Goal: Transaction & Acquisition: Purchase product/service

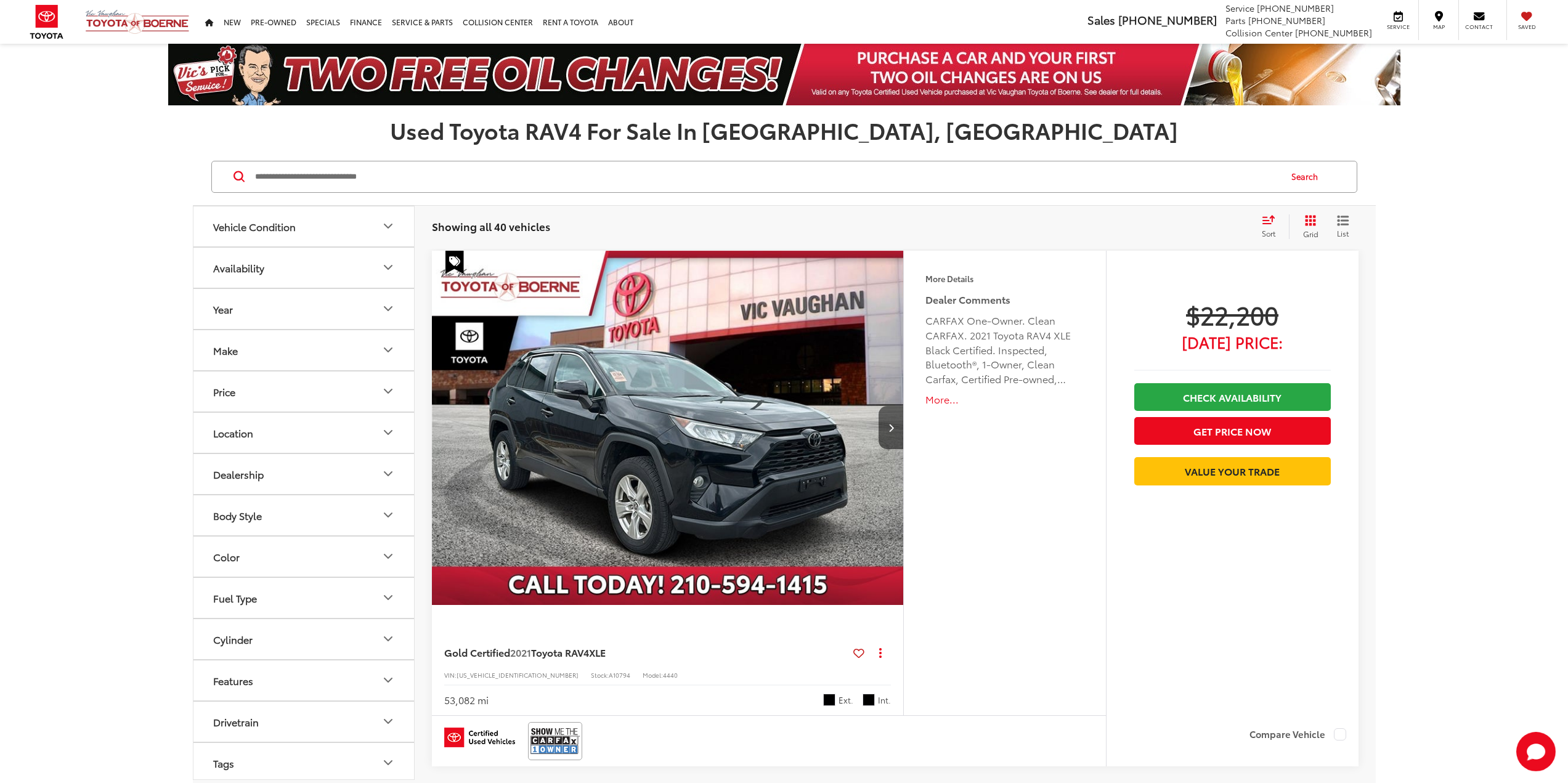
click at [298, 169] on input "Search by Make, Model, or Keyword" at bounding box center [766, 177] width 1026 height 30
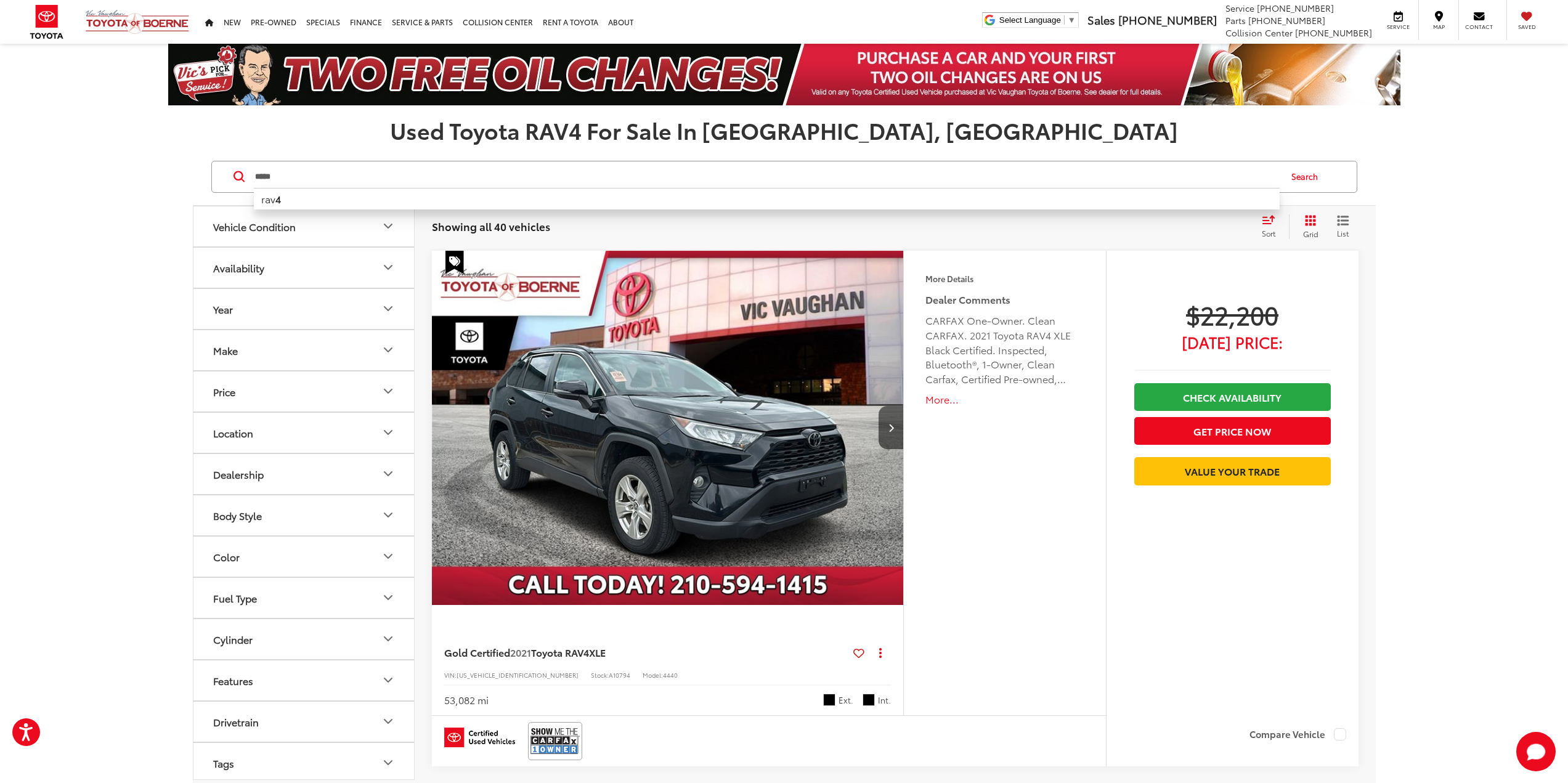
type input "*****"
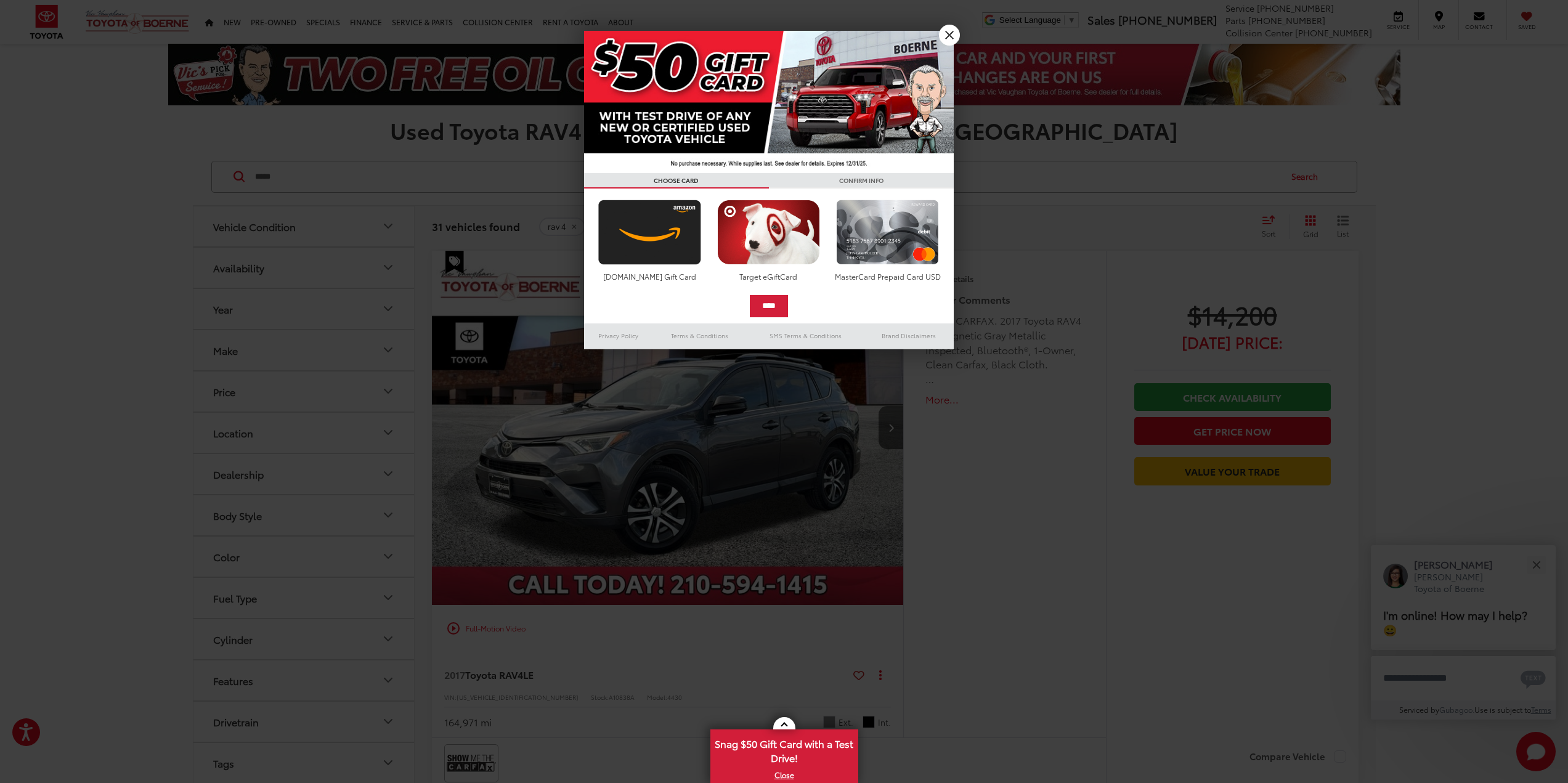
scroll to position [123, 0]
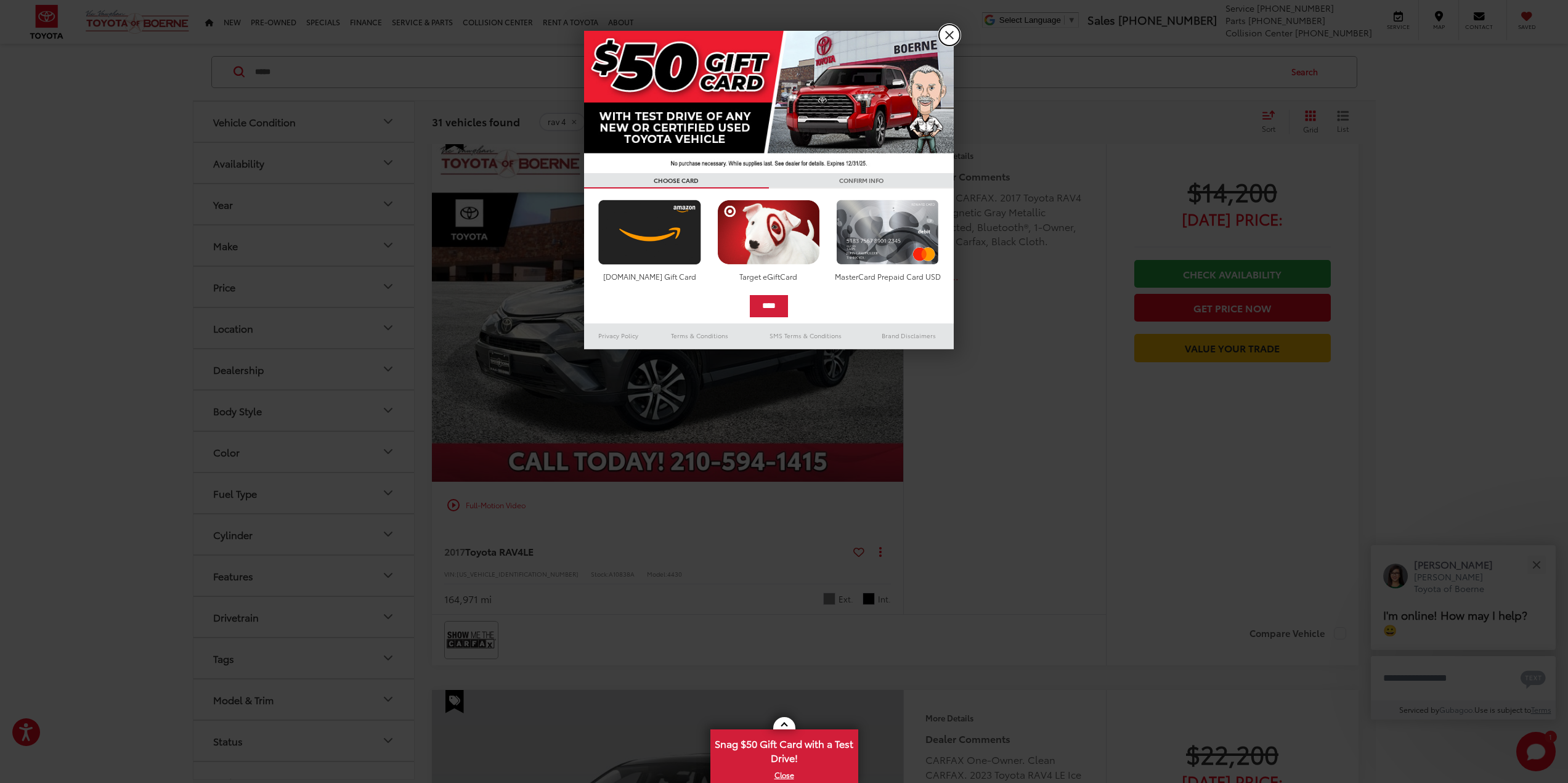
click at [949, 37] on link "X" at bounding box center [949, 35] width 21 height 21
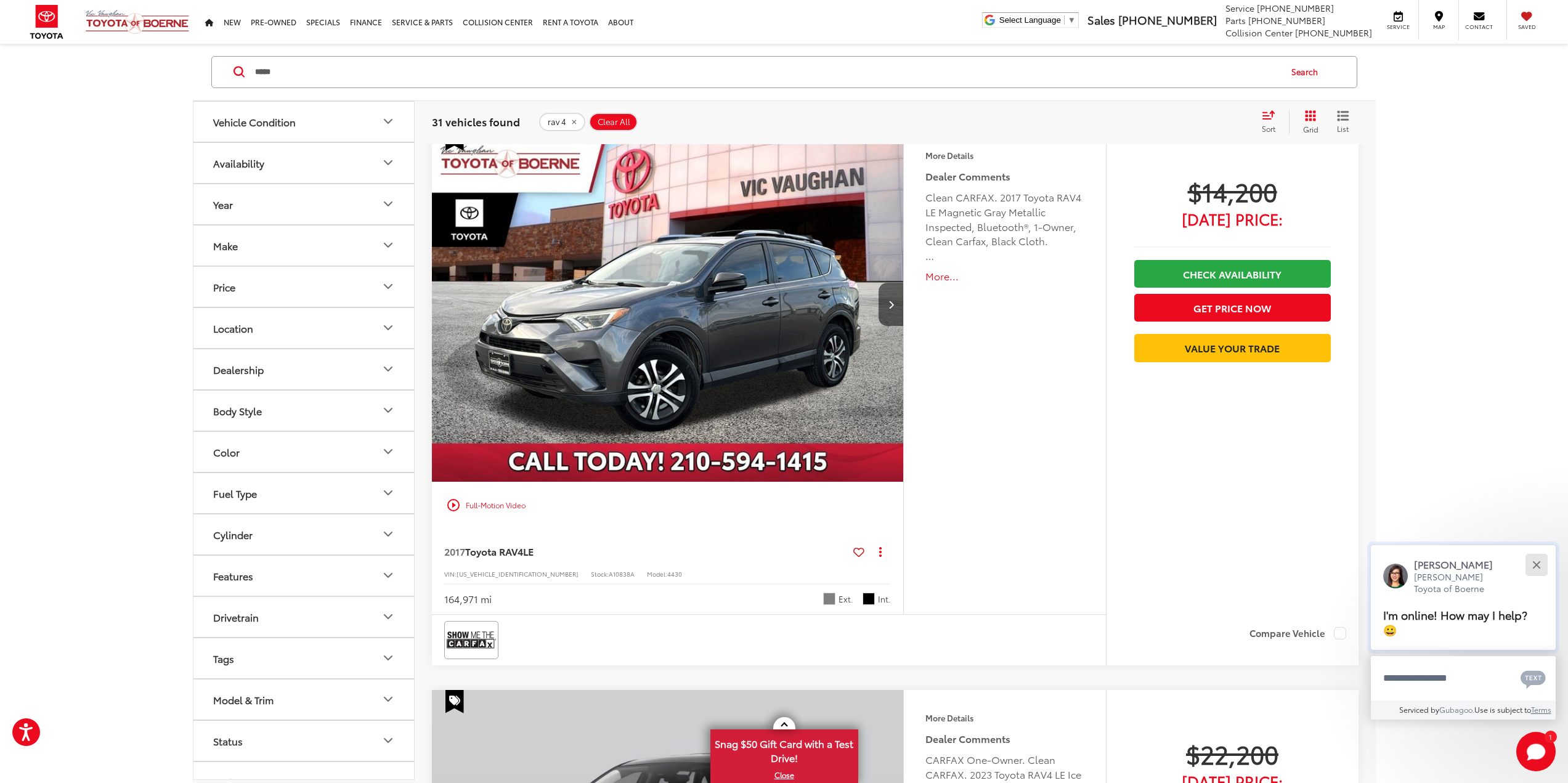
click at [1535, 562] on div "Close" at bounding box center [1536, 565] width 8 height 8
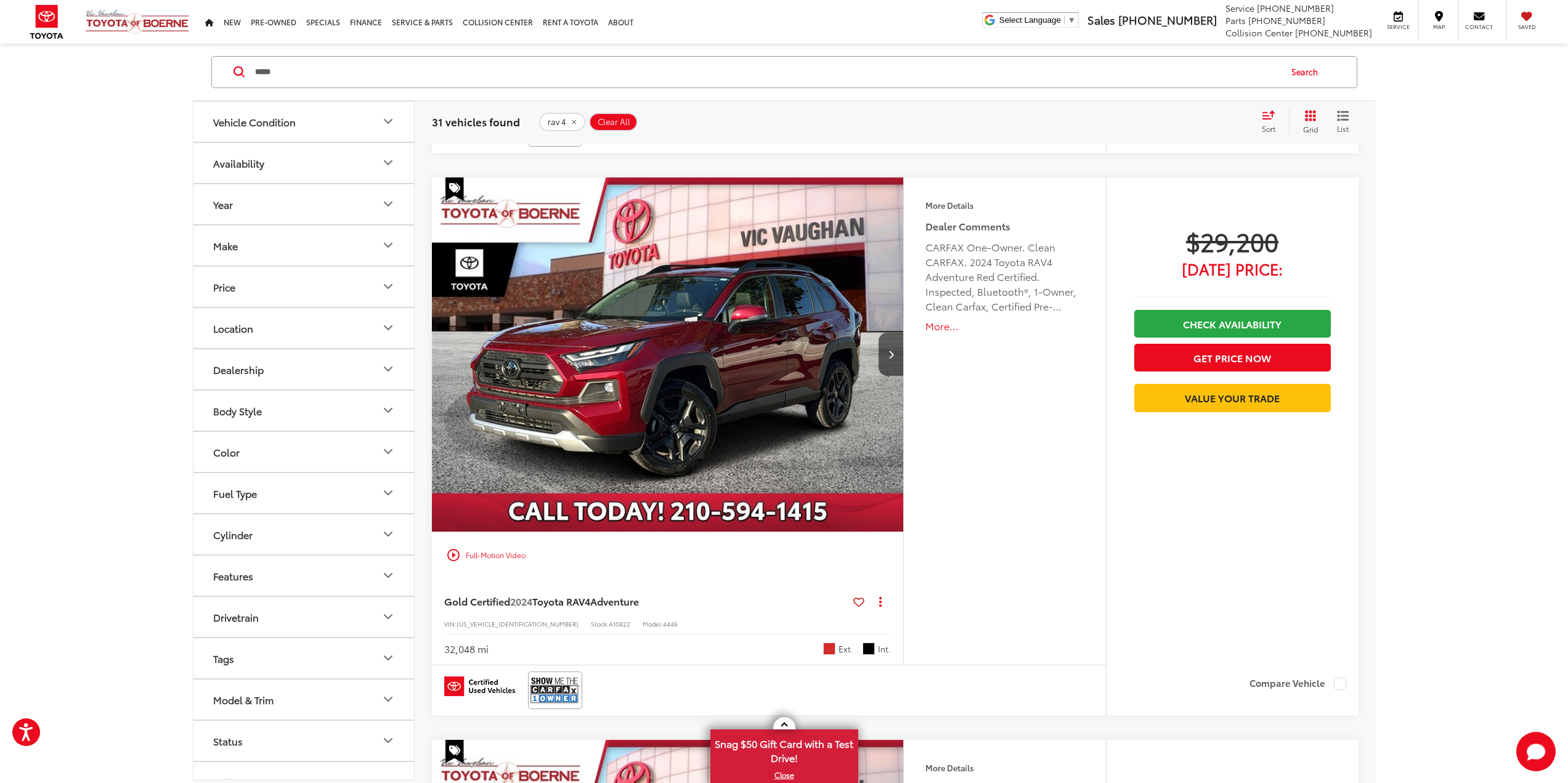
scroll to position [1787, 0]
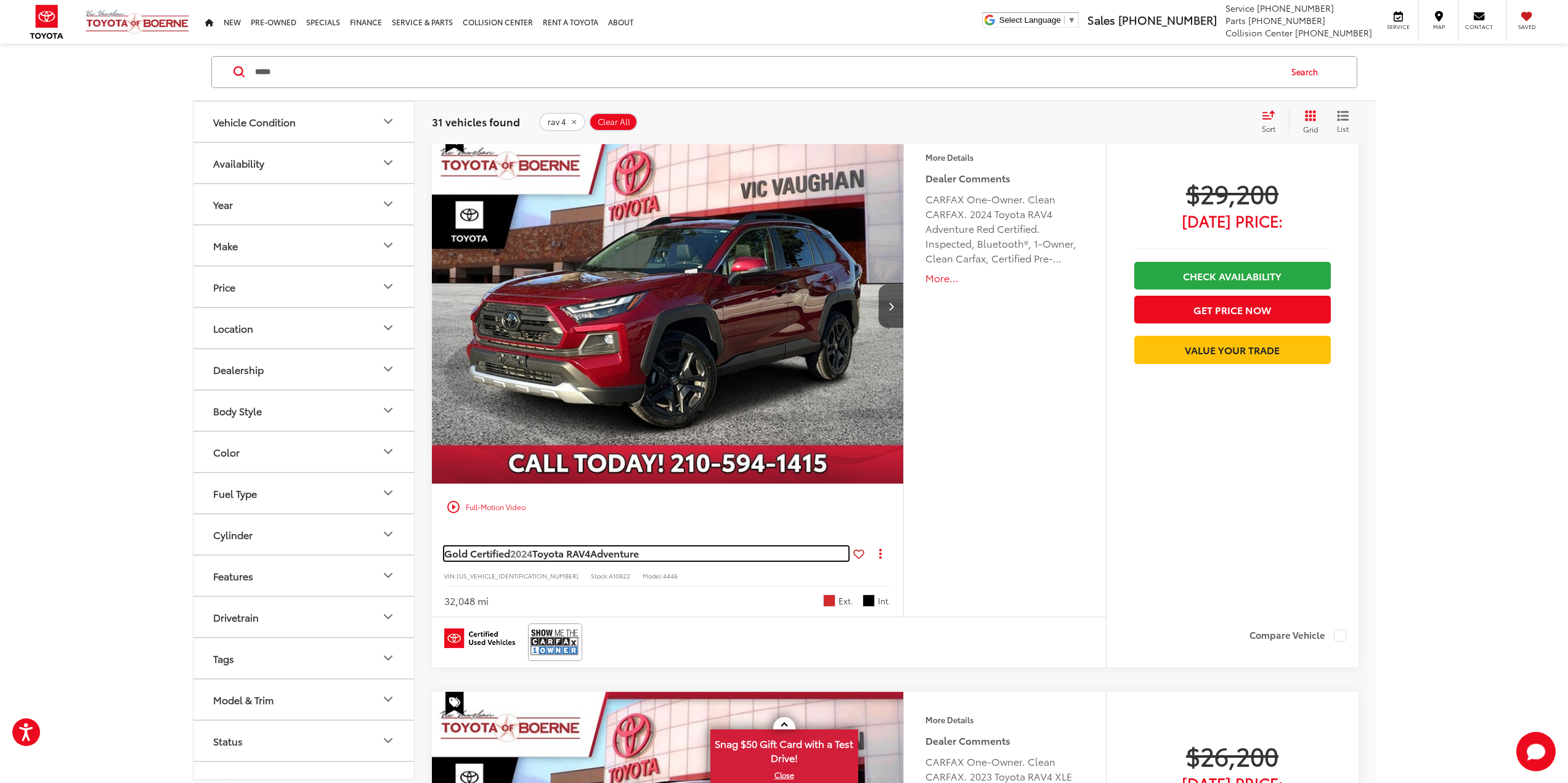
click at [591, 552] on span "Toyota RAV4" at bounding box center [562, 553] width 58 height 14
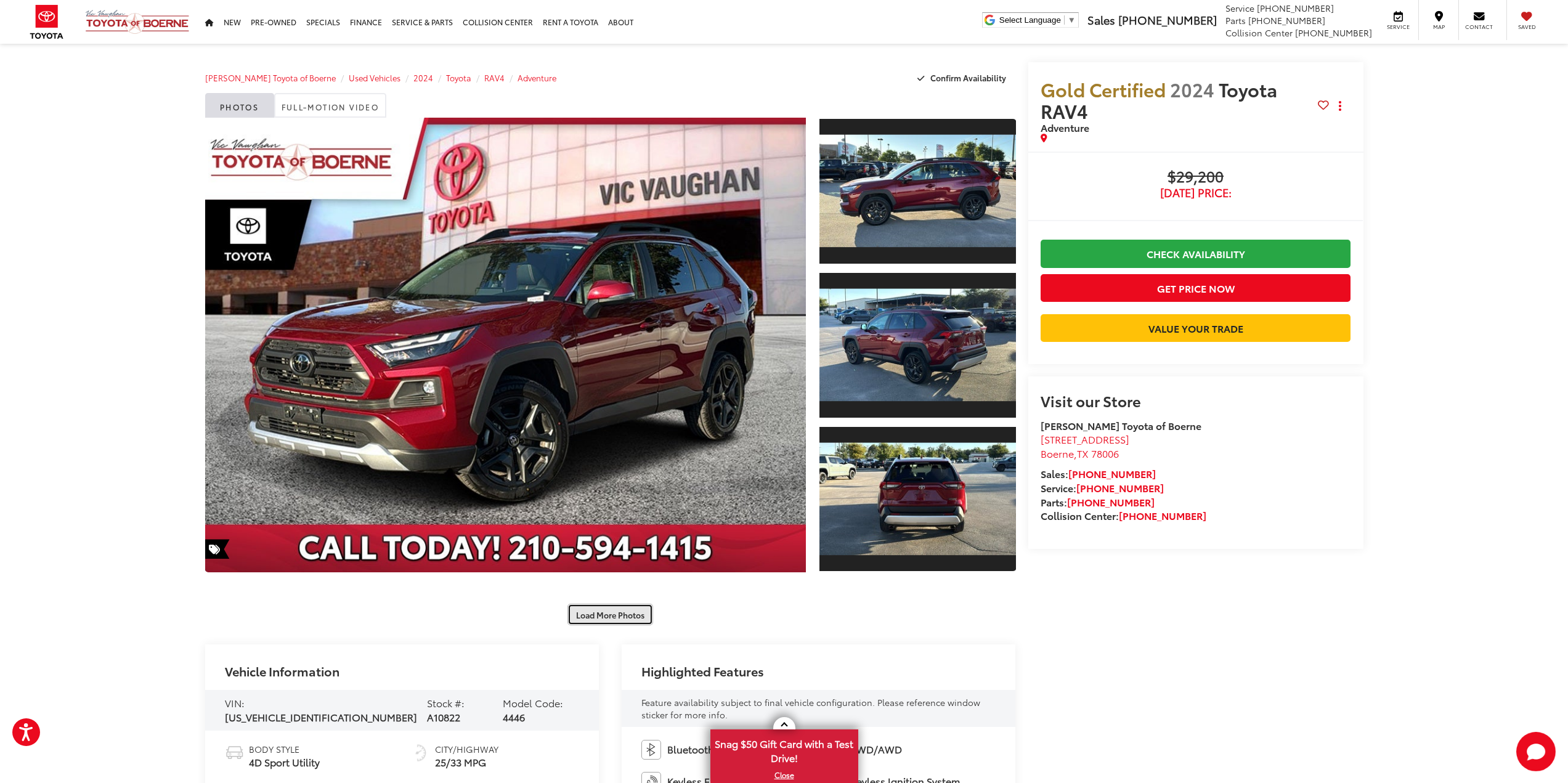
click at [617, 611] on button "Load More Photos" at bounding box center [611, 614] width 86 height 21
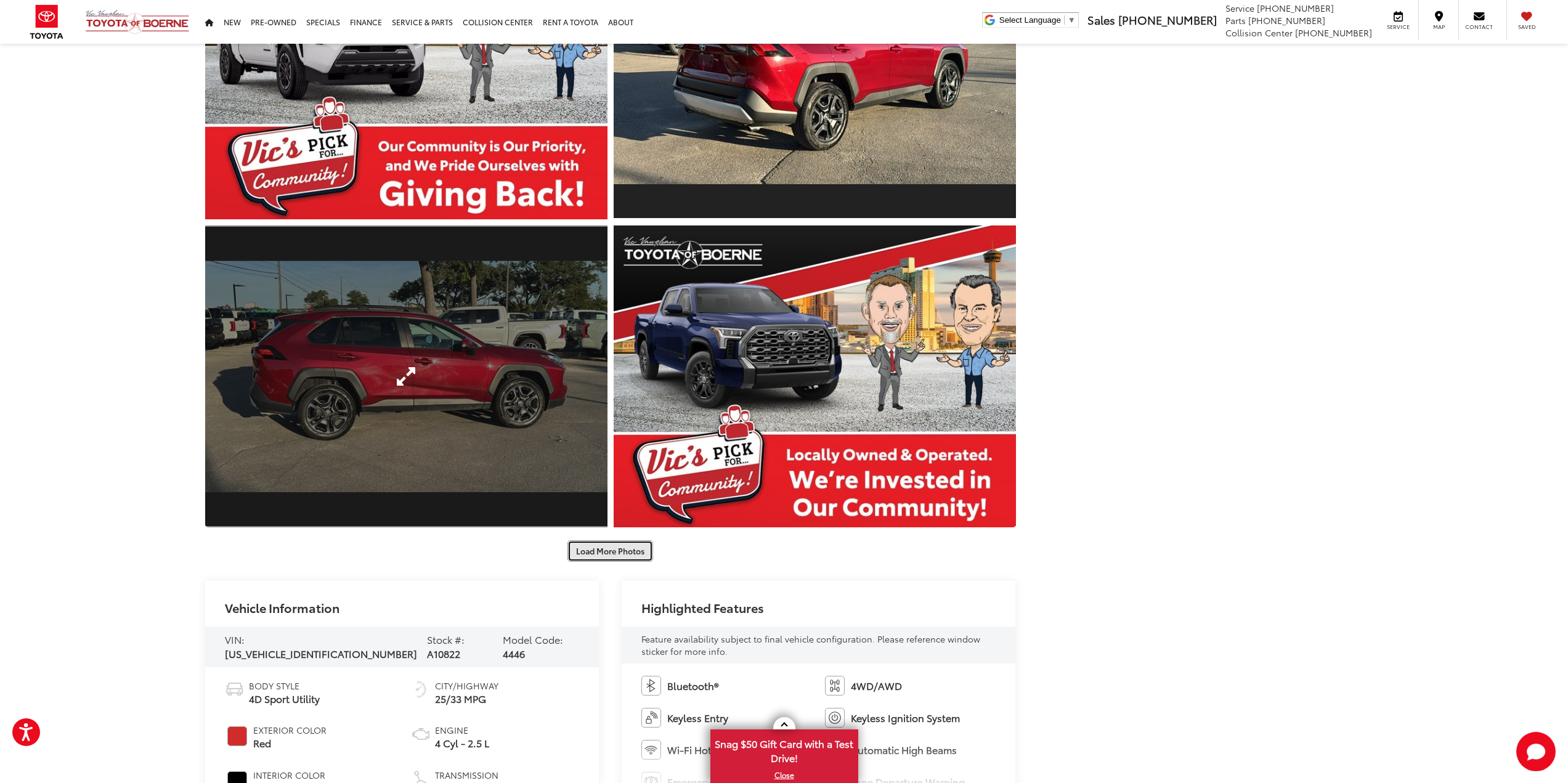
scroll to position [678, 0]
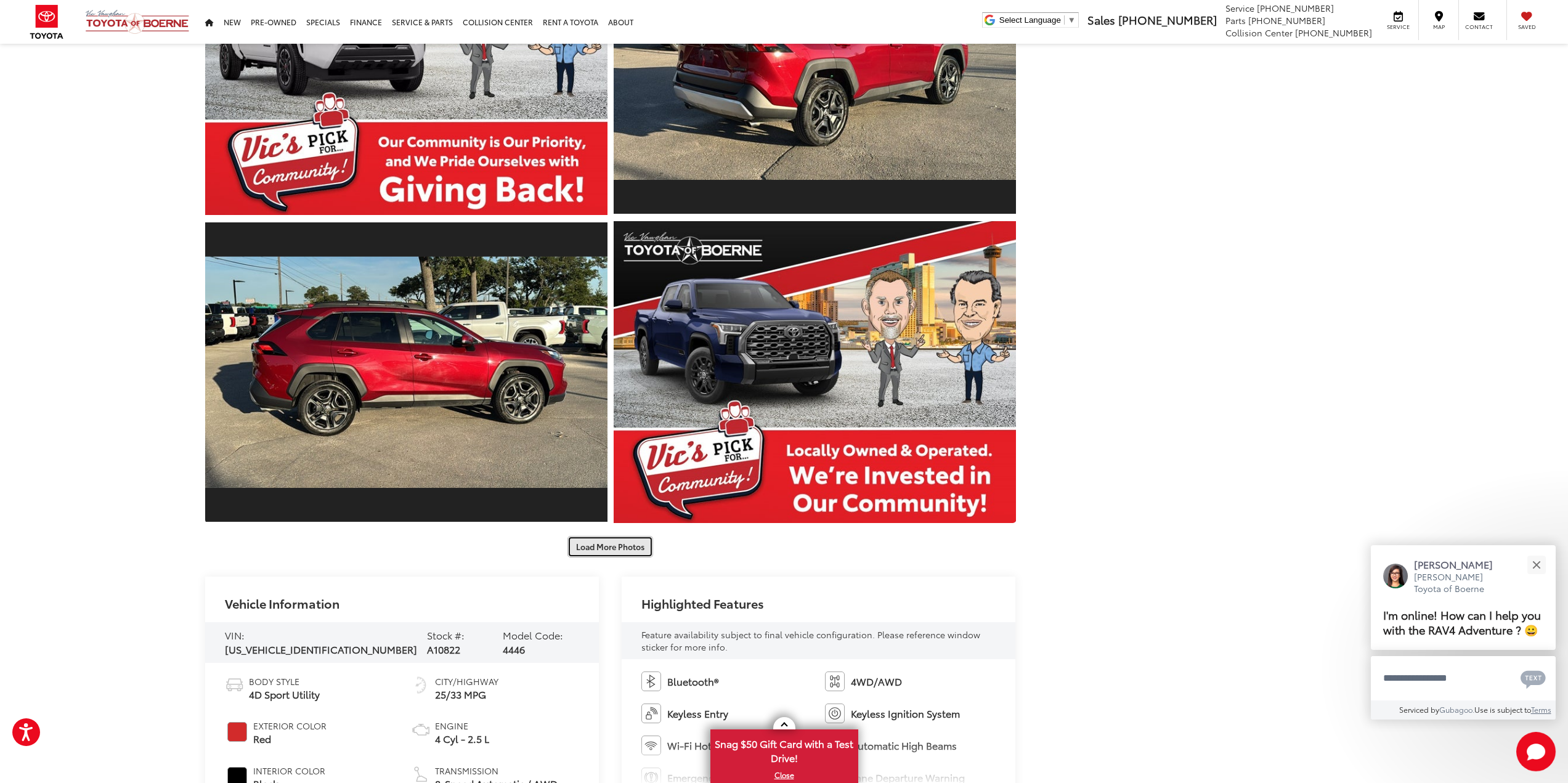
click at [602, 546] on button "Load More Photos" at bounding box center [611, 546] width 86 height 21
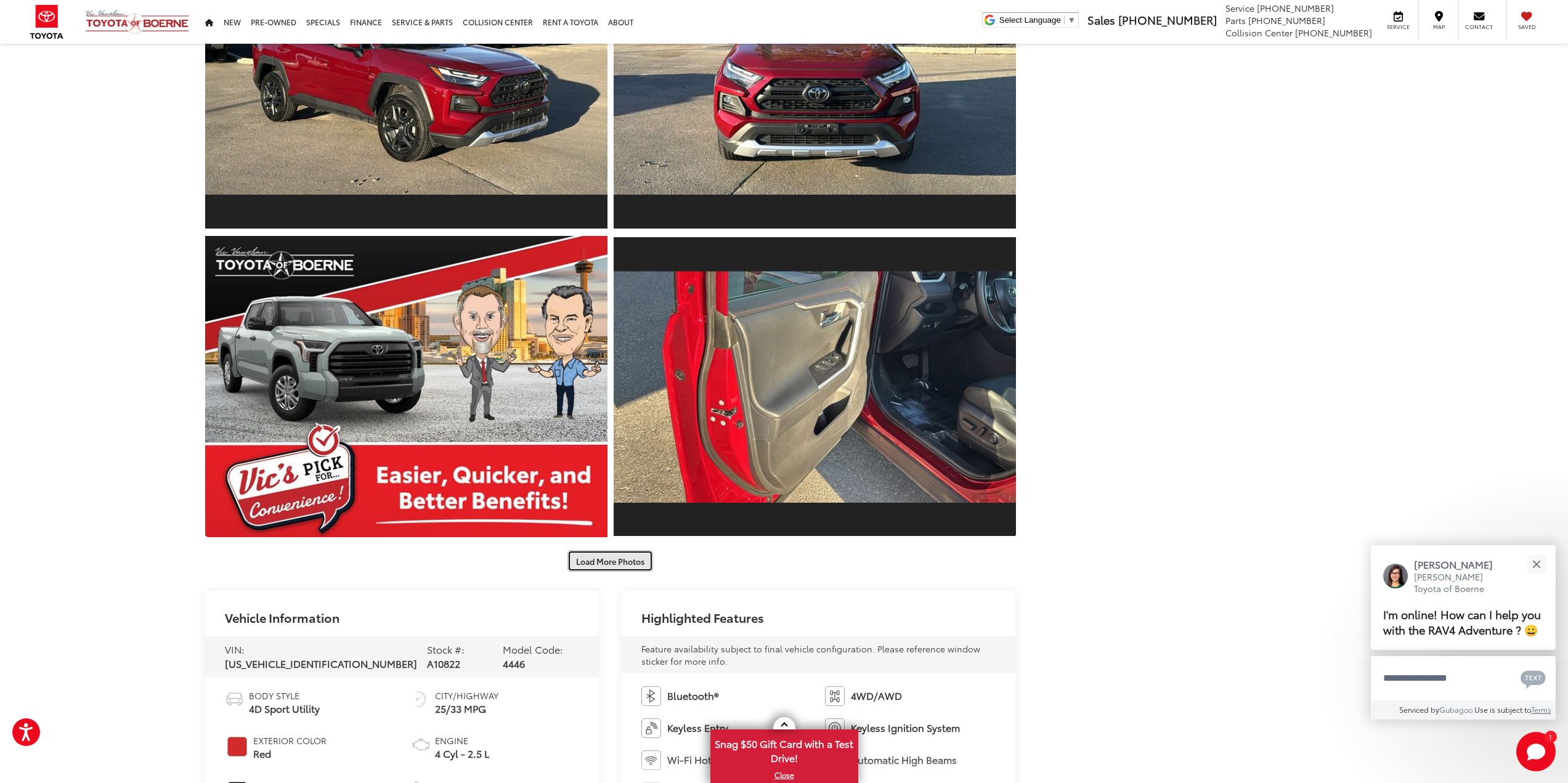
scroll to position [1294, 0]
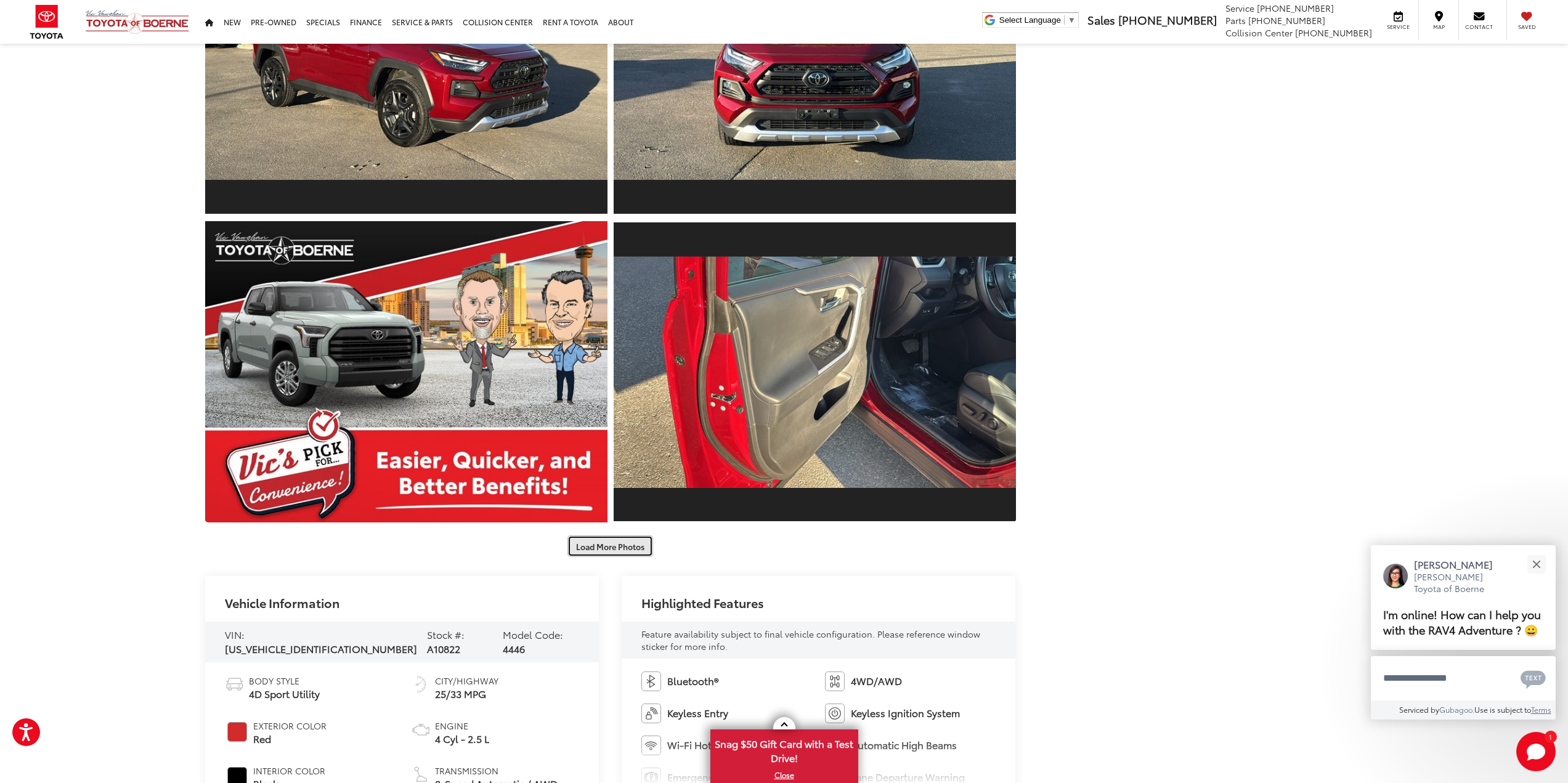
click at [606, 547] on button "Load More Photos" at bounding box center [611, 546] width 86 height 21
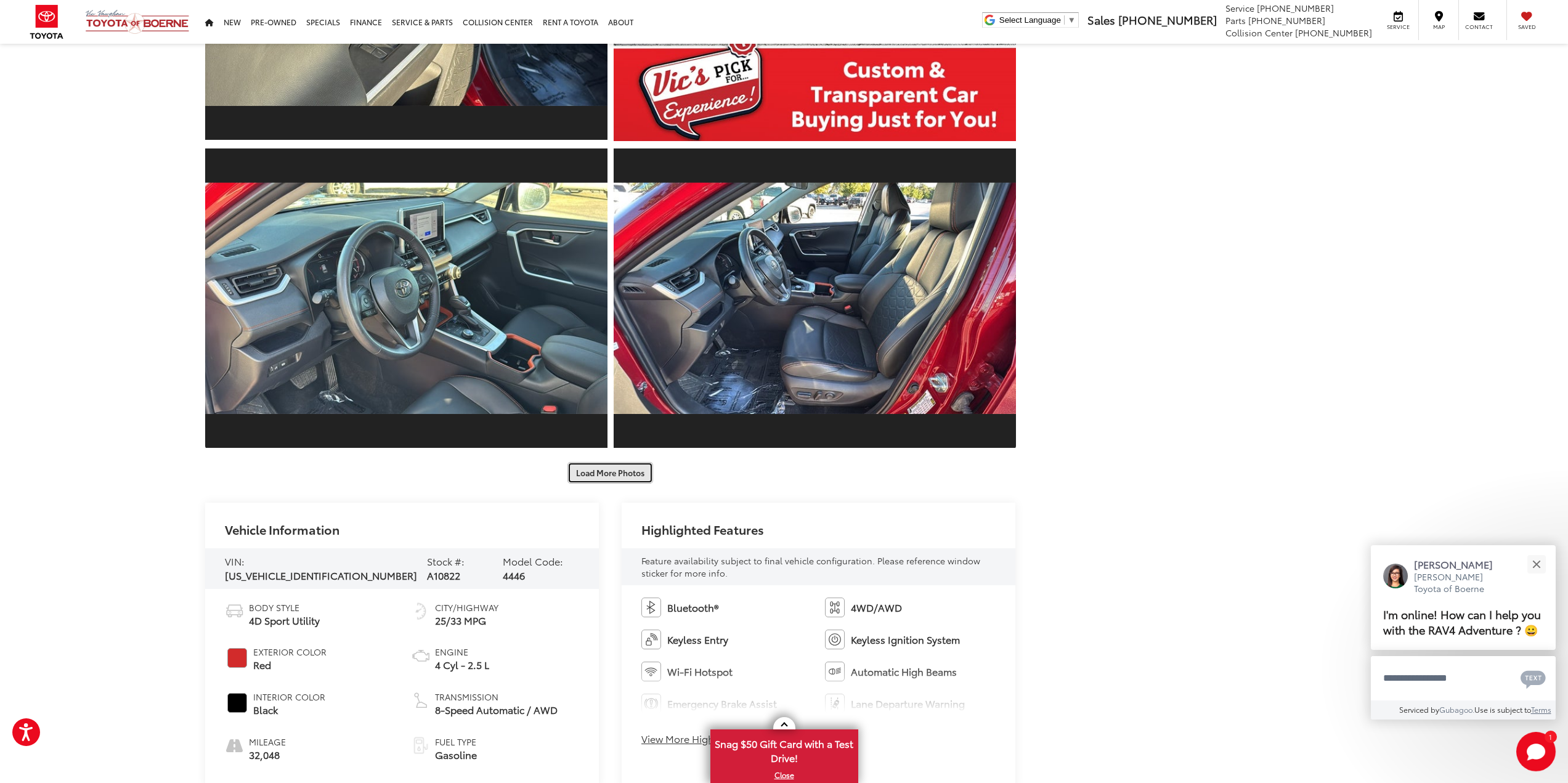
scroll to position [2034, 0]
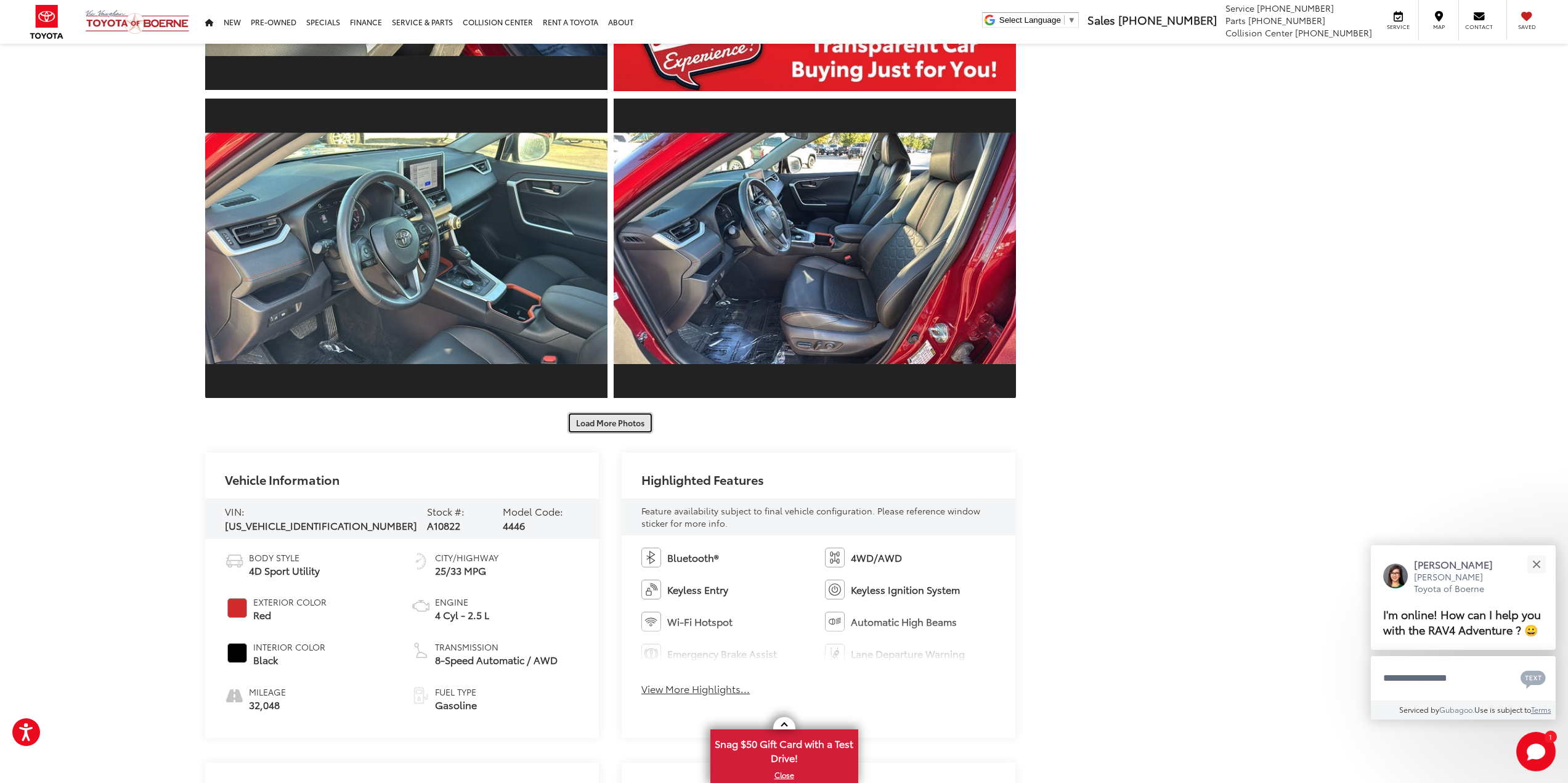
click at [620, 427] on button "Load More Photos" at bounding box center [611, 423] width 86 height 21
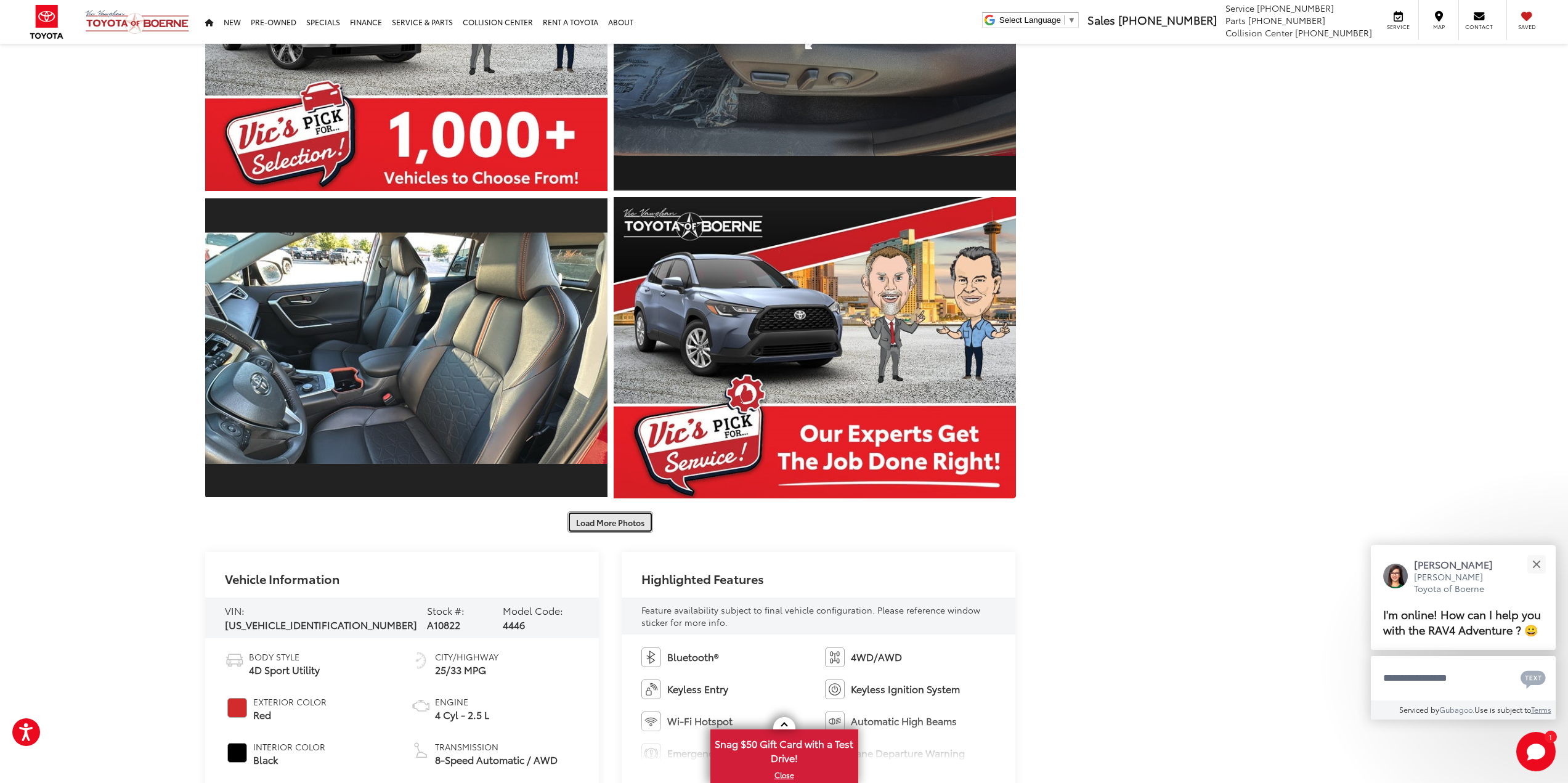
scroll to position [2588, 0]
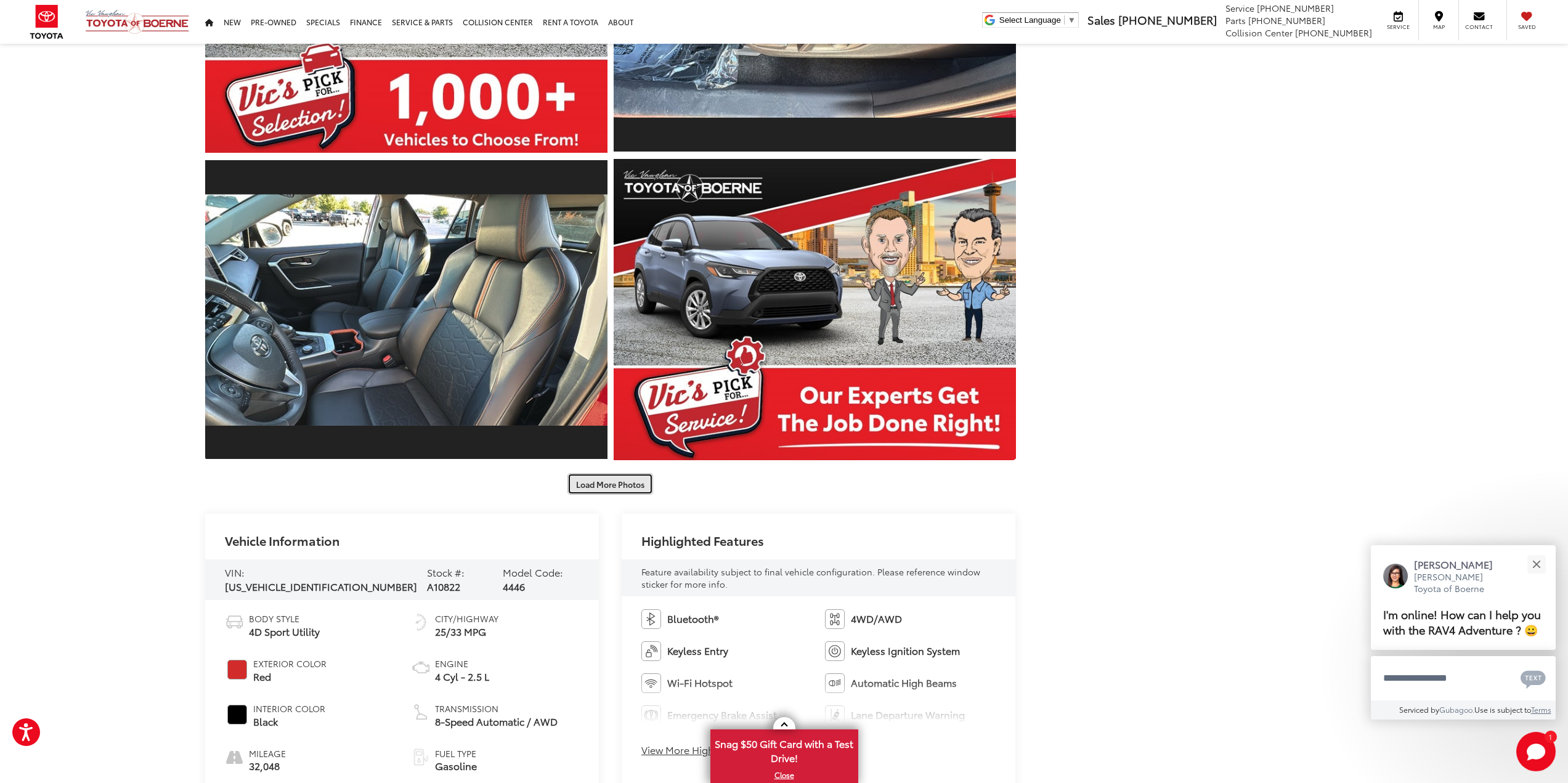
click at [615, 484] on button "Load More Photos" at bounding box center [611, 484] width 86 height 21
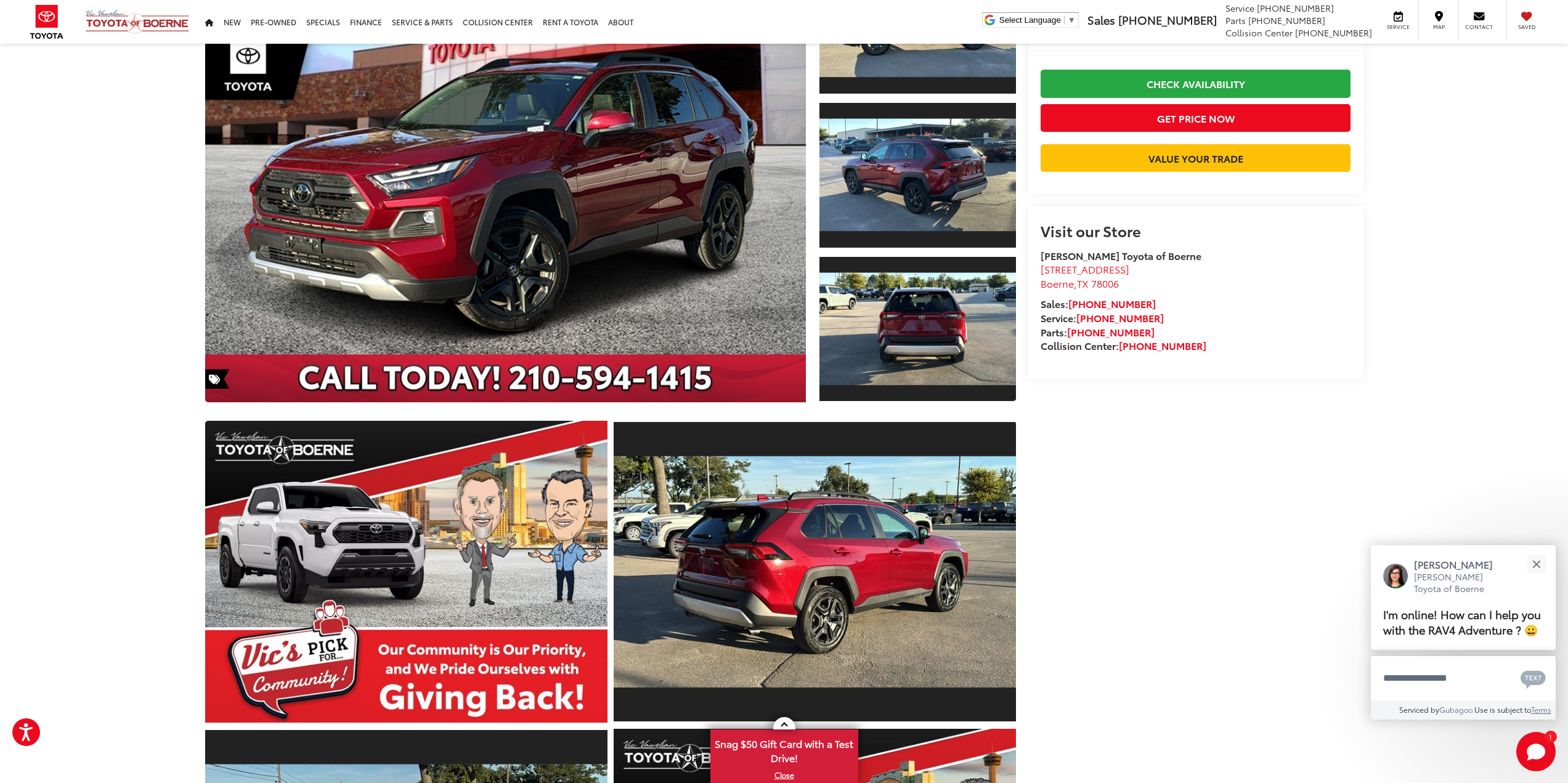
scroll to position [0, 0]
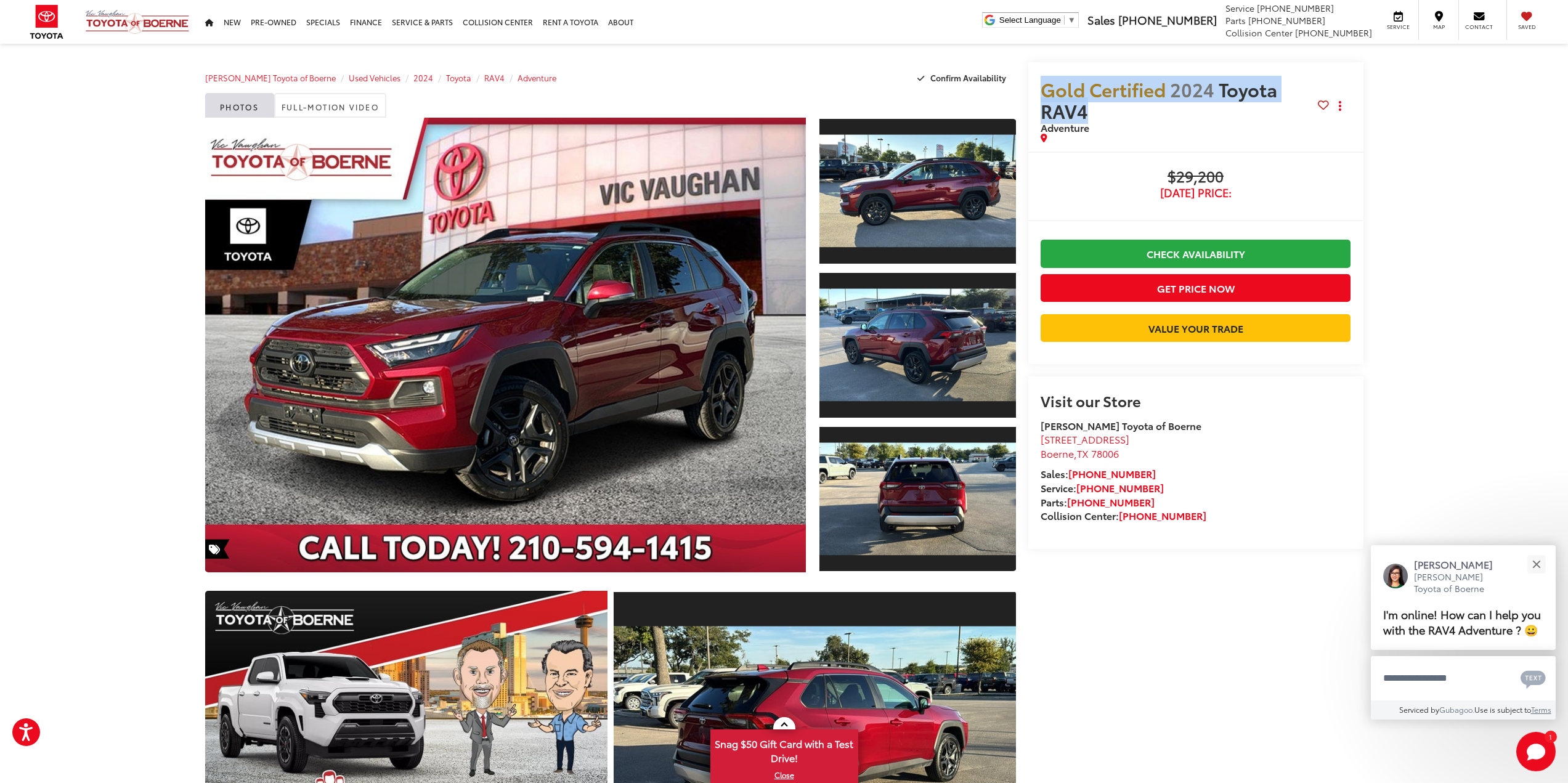
drag, startPoint x: 1105, startPoint y: 116, endPoint x: 1038, endPoint y: 89, distance: 72.2
click at [1034, 88] on div "Gold Certified 2024 Toyota RAV4 Adventure Copy Link Share Print" at bounding box center [1196, 107] width 335 height 90
copy span "Gold Certified 2024 Toyota RAV4"
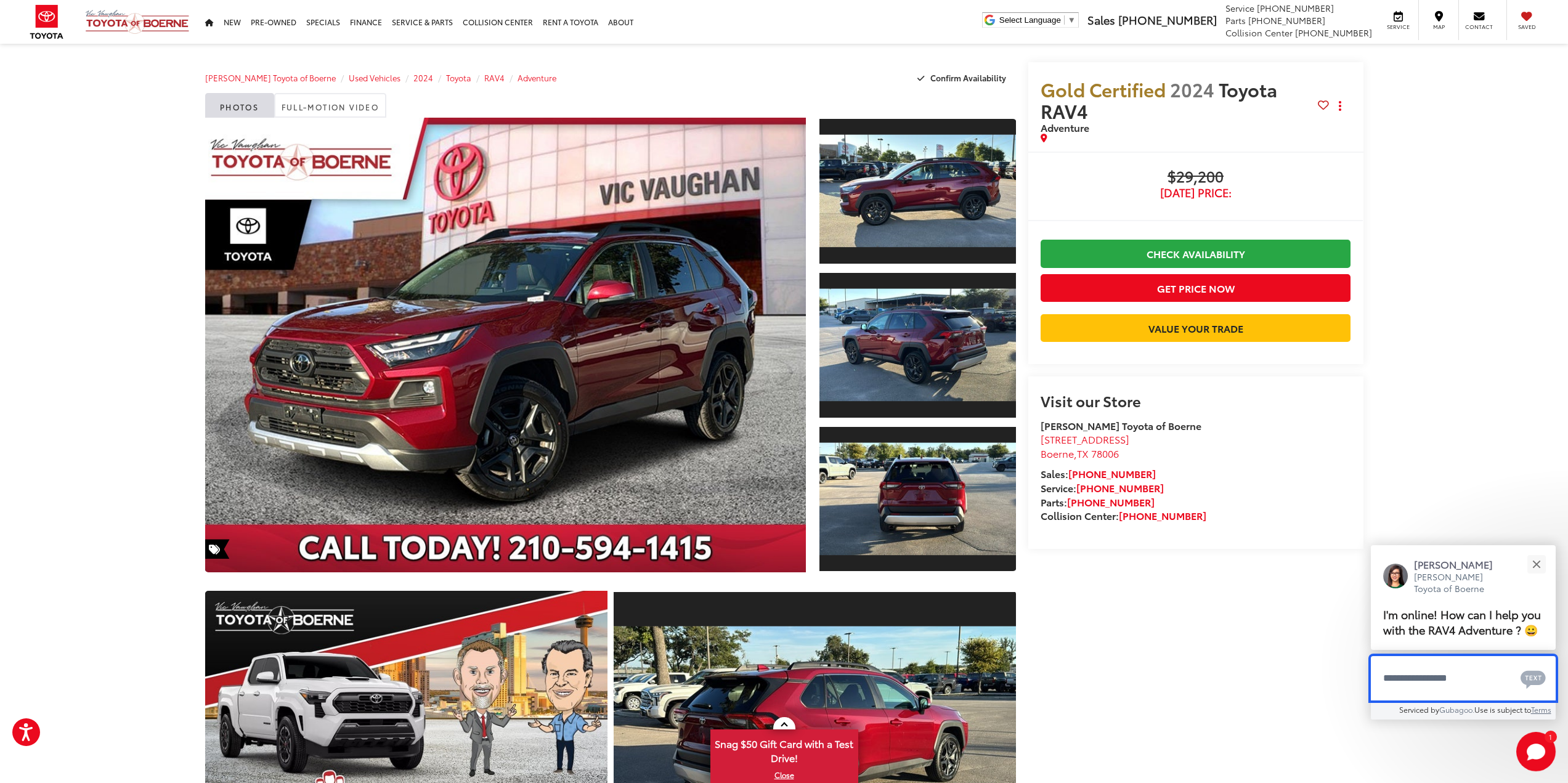
click at [1432, 659] on textarea "Type your message" at bounding box center [1463, 678] width 185 height 44
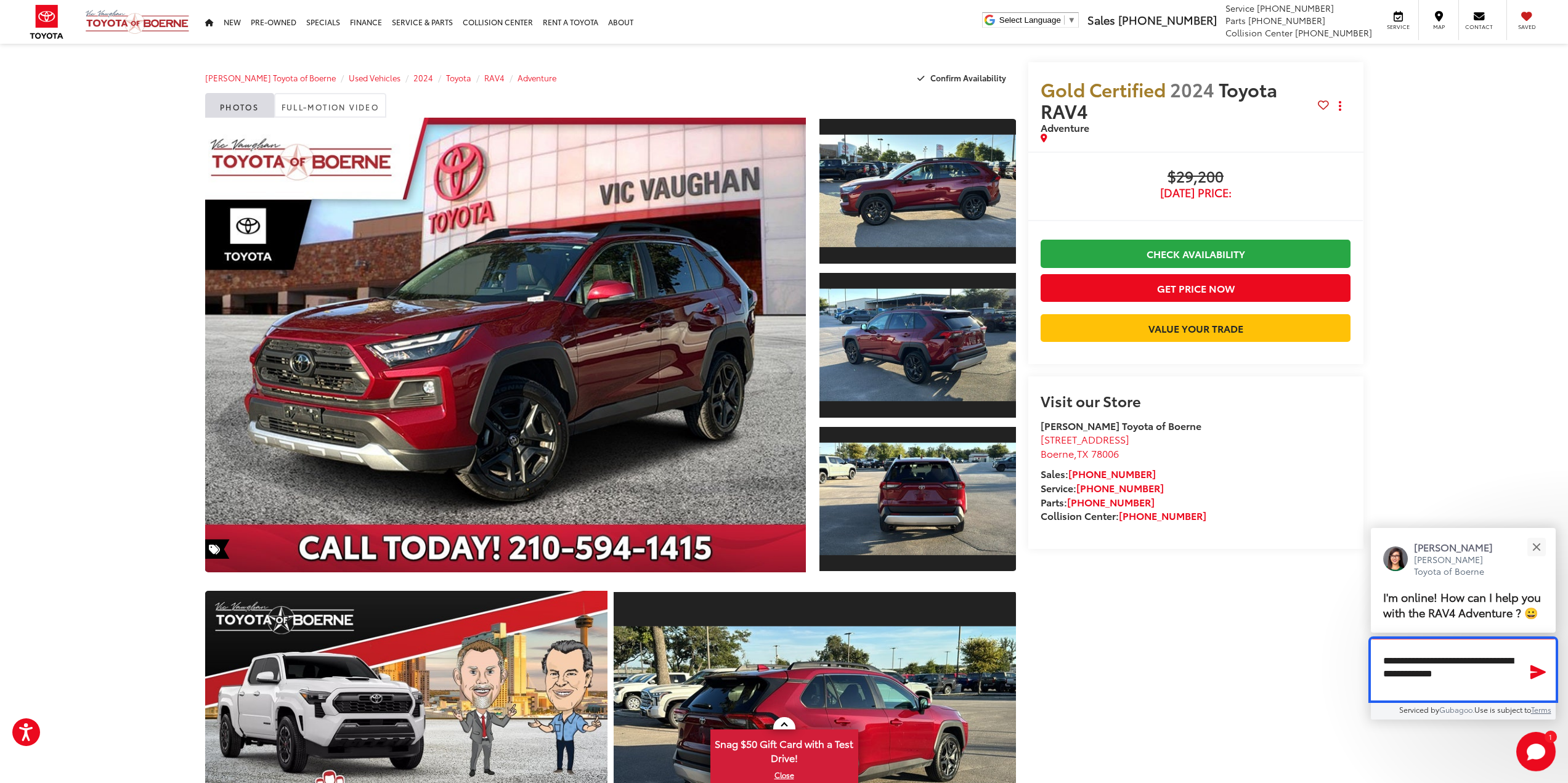
type textarea "**********"
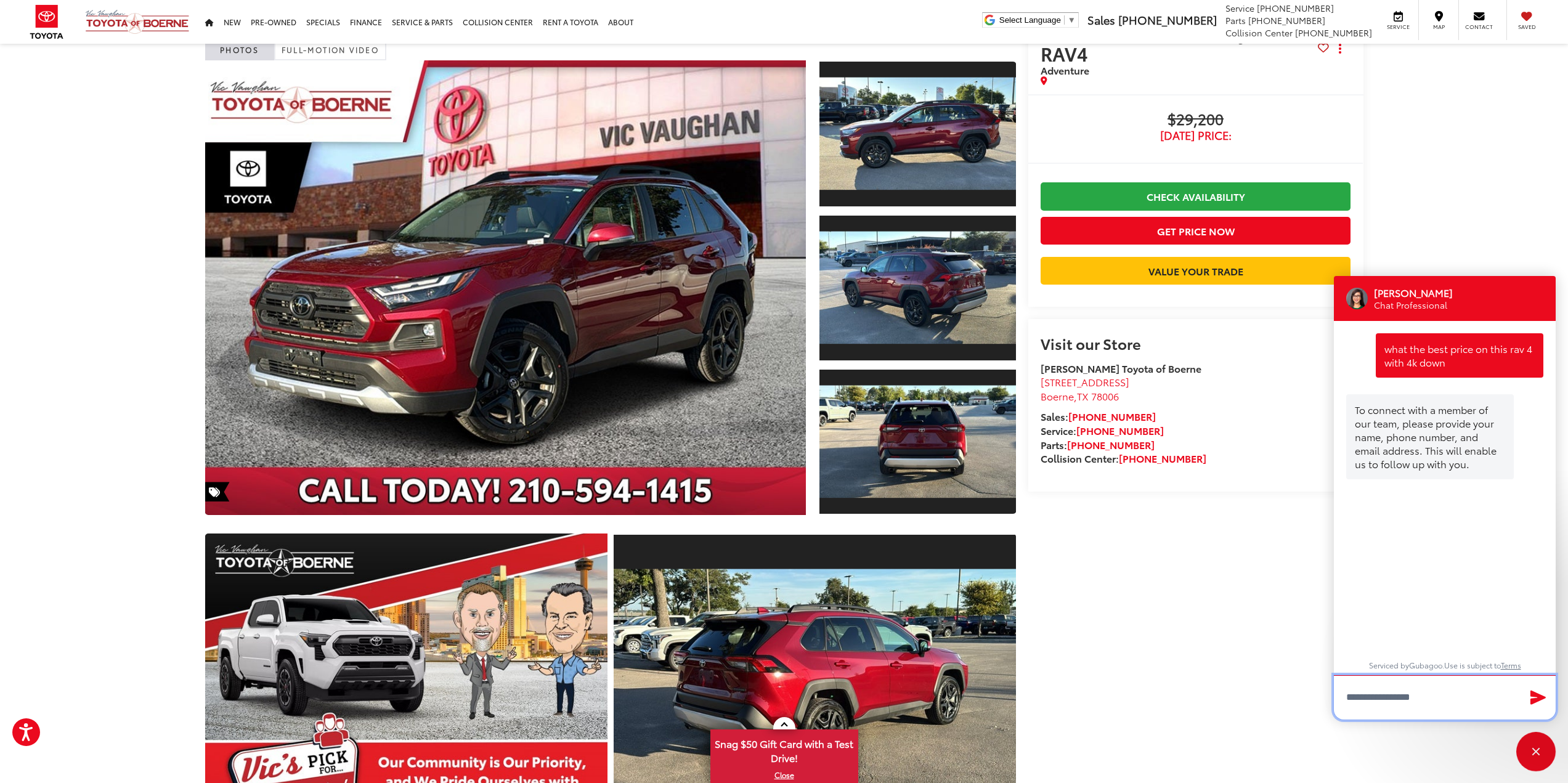
scroll to position [61, 0]
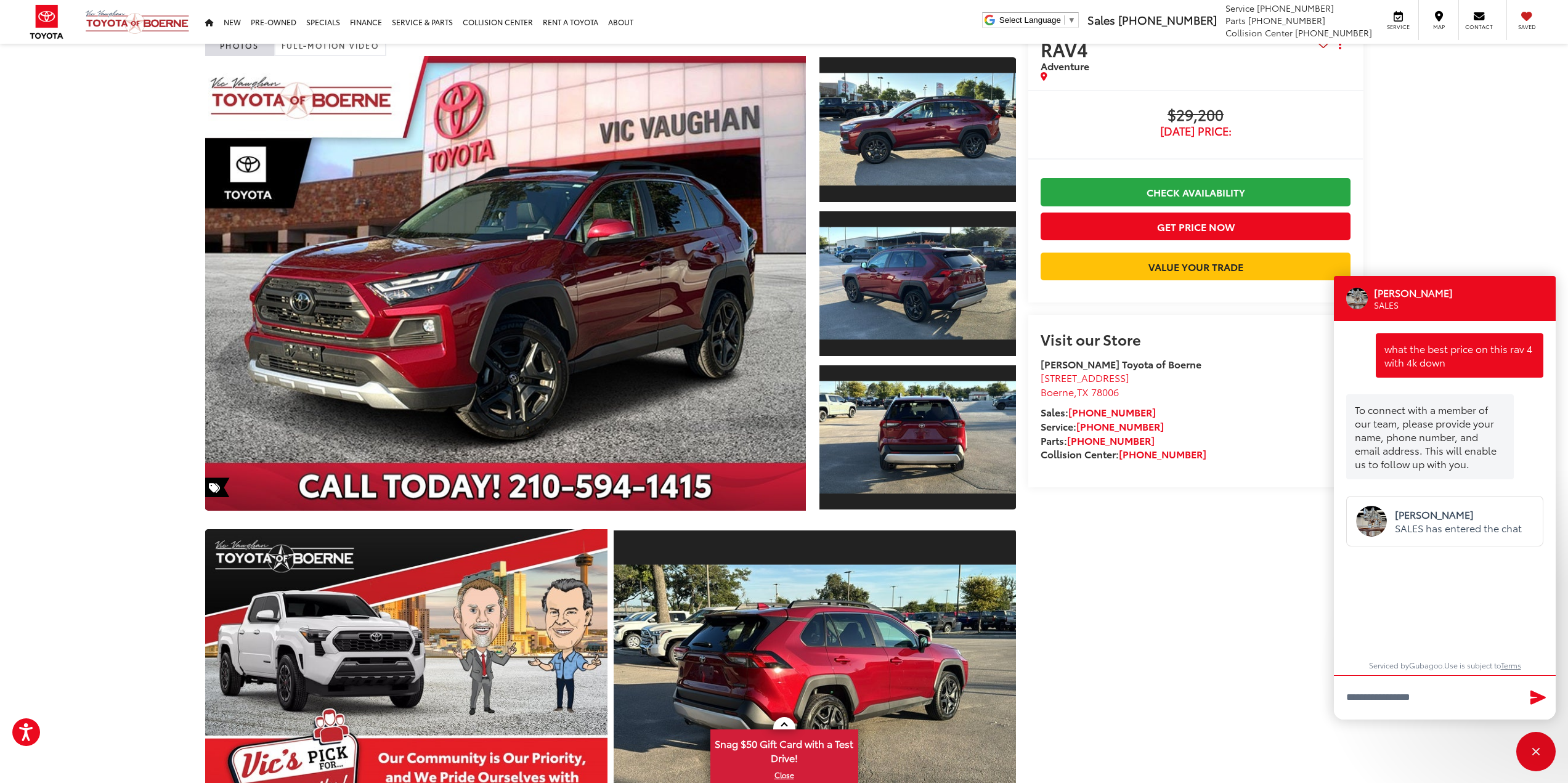
click at [1382, 523] on img at bounding box center [1371, 521] width 31 height 31
click at [1411, 691] on textarea "Type your message" at bounding box center [1445, 697] width 222 height 44
type textarea "**********"
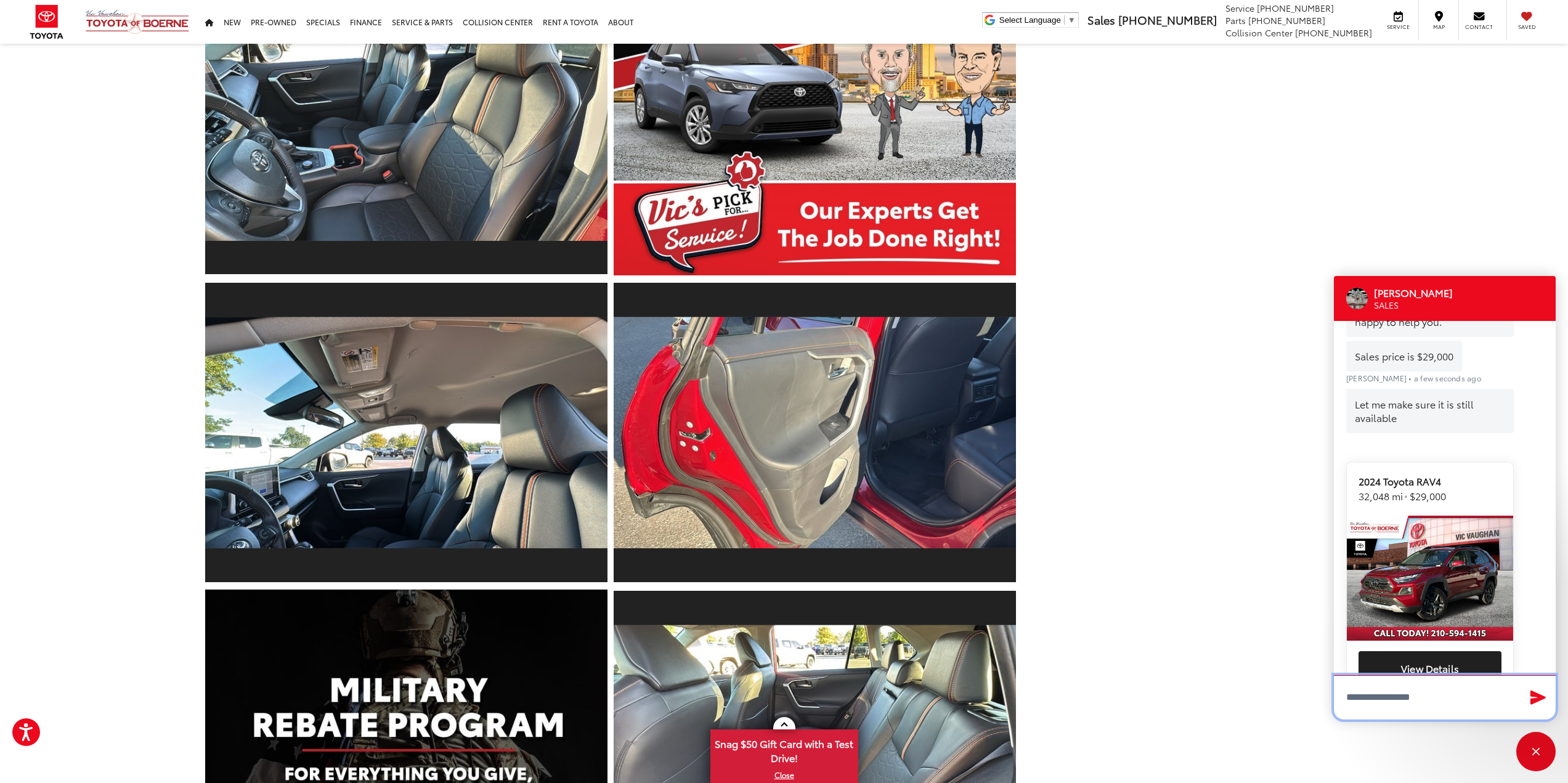
scroll to position [373, 0]
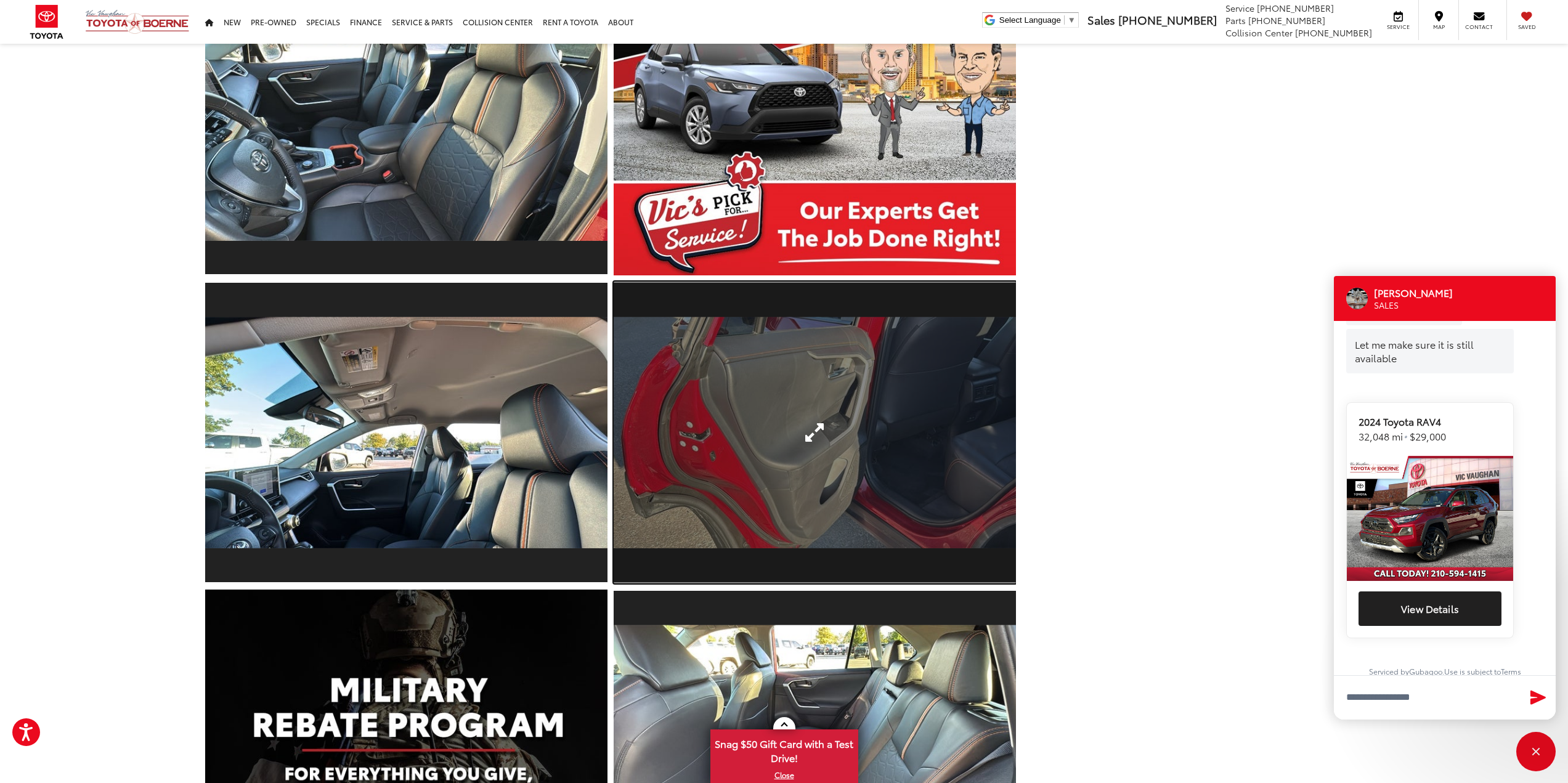
click at [843, 479] on link "Expand Photo 21" at bounding box center [815, 433] width 402 height 302
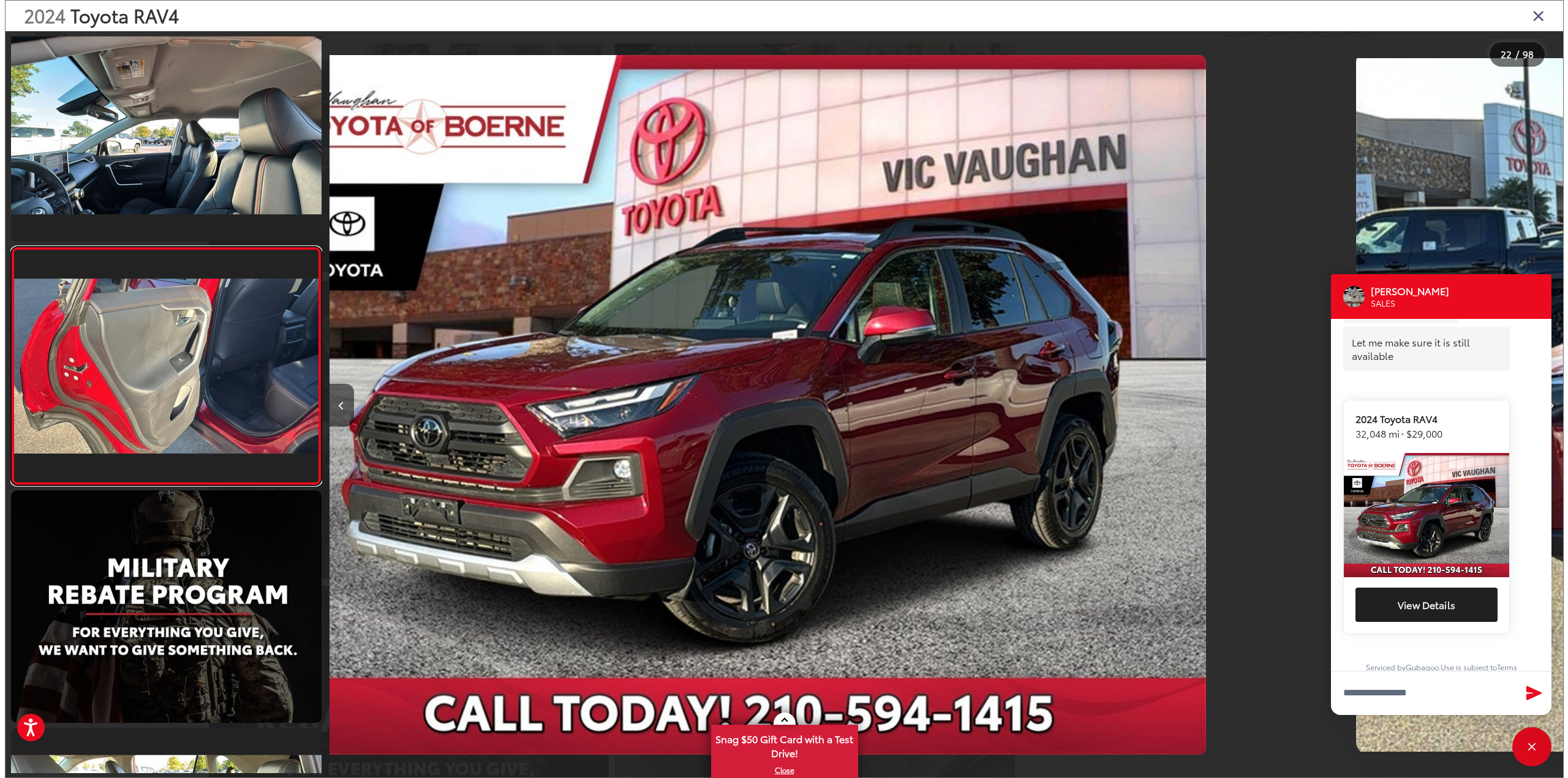
scroll to position [0, 0]
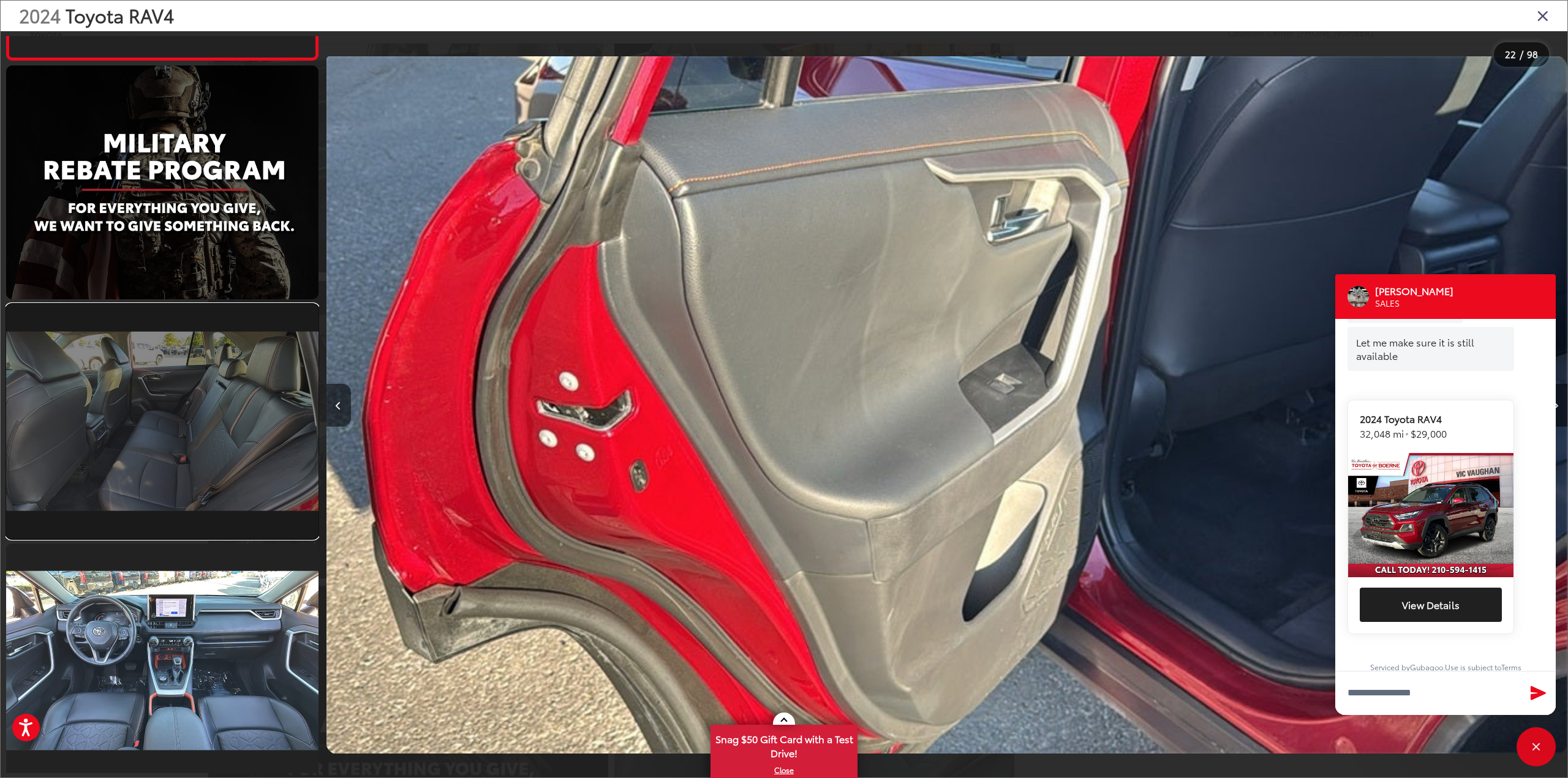
click at [217, 420] on link at bounding box center [162, 421] width 313 height 234
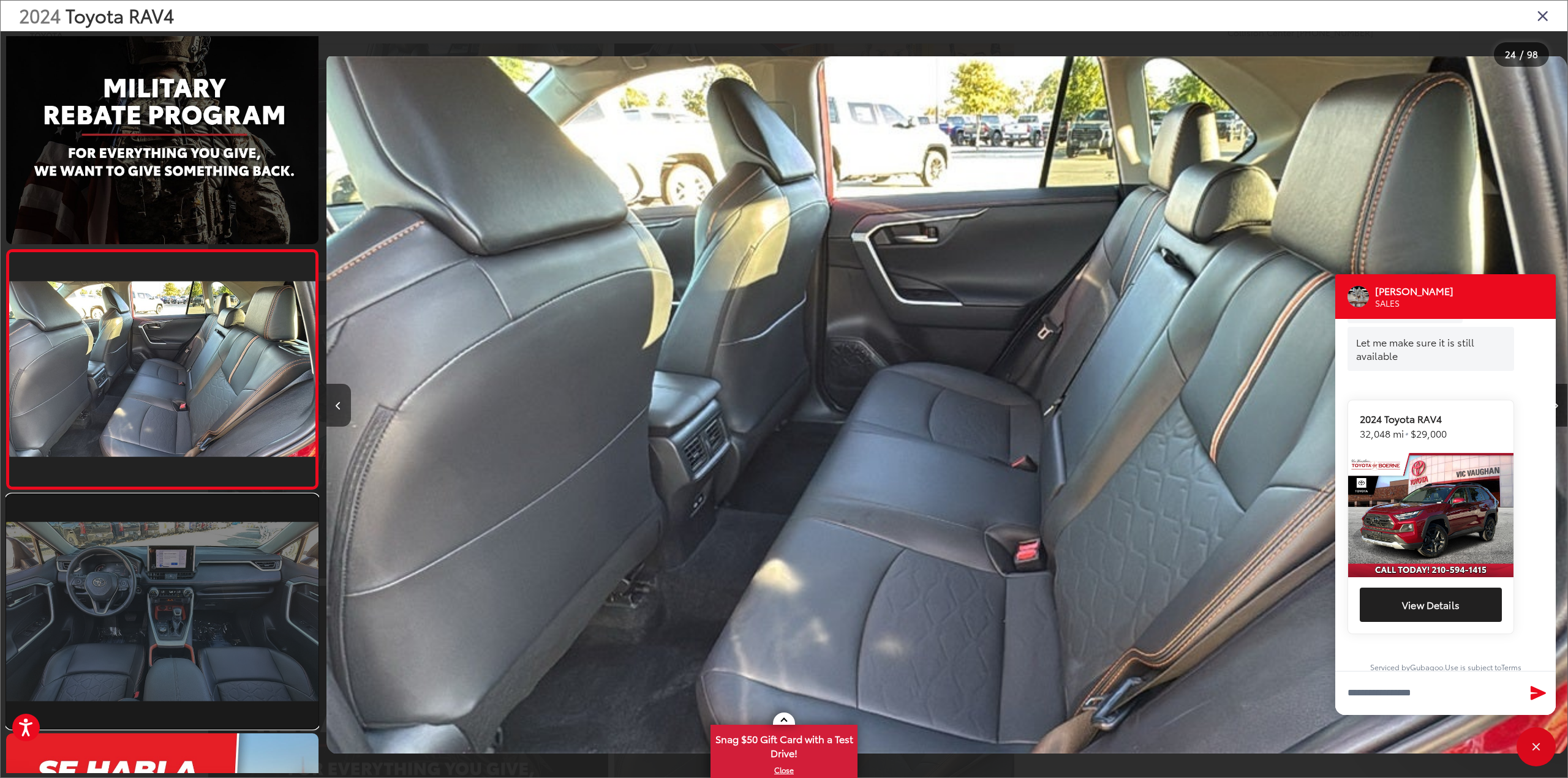
click at [200, 561] on link at bounding box center [162, 611] width 313 height 234
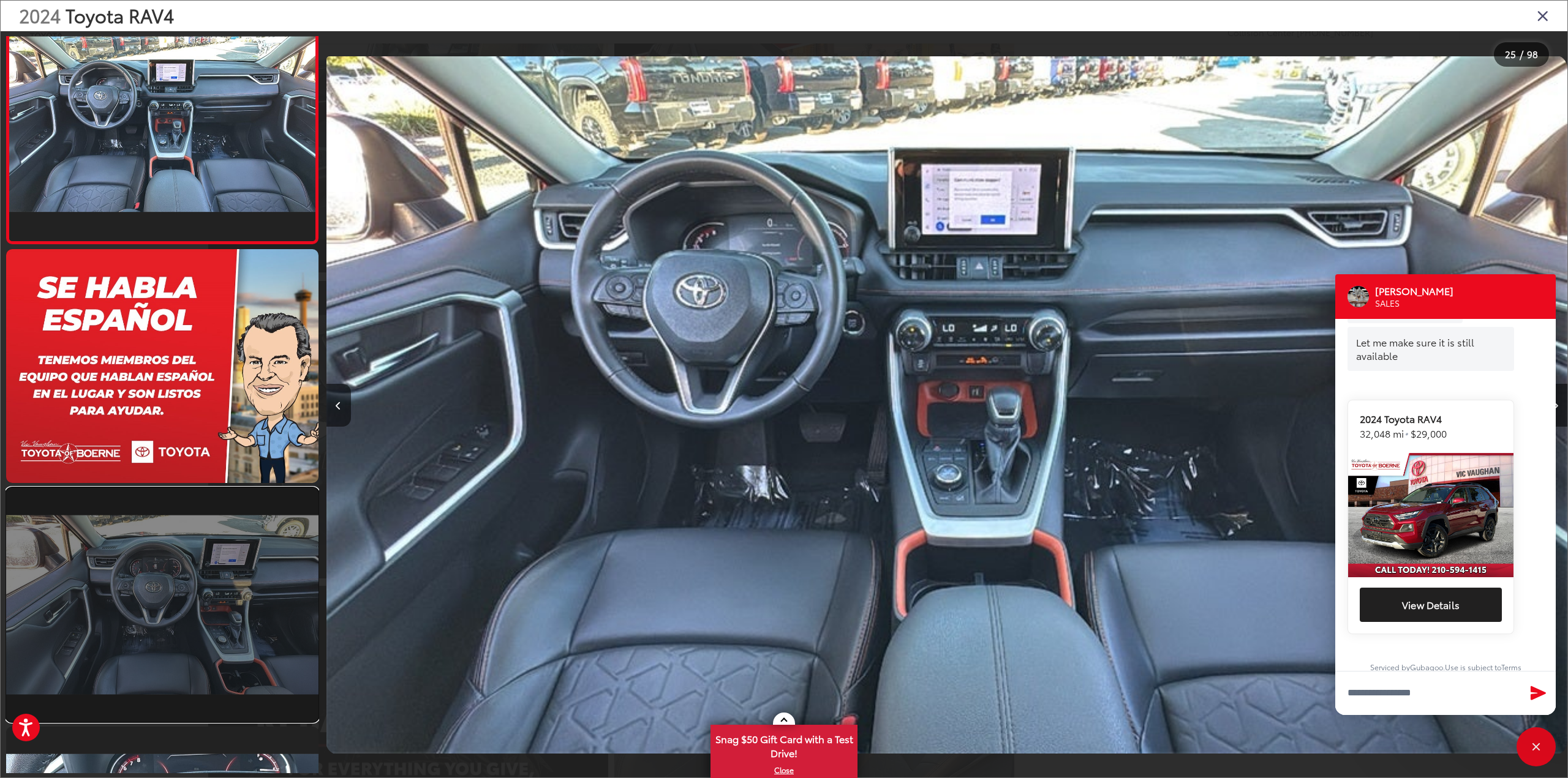
click at [202, 551] on link at bounding box center [162, 605] width 313 height 234
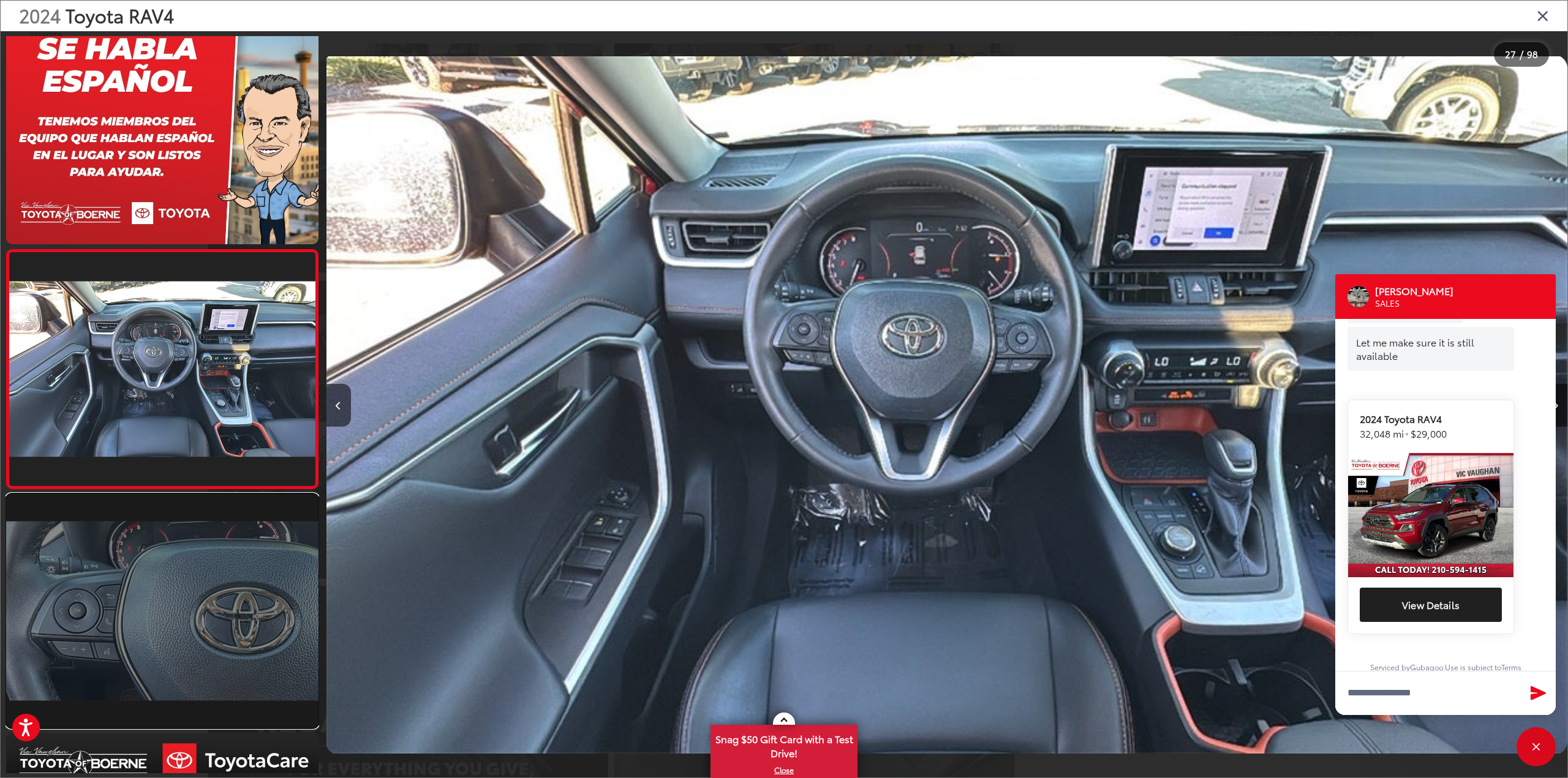
click at [202, 540] on link at bounding box center [162, 611] width 313 height 234
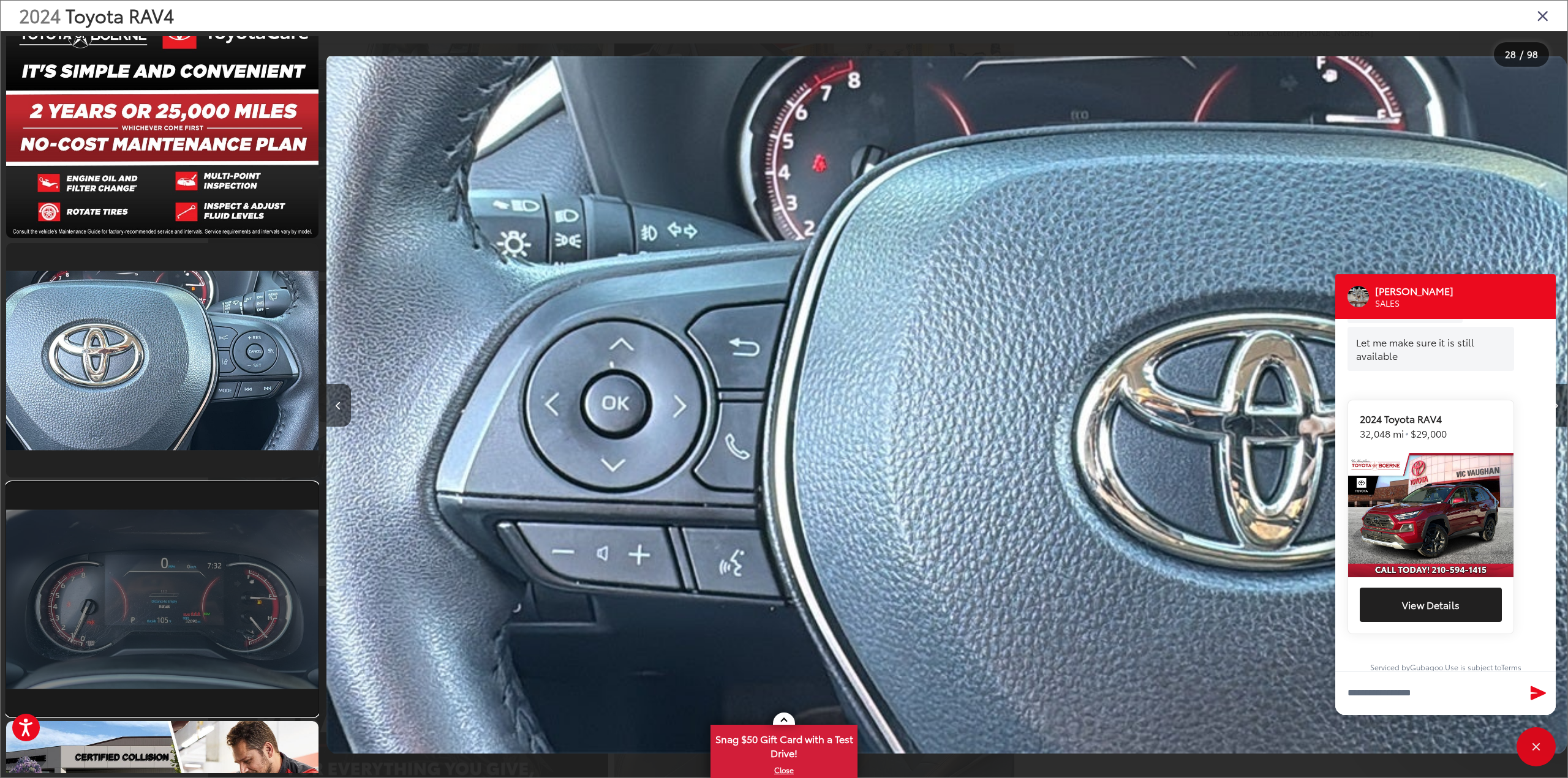
click at [200, 544] on link at bounding box center [162, 599] width 313 height 234
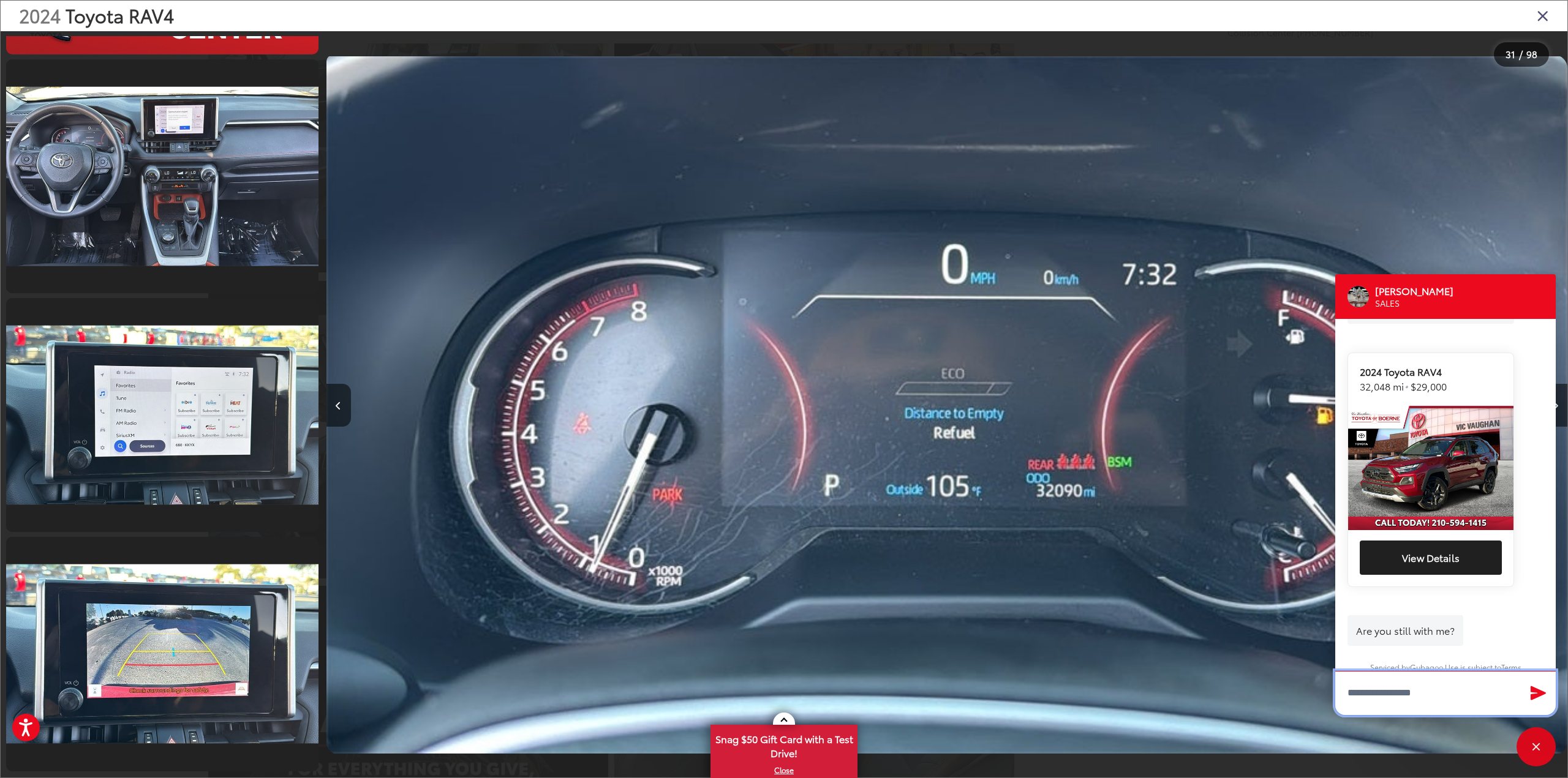
click at [1379, 700] on textarea "Type your message" at bounding box center [1445, 693] width 221 height 44
type textarea "***"
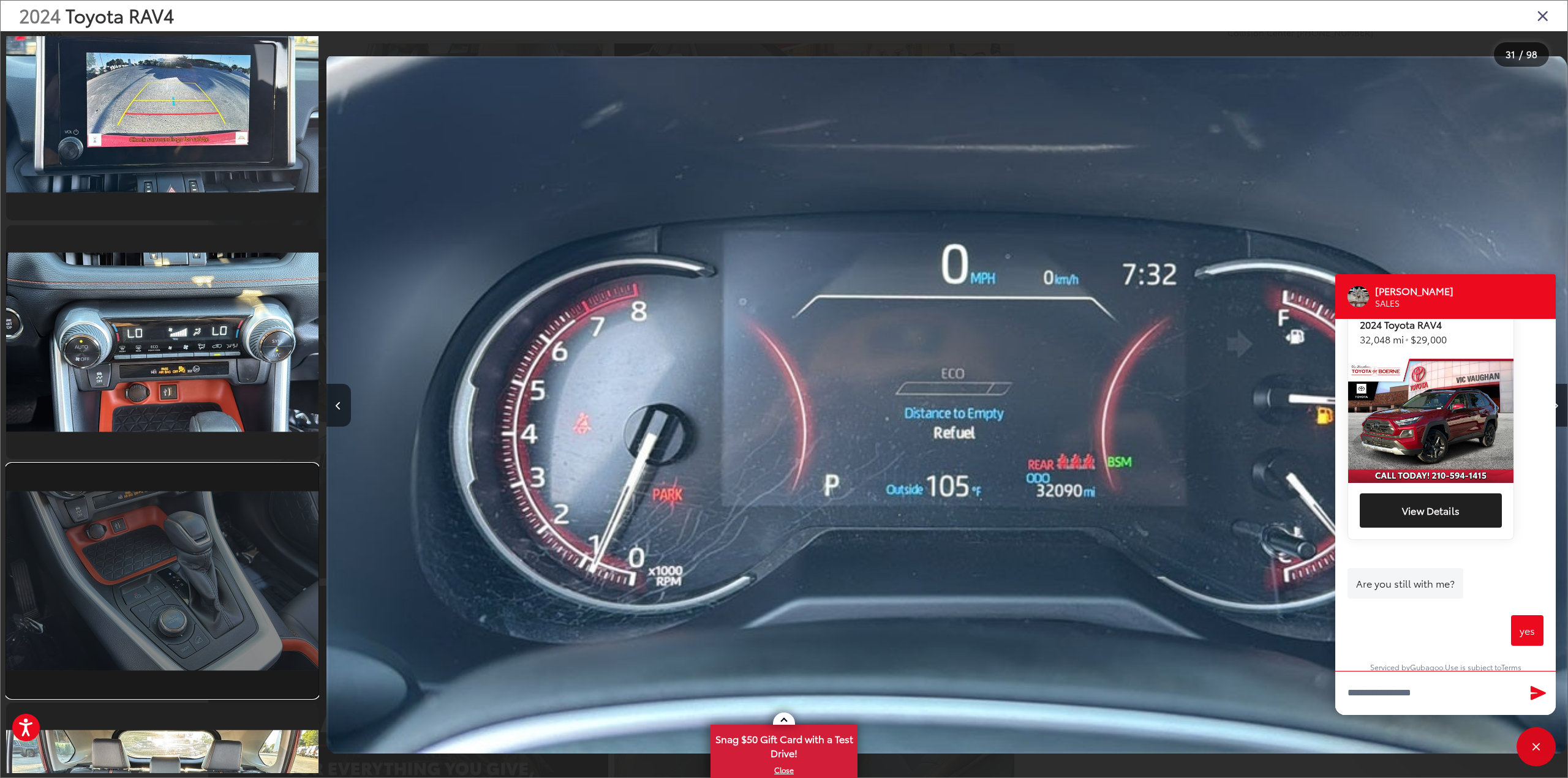
click at [205, 497] on link at bounding box center [162, 581] width 313 height 234
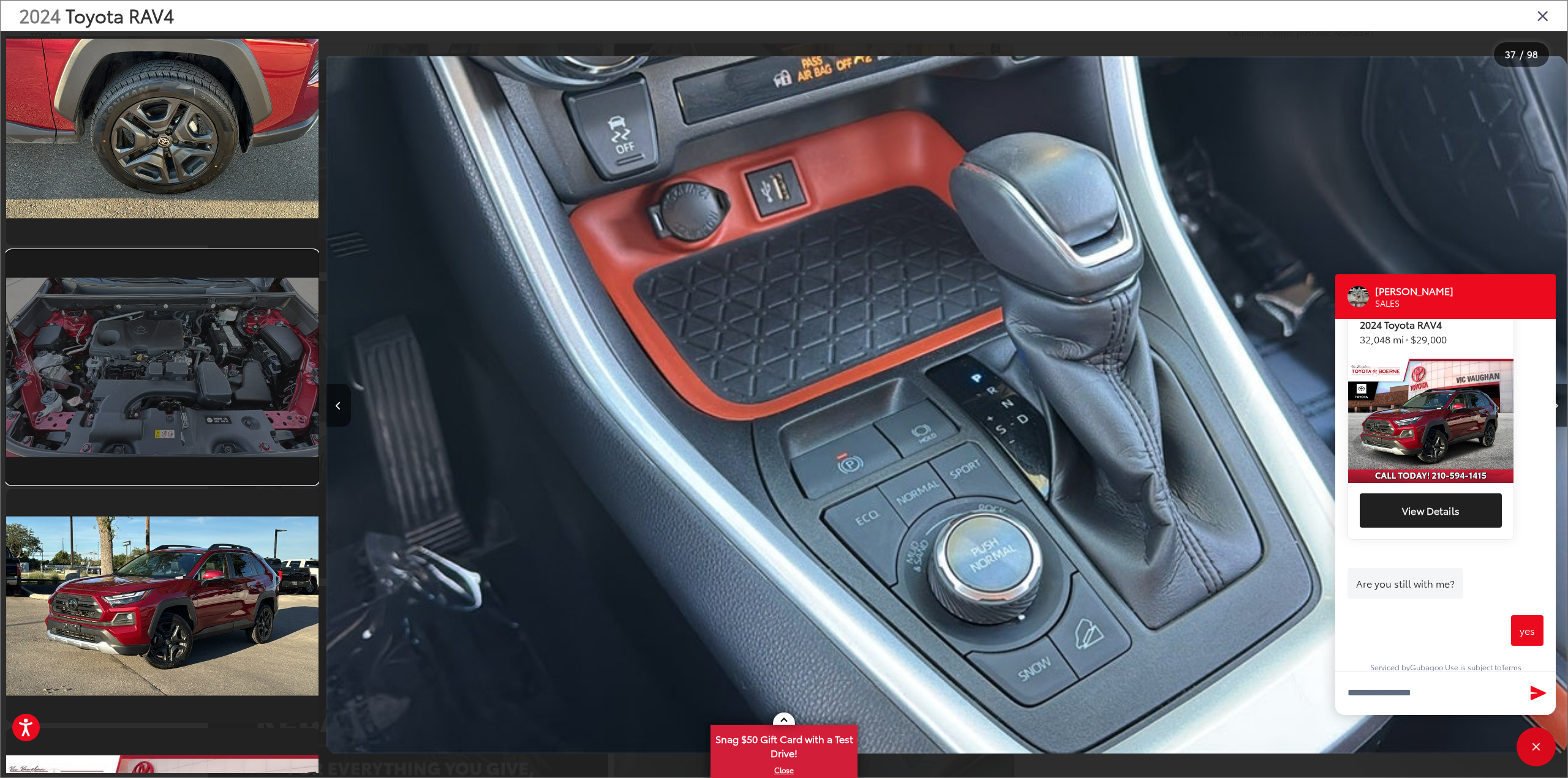
click at [188, 396] on link at bounding box center [162, 367] width 313 height 234
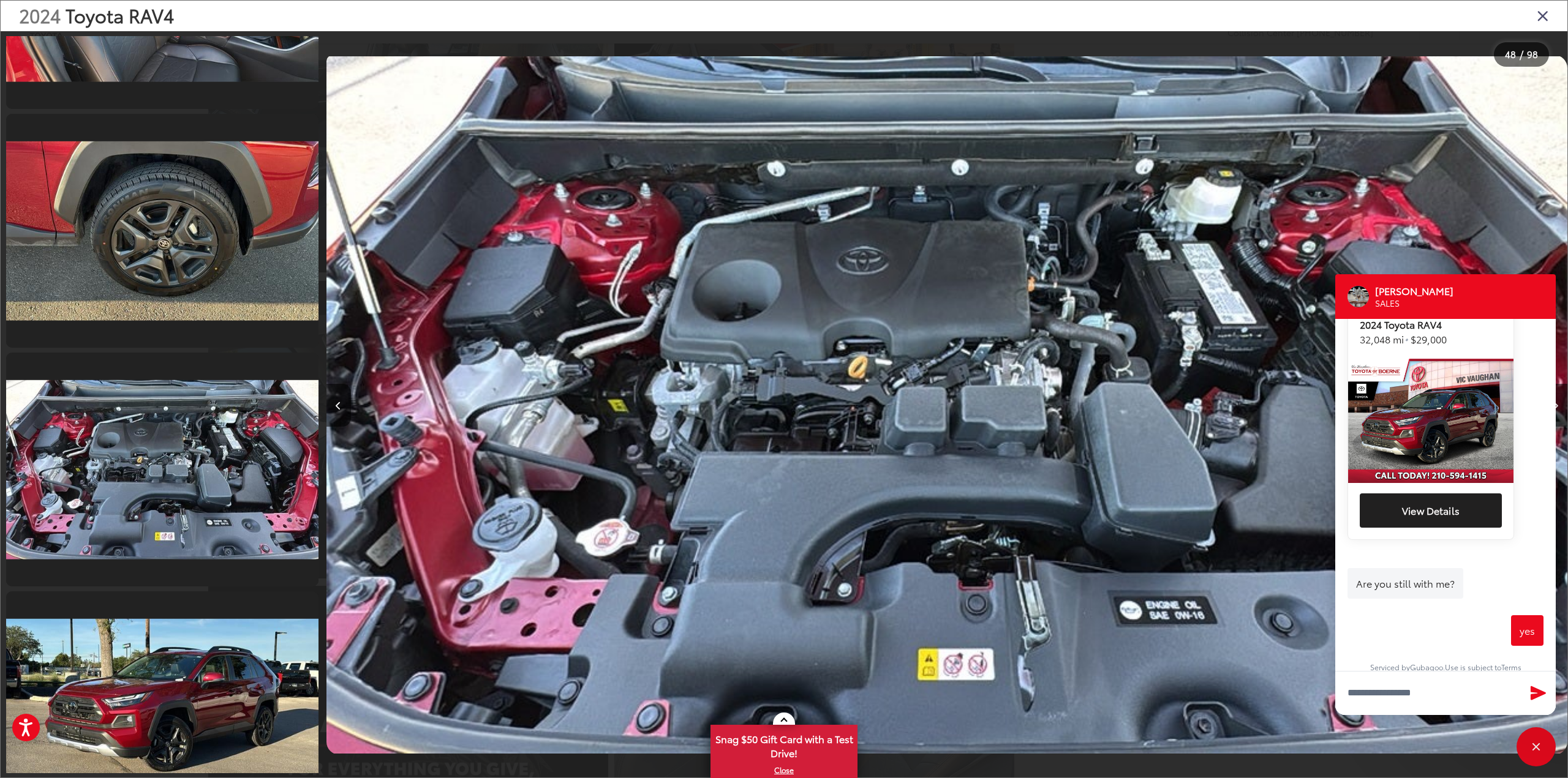
scroll to position [22677, 0]
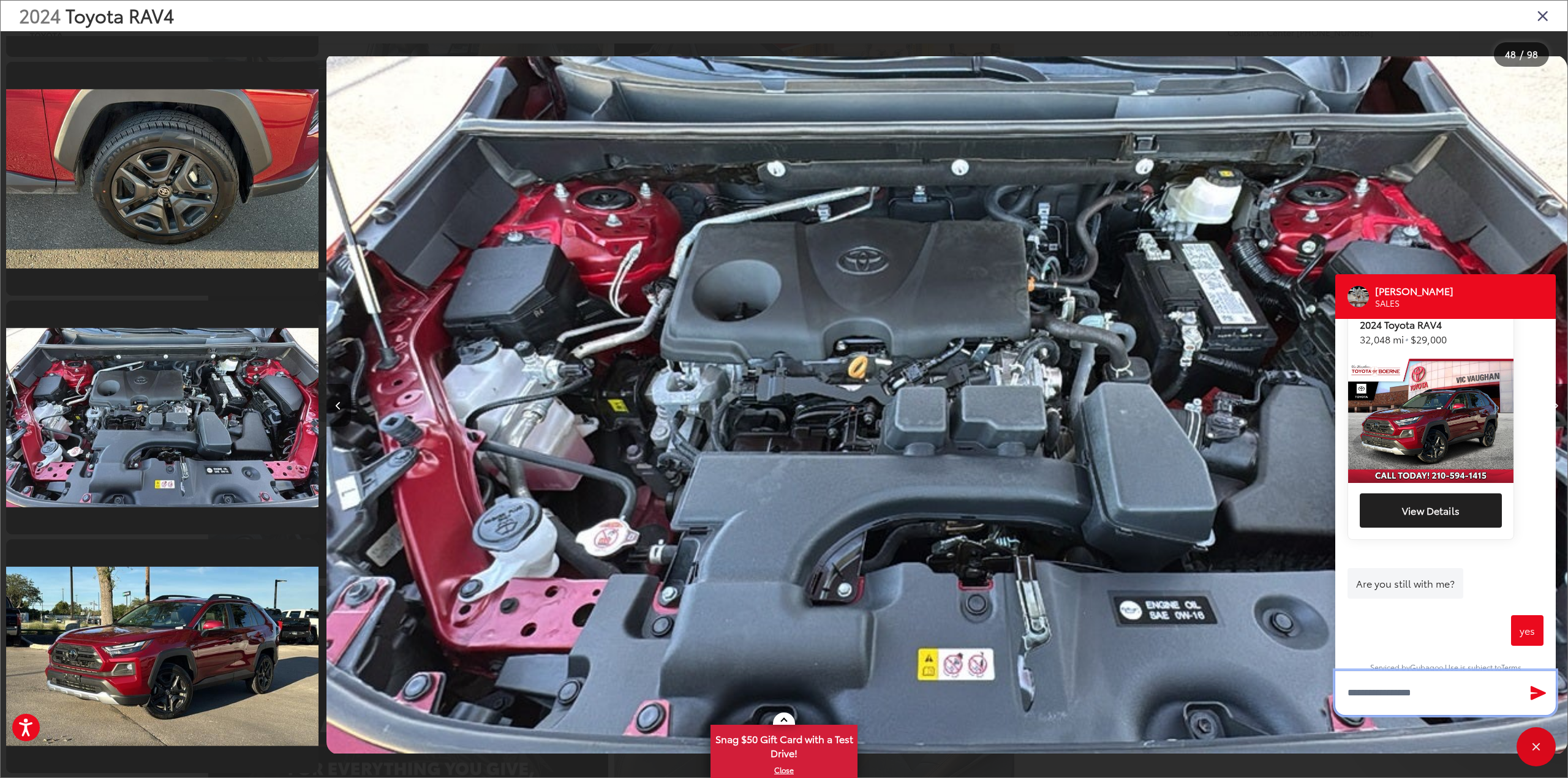
click at [1449, 690] on textarea "Type your message" at bounding box center [1445, 693] width 221 height 44
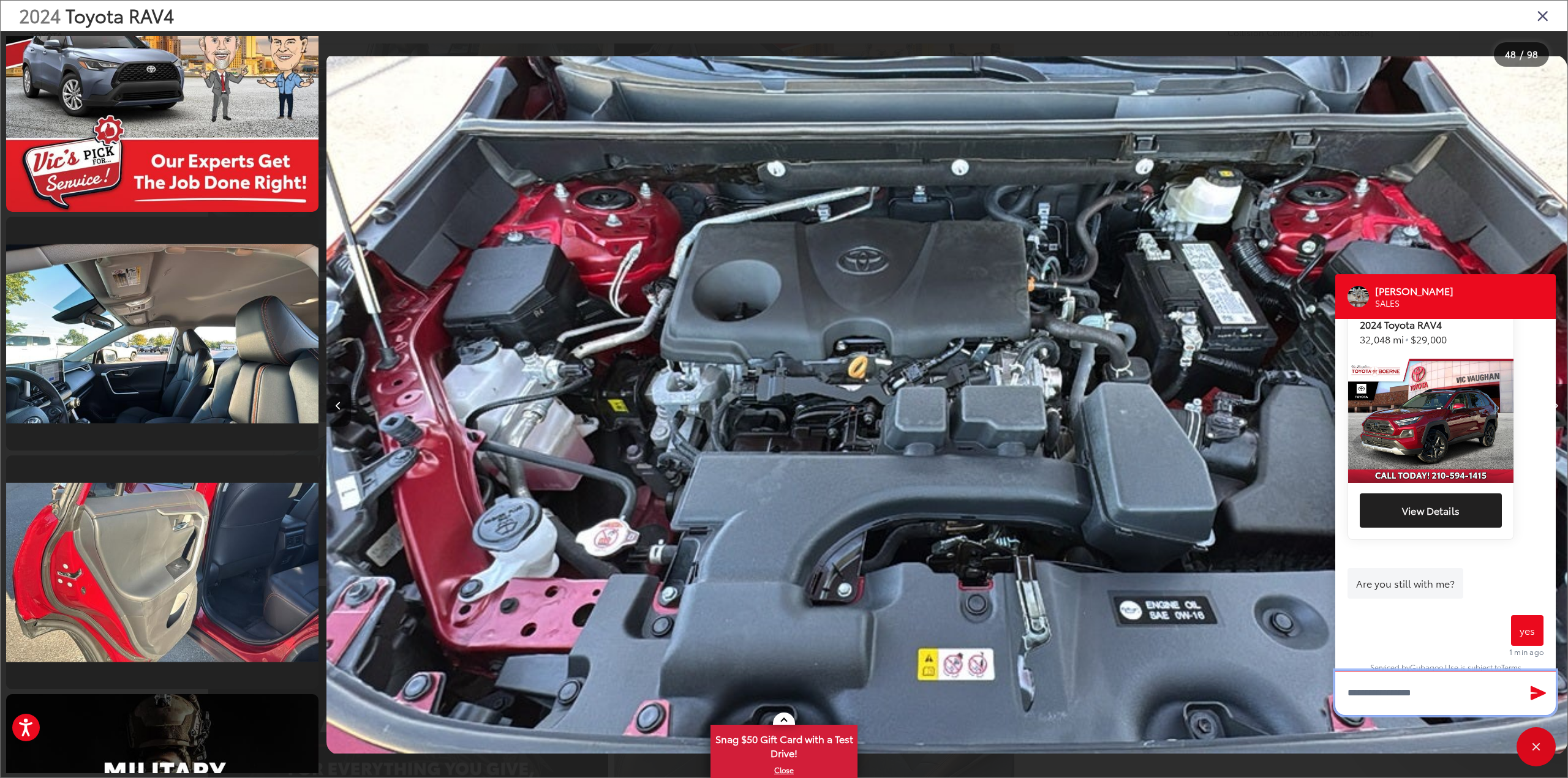
scroll to position [16309, 0]
click at [1397, 685] on textarea "Type your message" at bounding box center [1445, 693] width 221 height 44
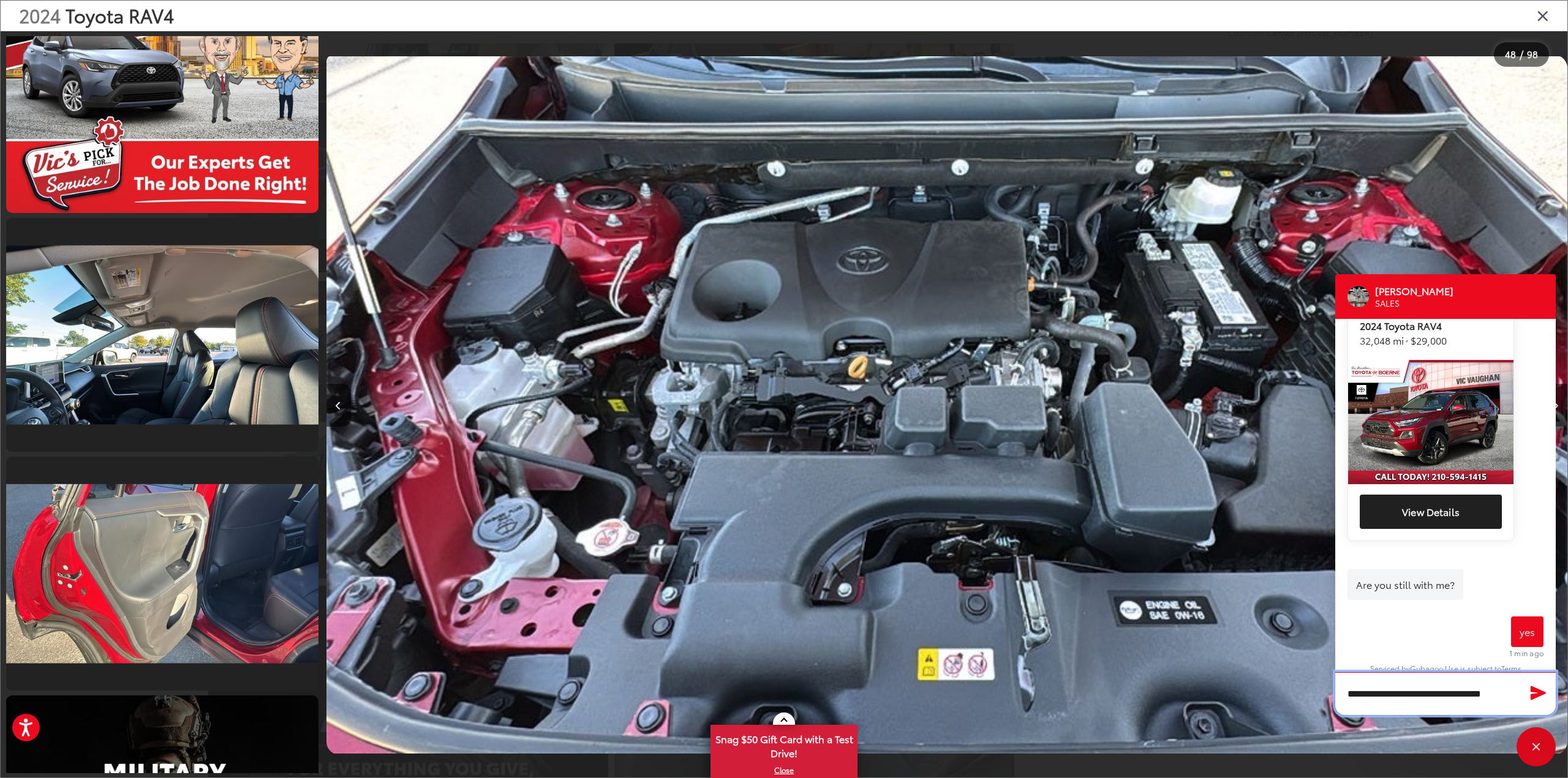
scroll to position [465, 0]
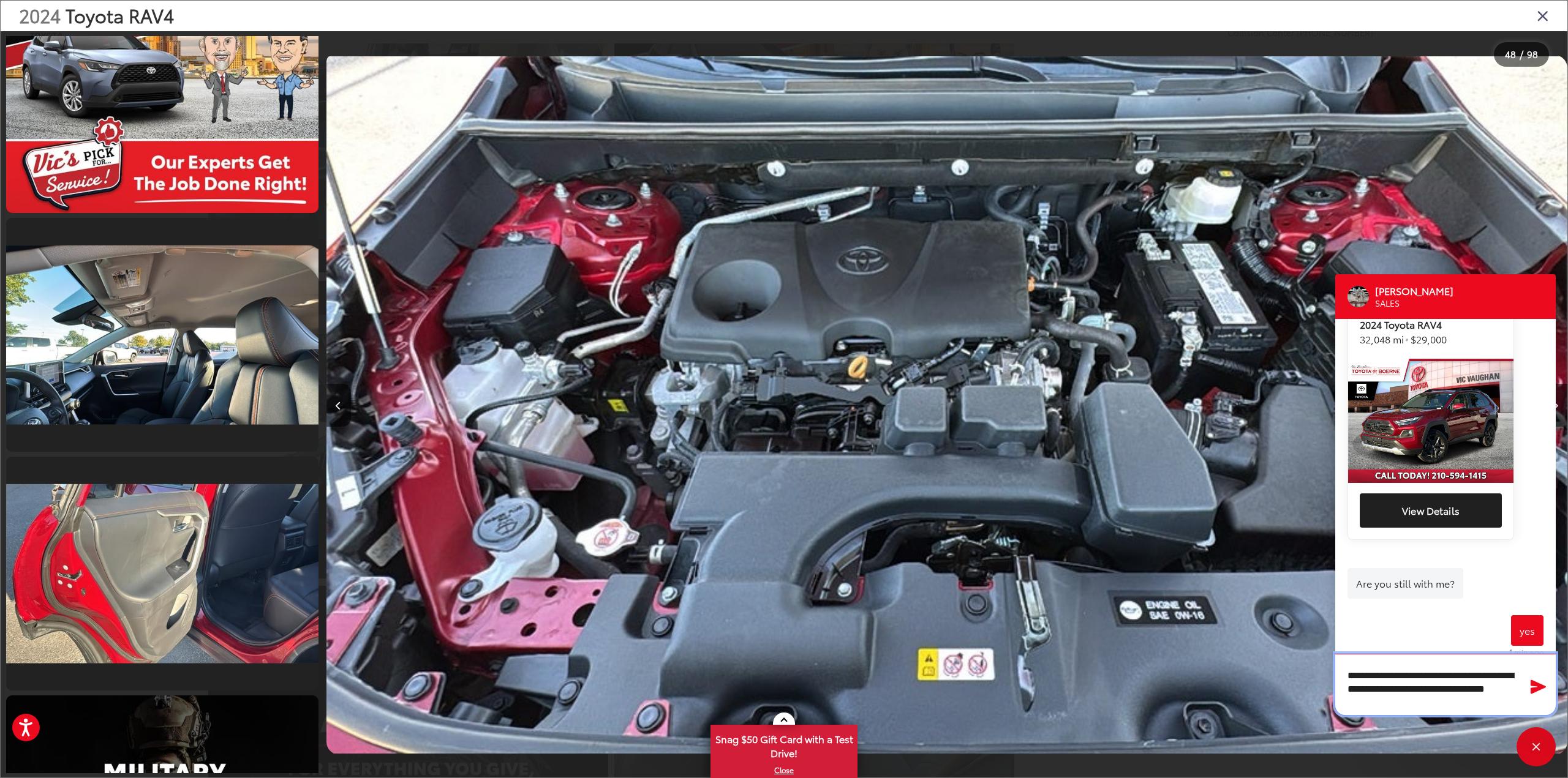
type textarea "**********"
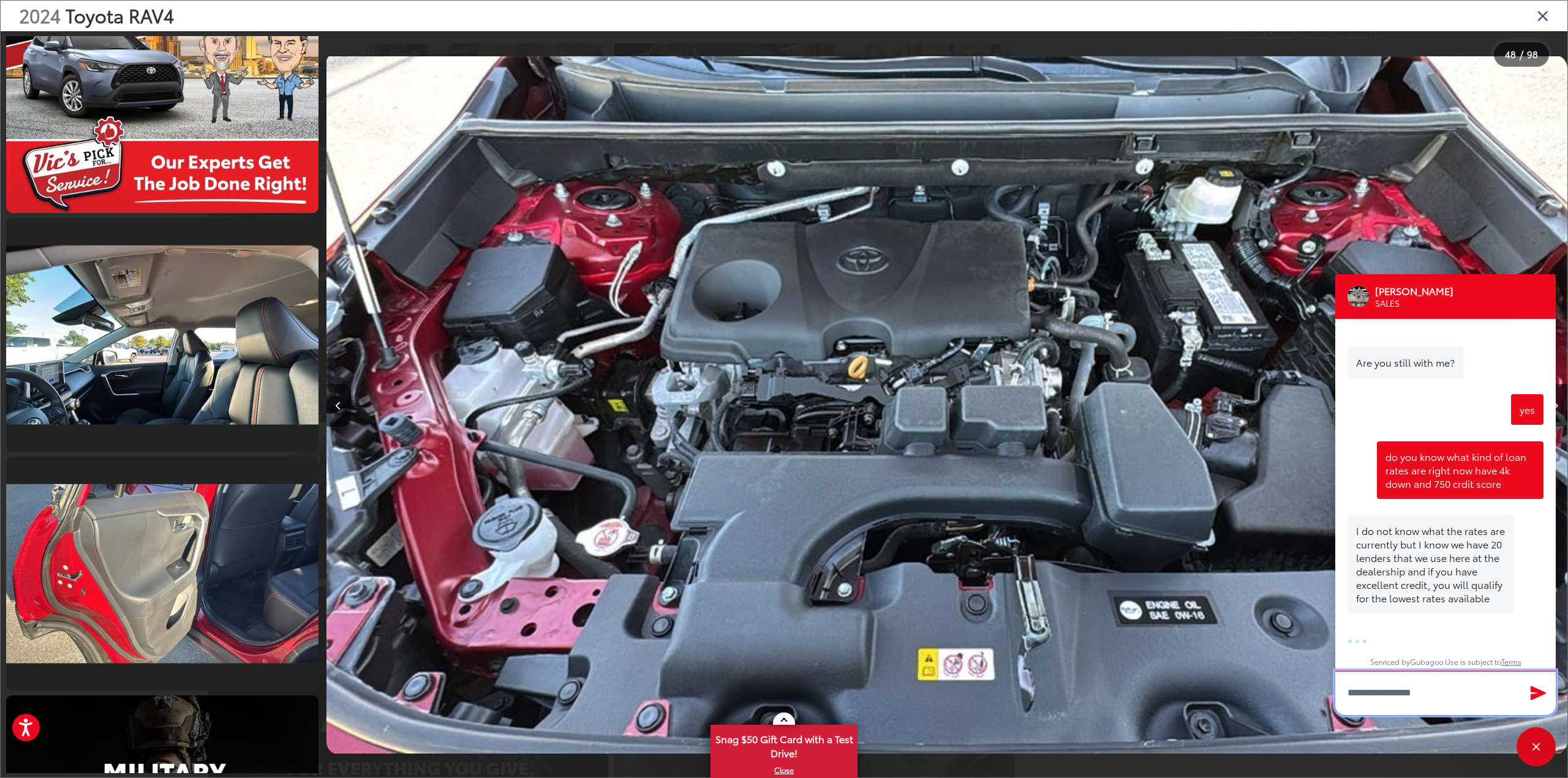
scroll to position [715, 0]
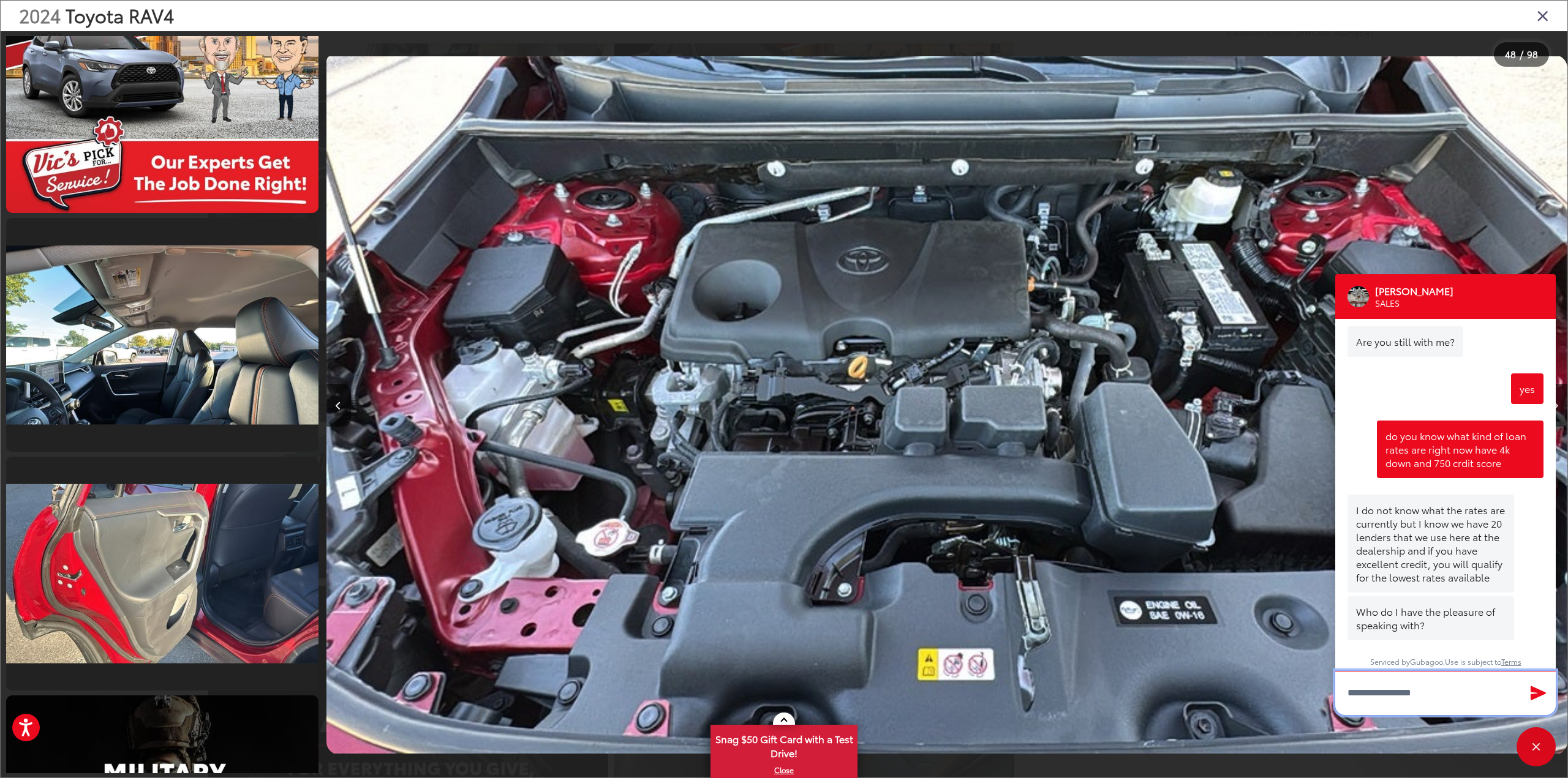
click at [1418, 685] on textarea "Type your message" at bounding box center [1445, 693] width 221 height 44
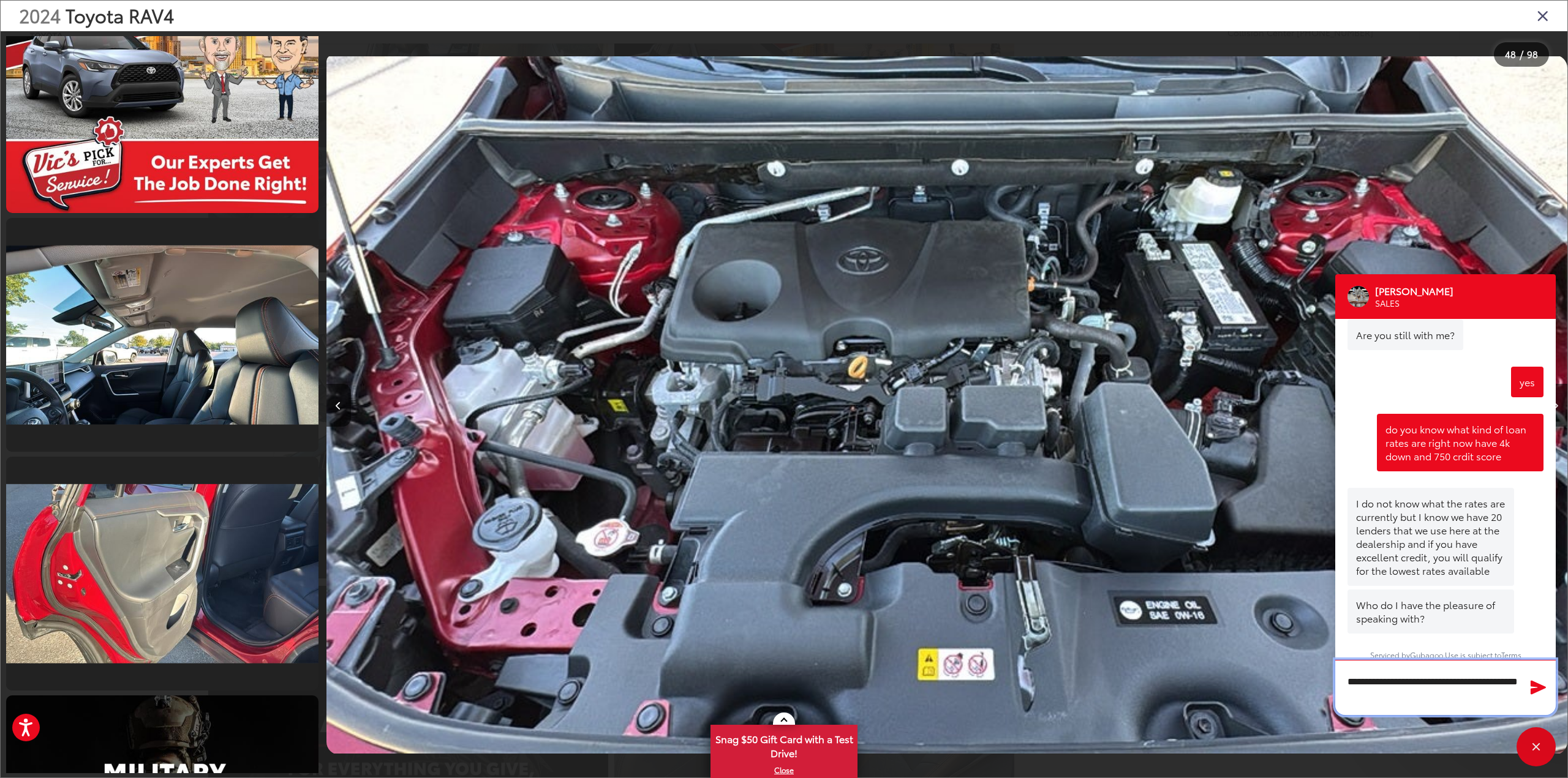
type textarea "**********"
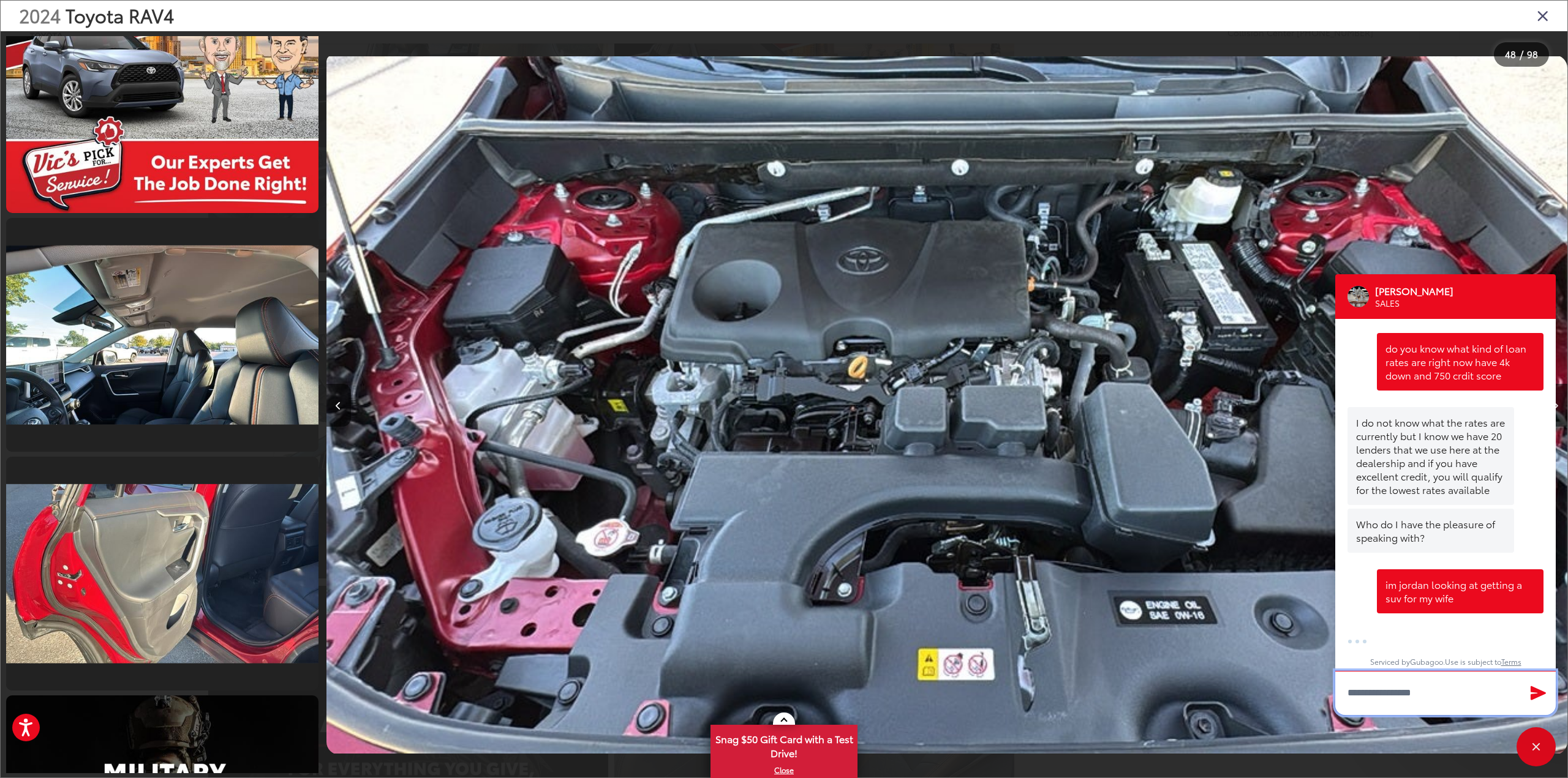
scroll to position [823, 0]
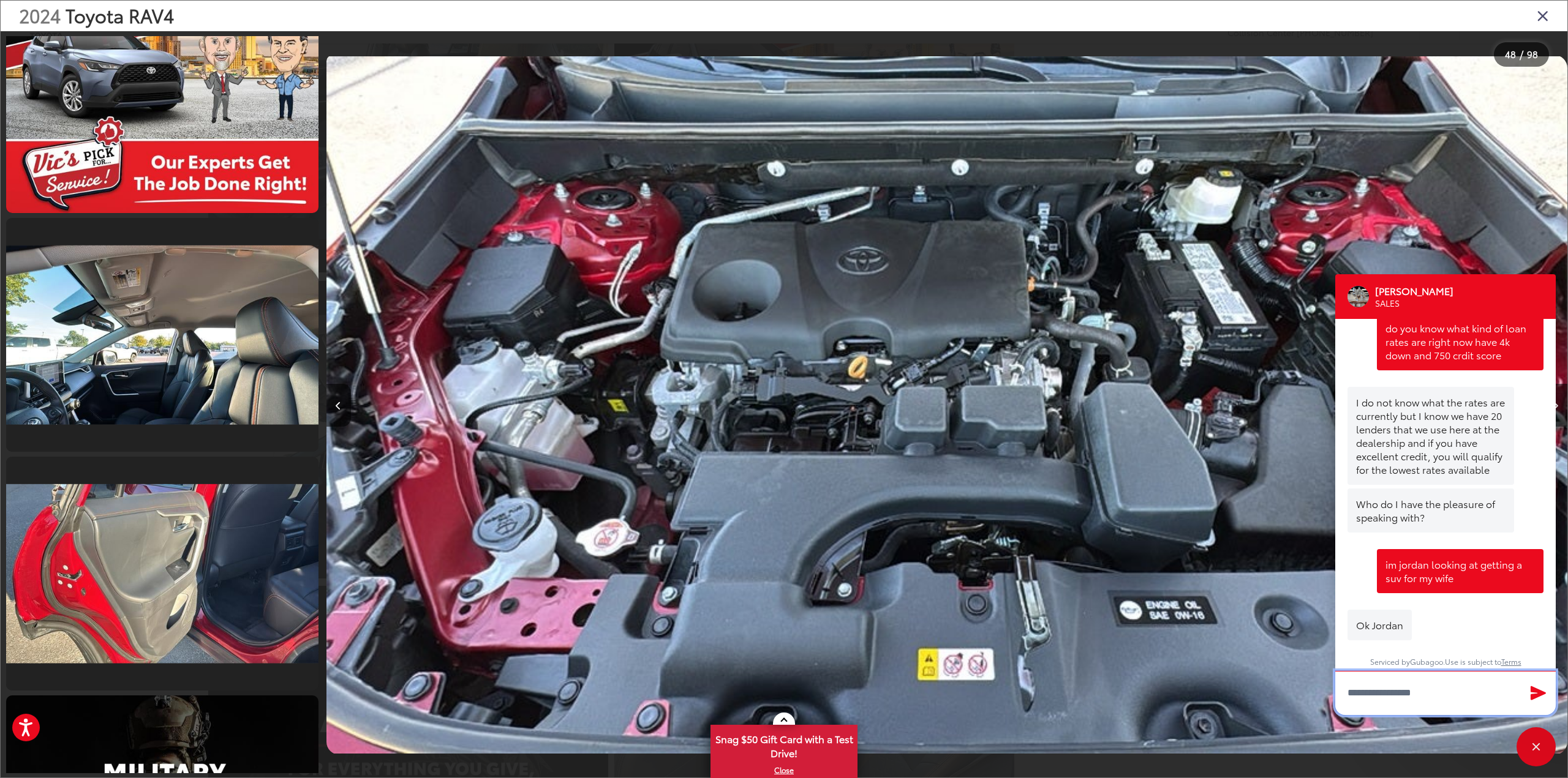
click at [1407, 694] on textarea "Type your message" at bounding box center [1445, 693] width 221 height 44
type textarea "**********"
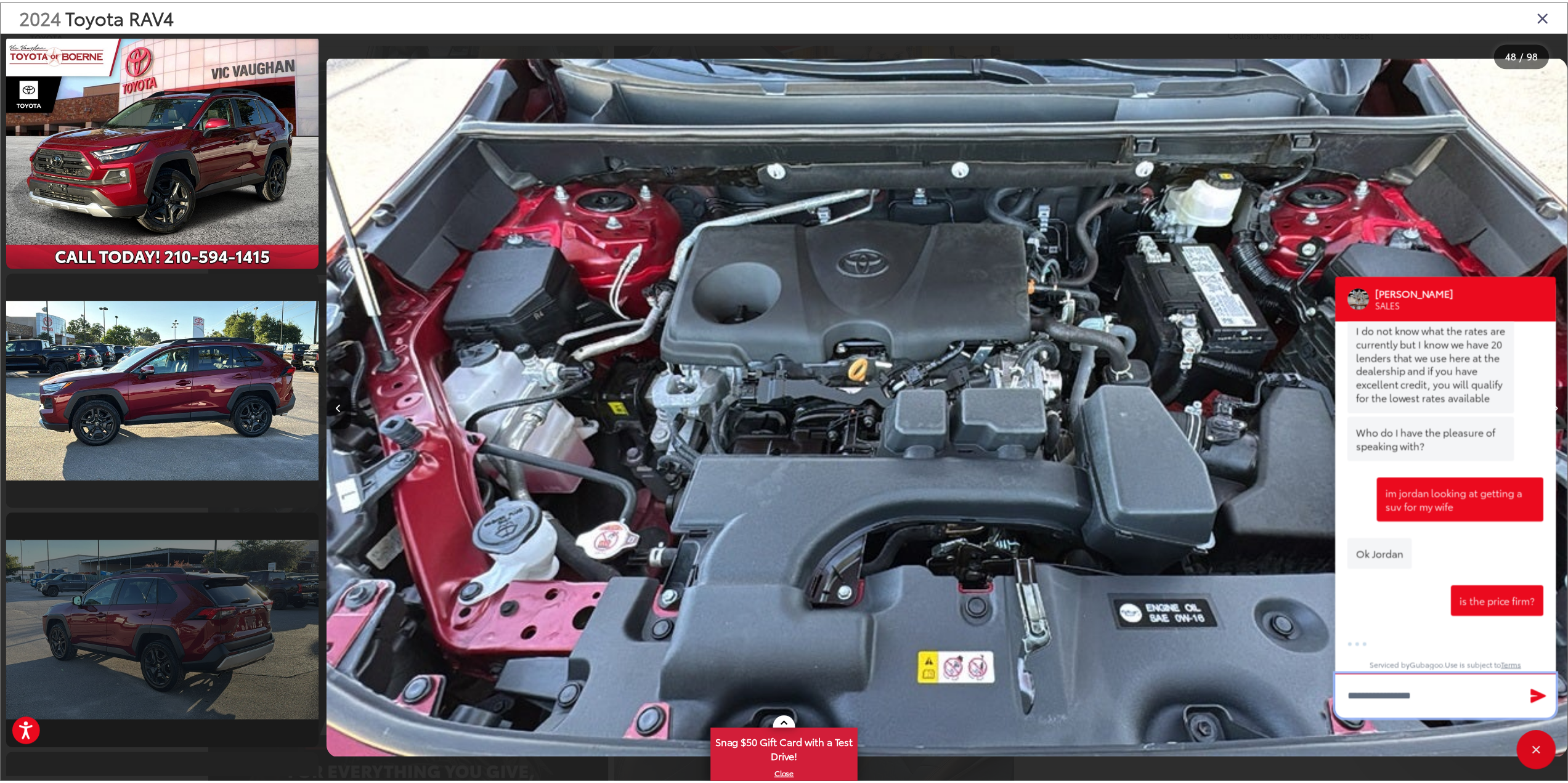
scroll to position [0, 0]
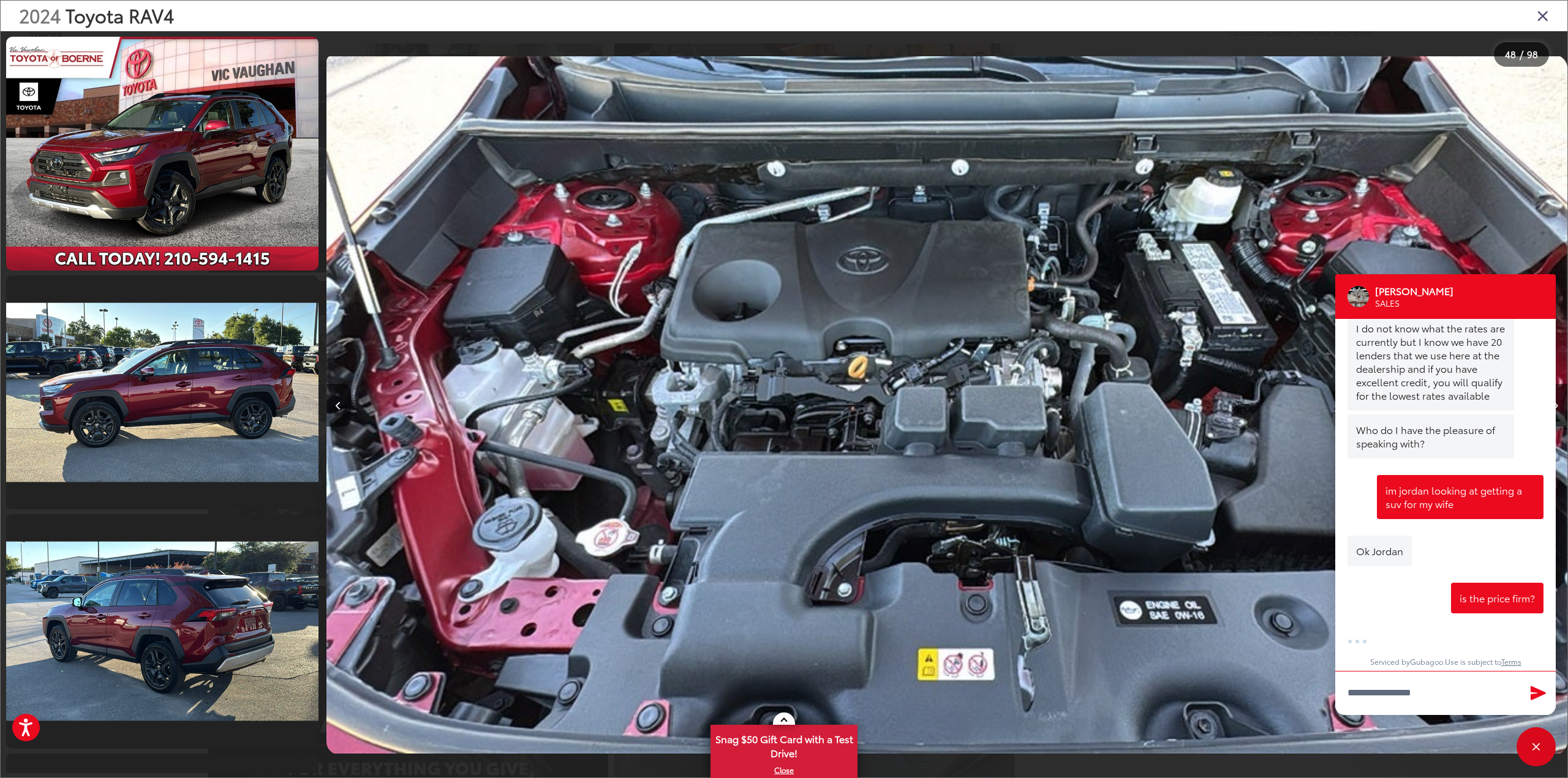
click at [1543, 14] on icon "Close gallery" at bounding box center [1543, 15] width 12 height 16
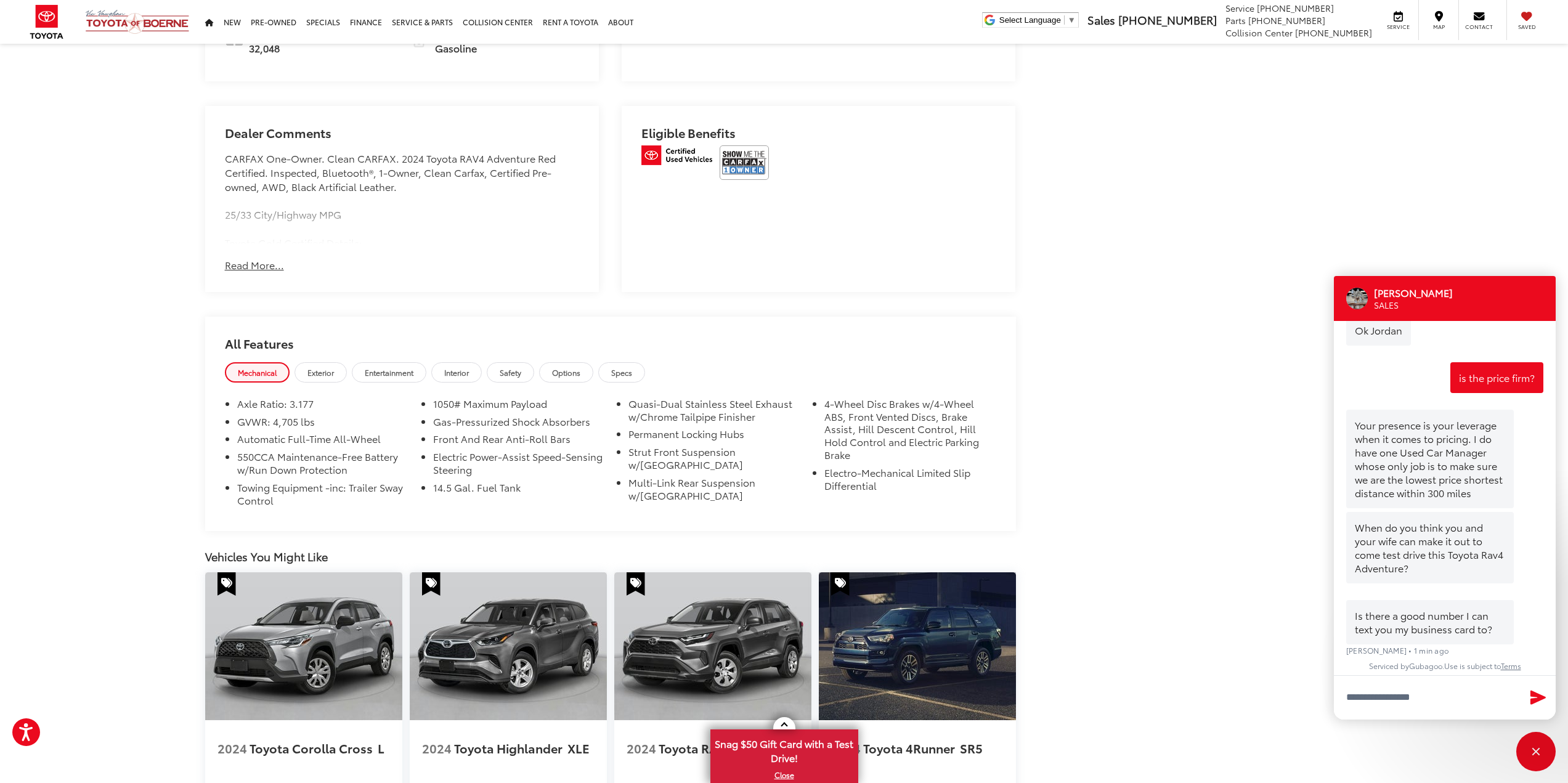
scroll to position [3944, 0]
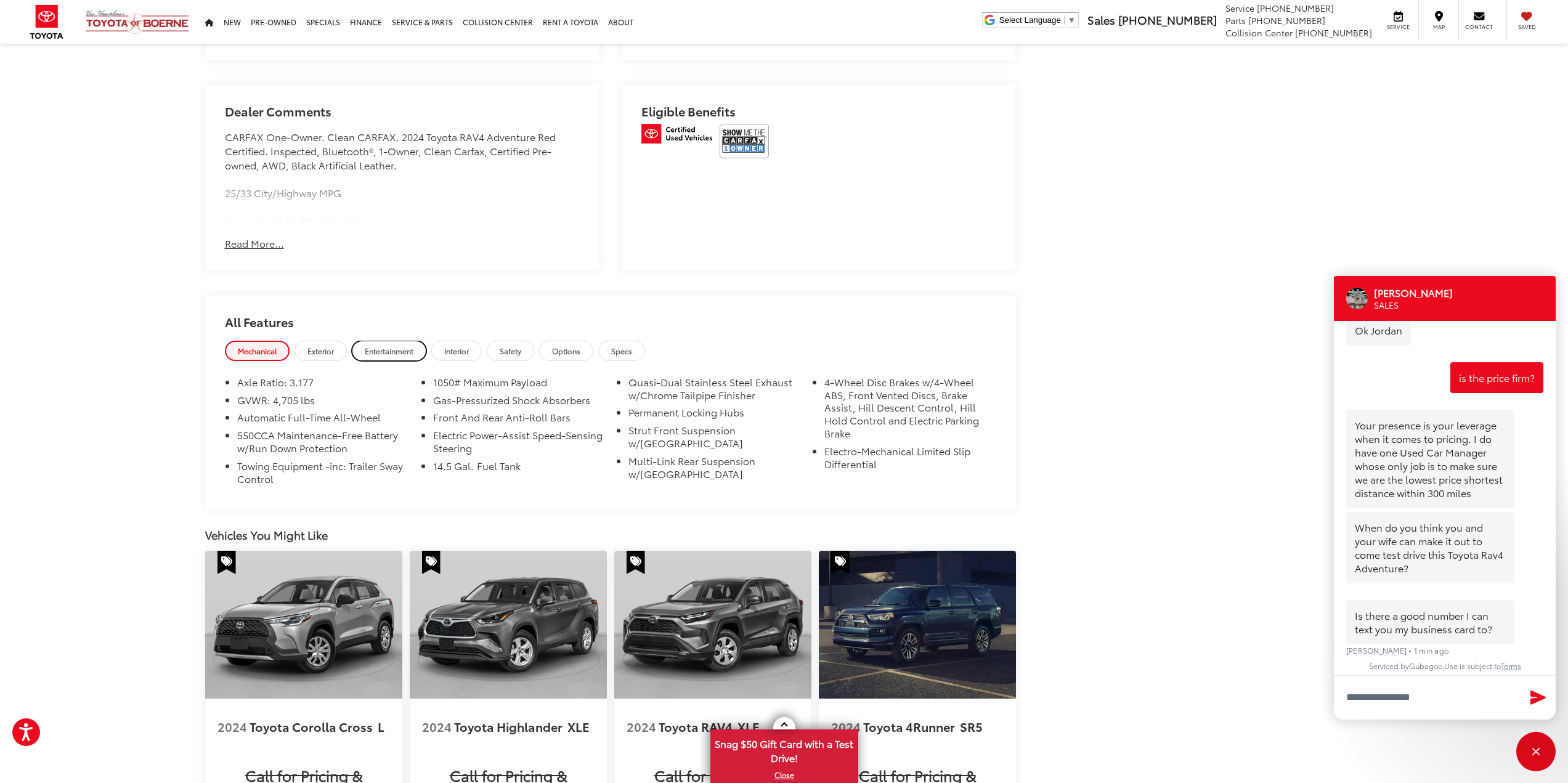
click at [401, 355] on link "Entertainment" at bounding box center [389, 350] width 75 height 20
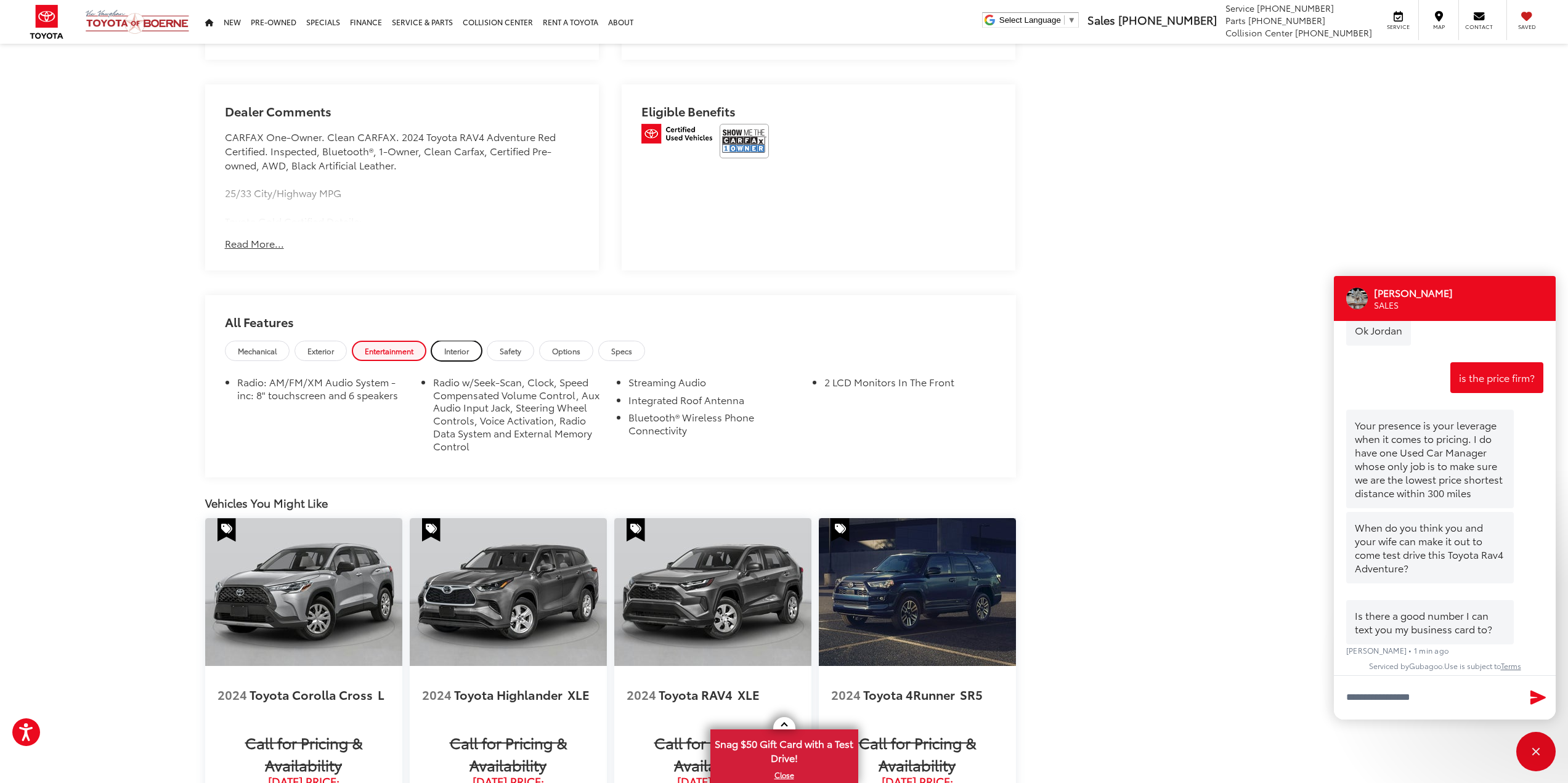
click at [464, 352] on span "Interior" at bounding box center [457, 350] width 25 height 10
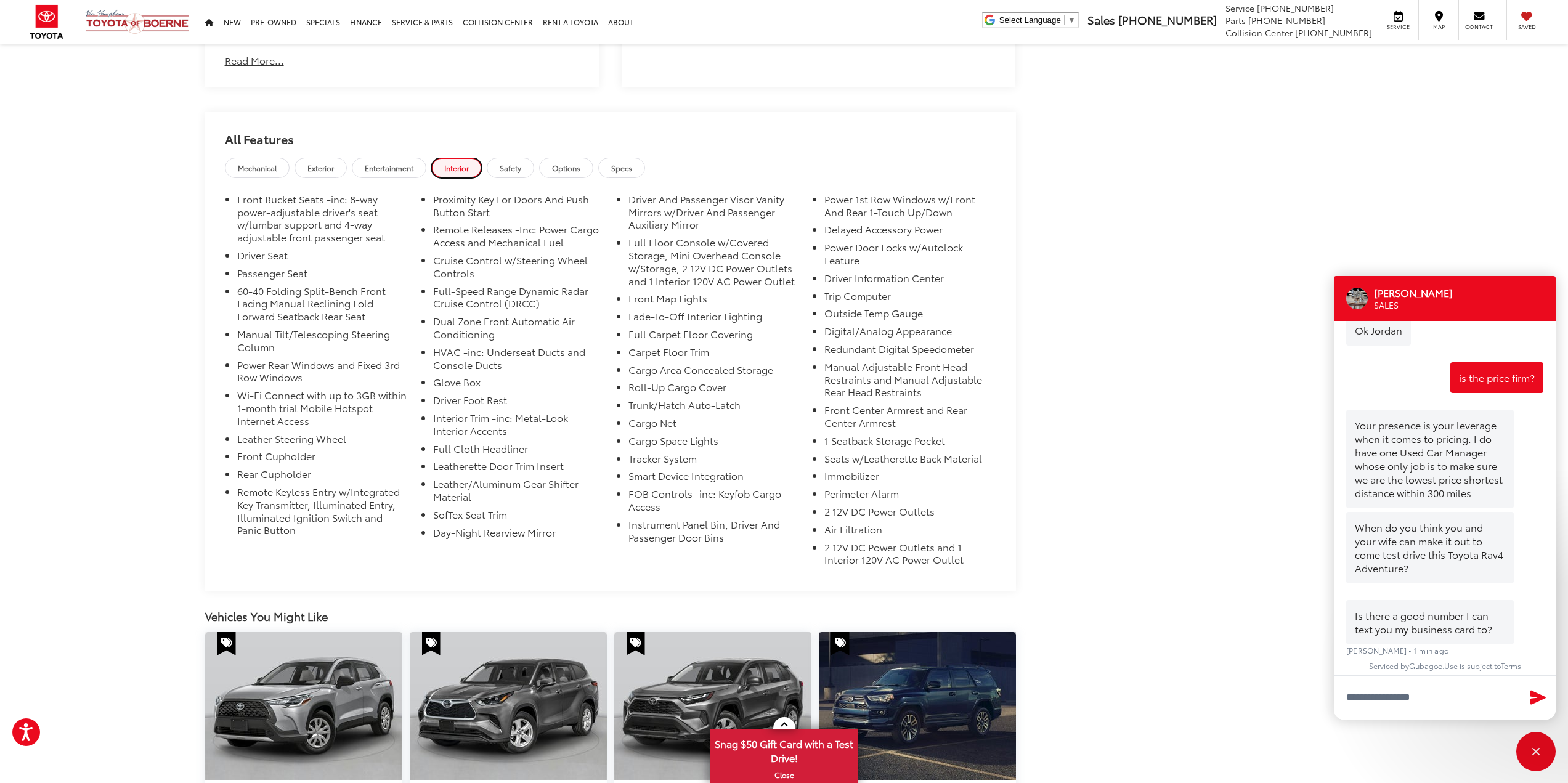
scroll to position [4129, 0]
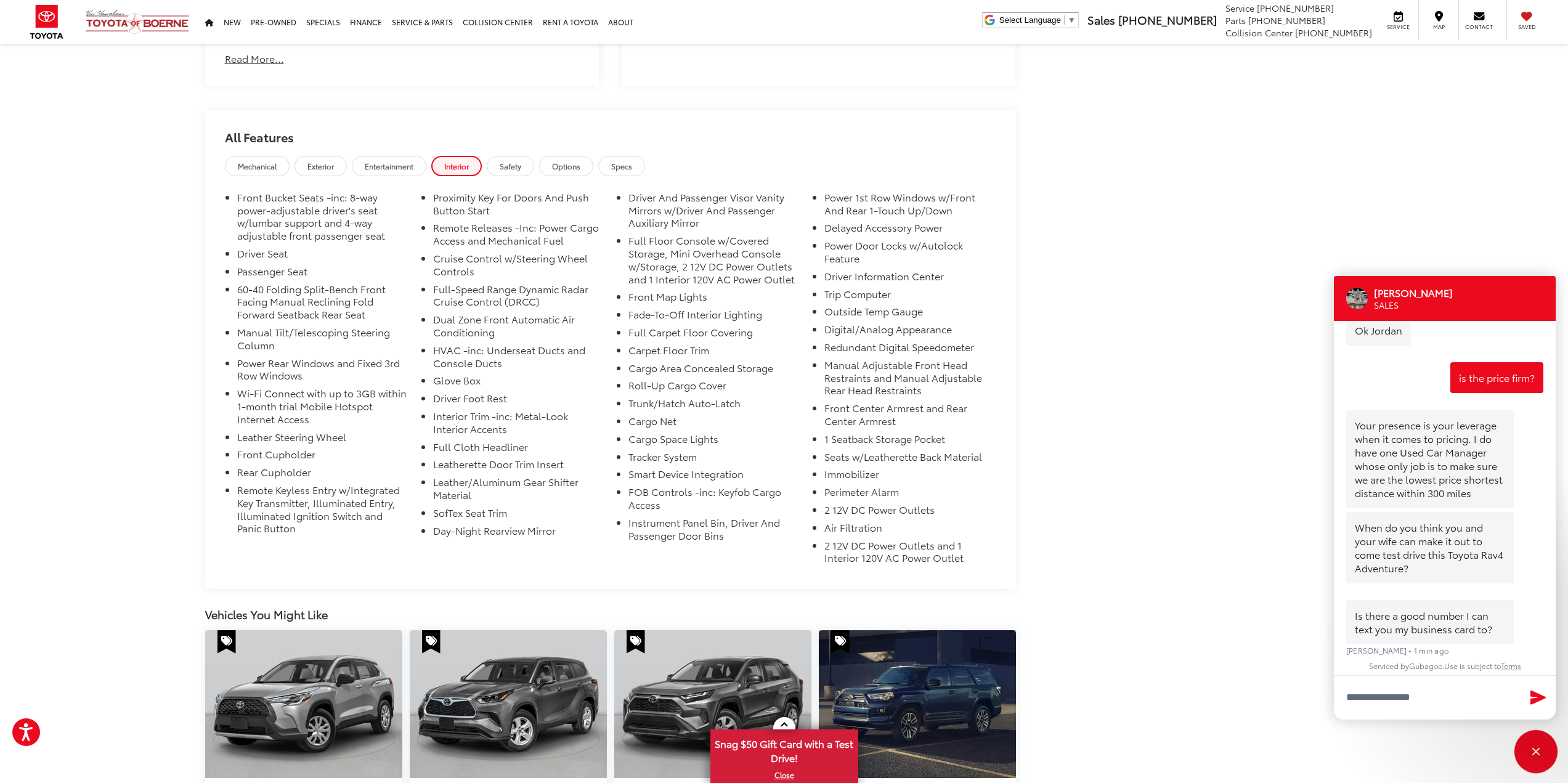
click at [1531, 753] on div "Close" at bounding box center [1536, 751] width 39 height 39
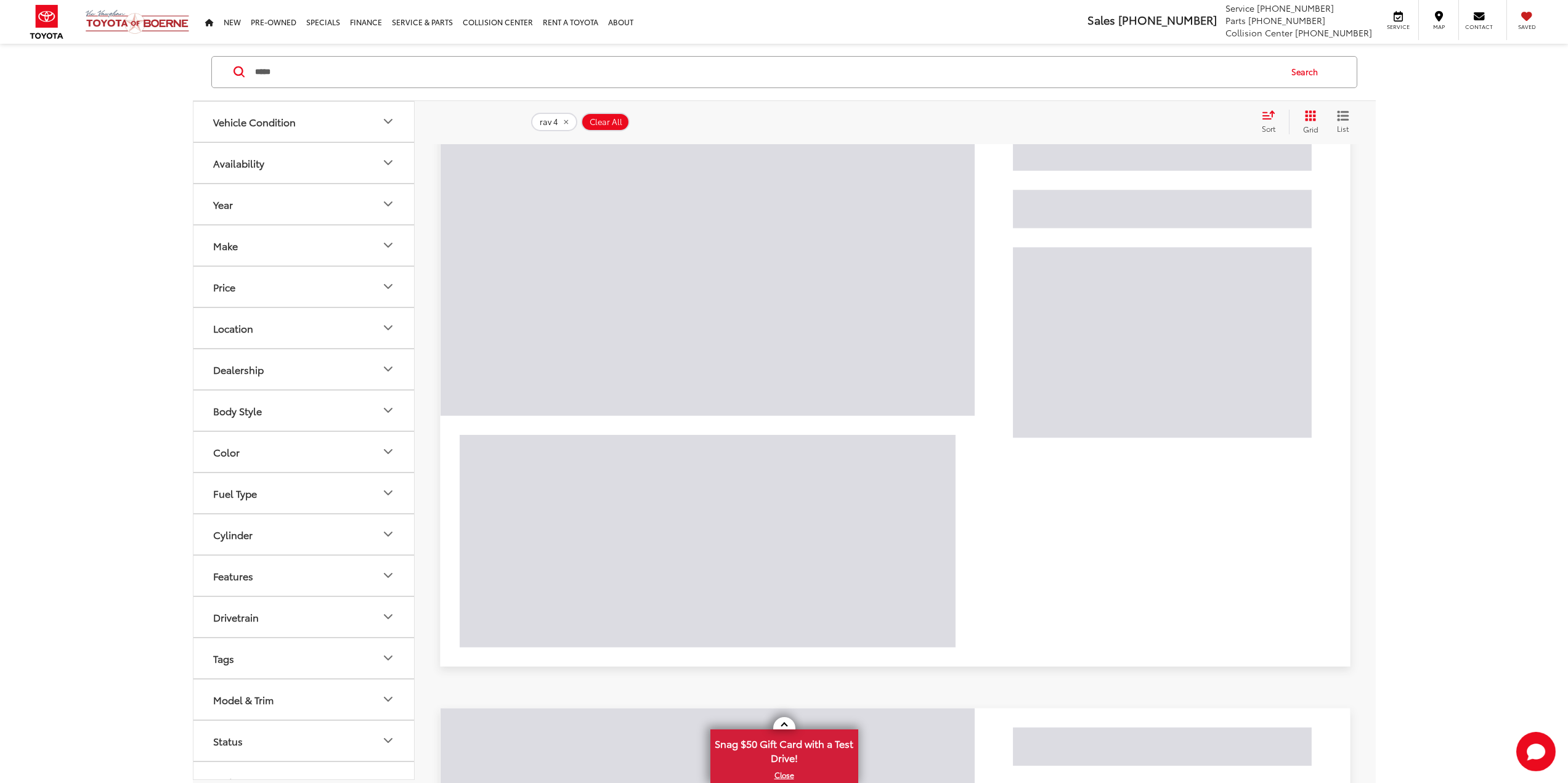
scroll to position [111, 0]
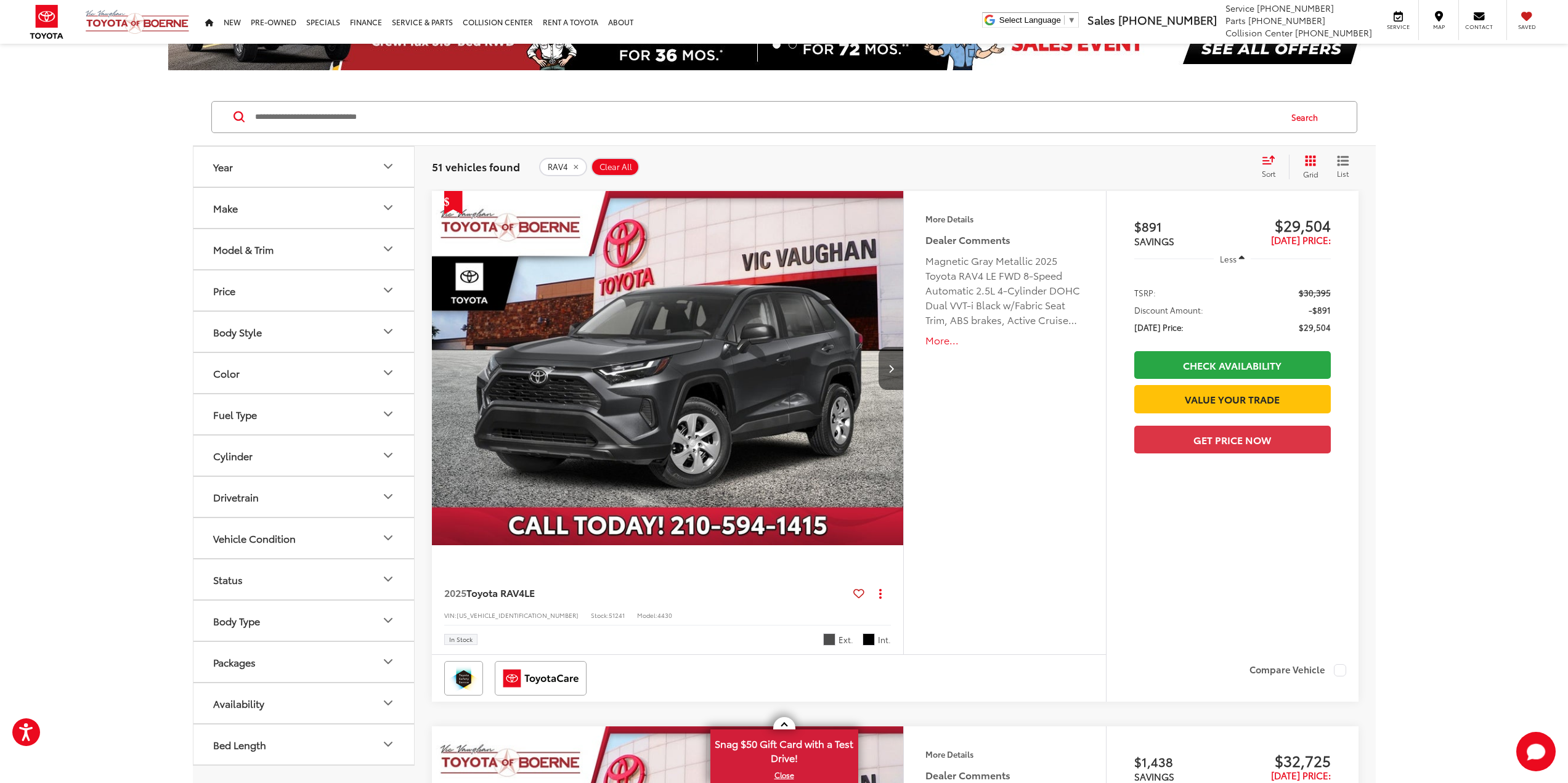
scroll to position [185, 0]
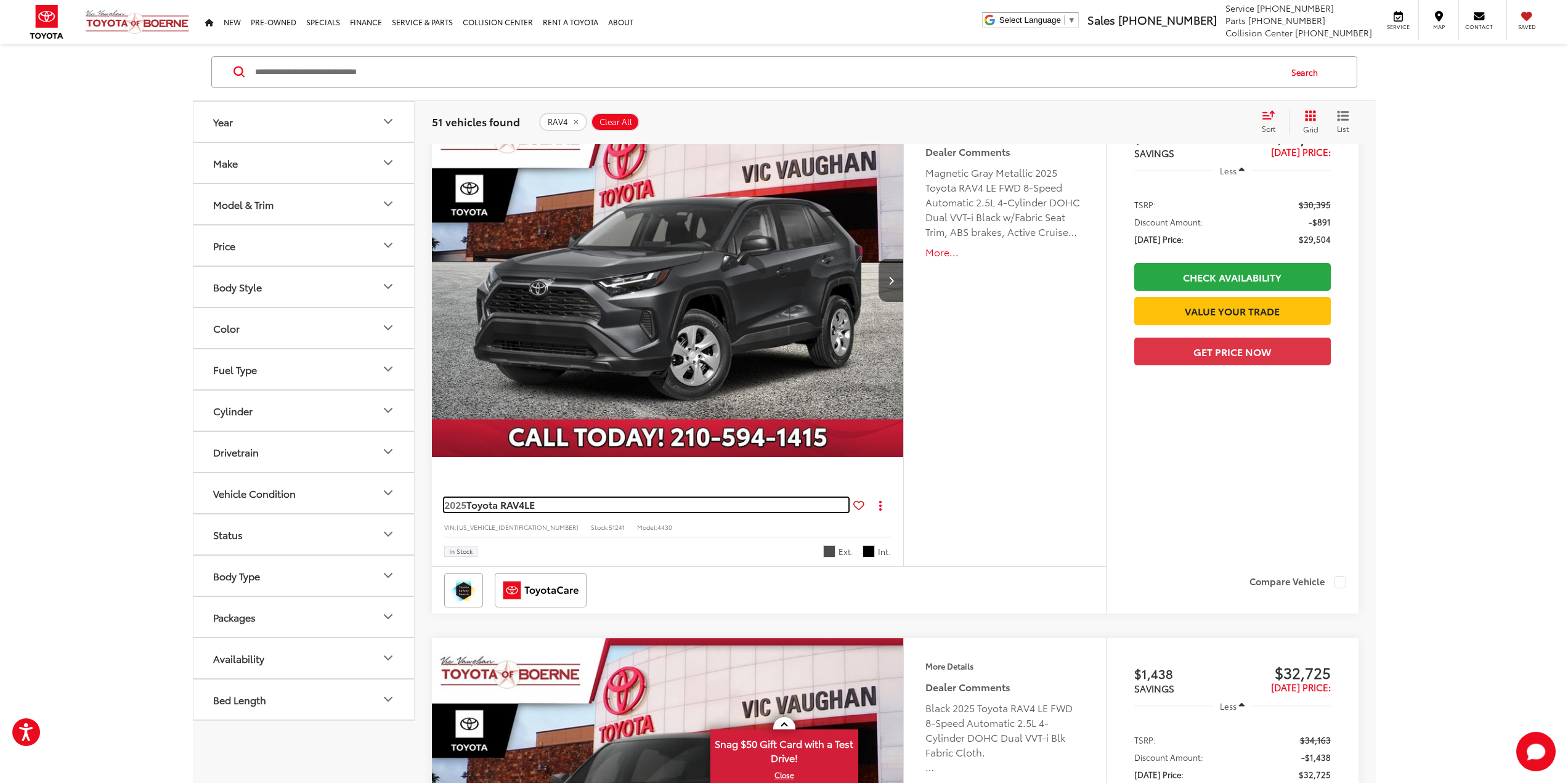
click at [493, 504] on span "Toyota RAV4" at bounding box center [495, 504] width 58 height 14
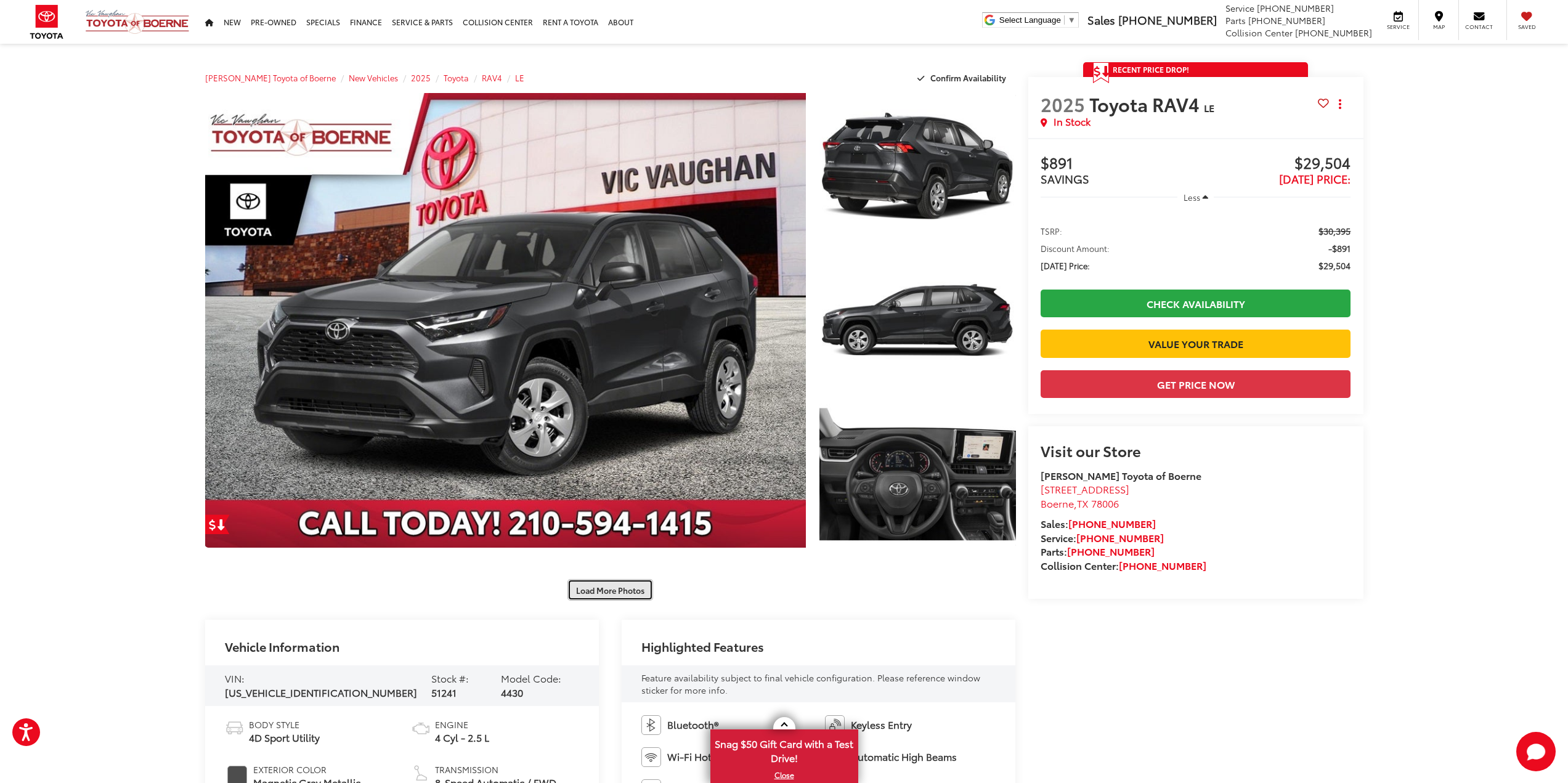
click at [621, 594] on button "Load More Photos" at bounding box center [611, 590] width 86 height 21
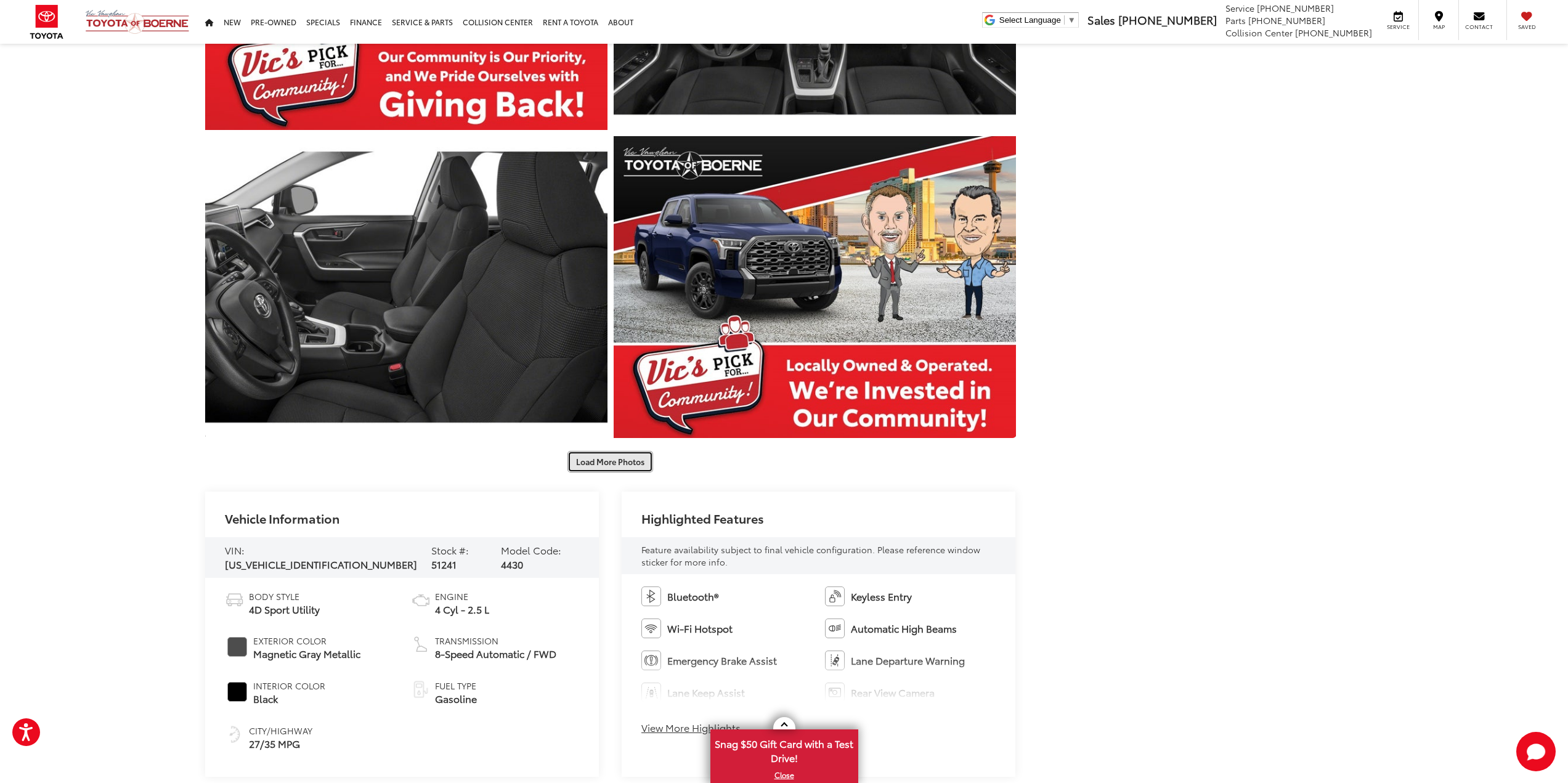
scroll to position [740, 0]
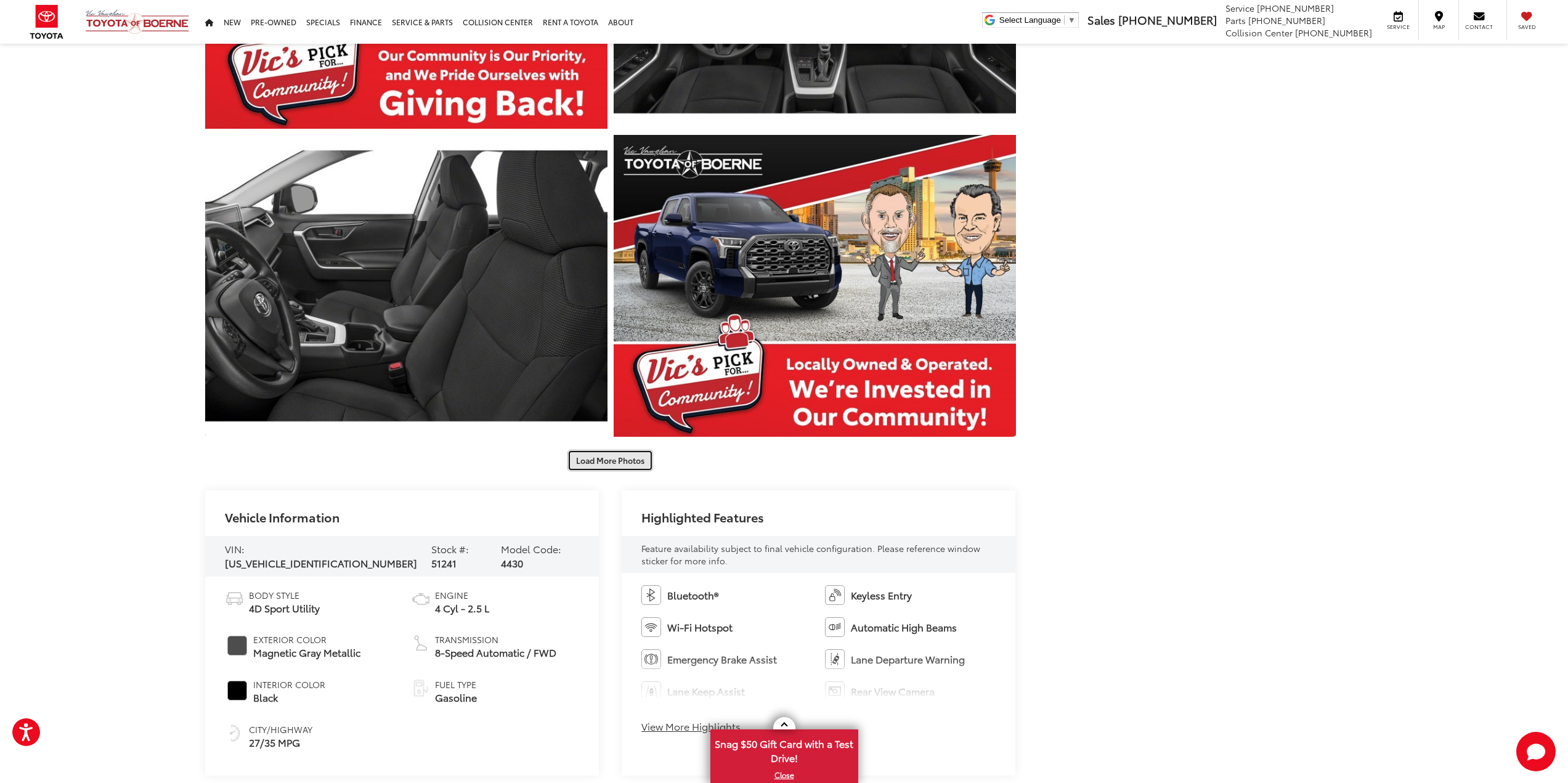
click at [611, 459] on button "Load More Photos" at bounding box center [611, 460] width 86 height 21
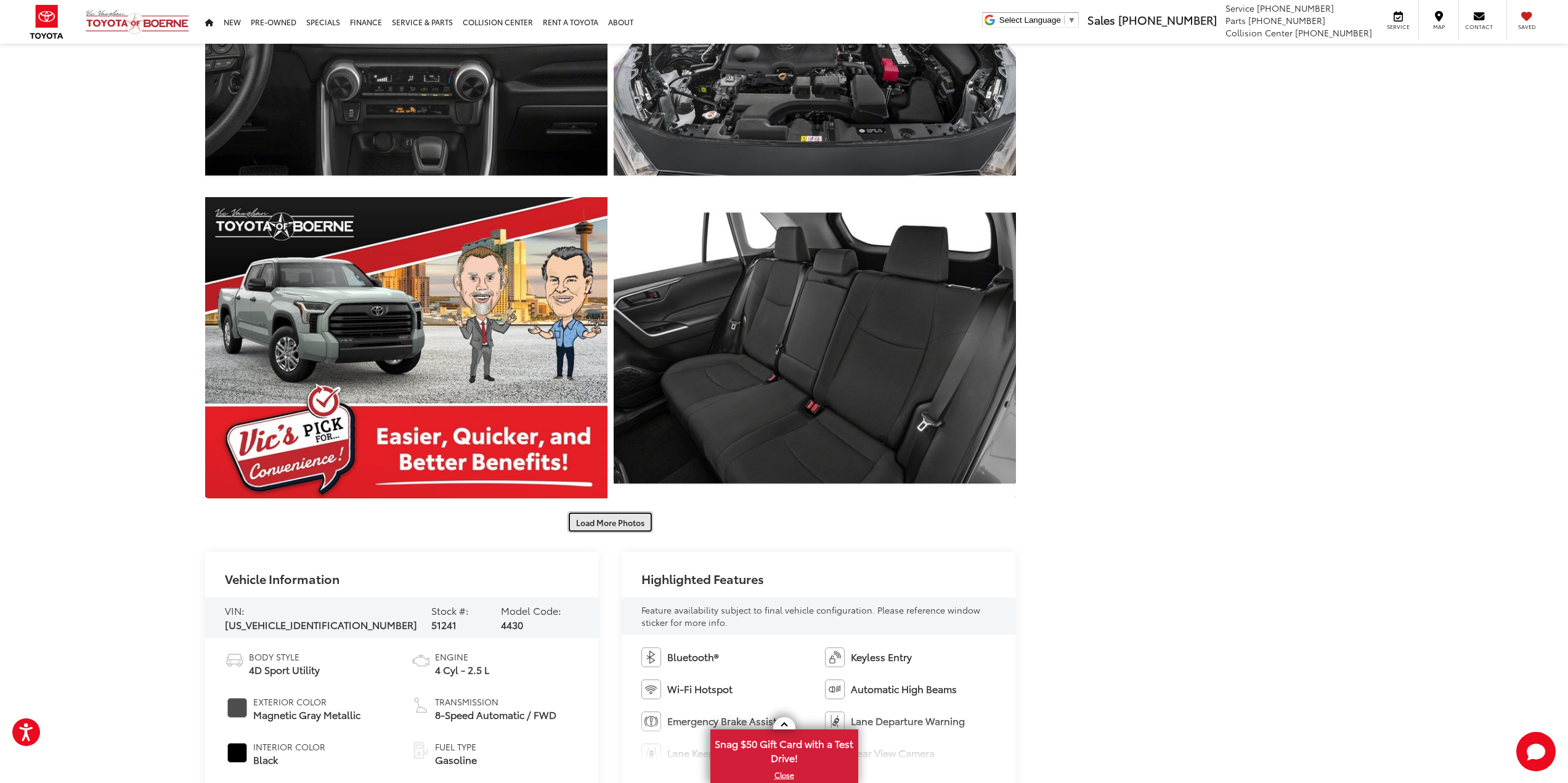
scroll to position [1294, 0]
click at [614, 522] on button "Load More Photos" at bounding box center [611, 521] width 86 height 21
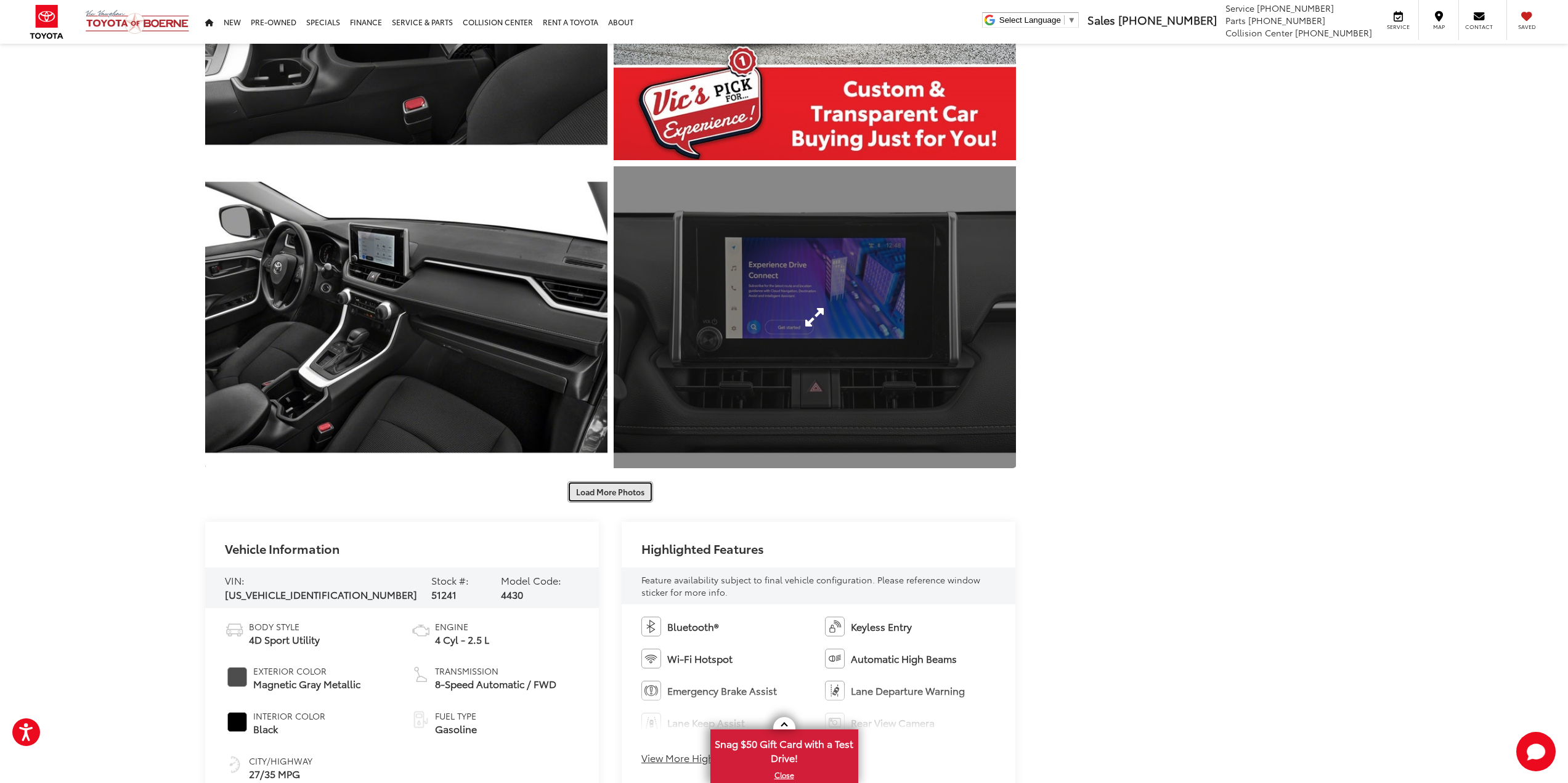
scroll to position [1972, 0]
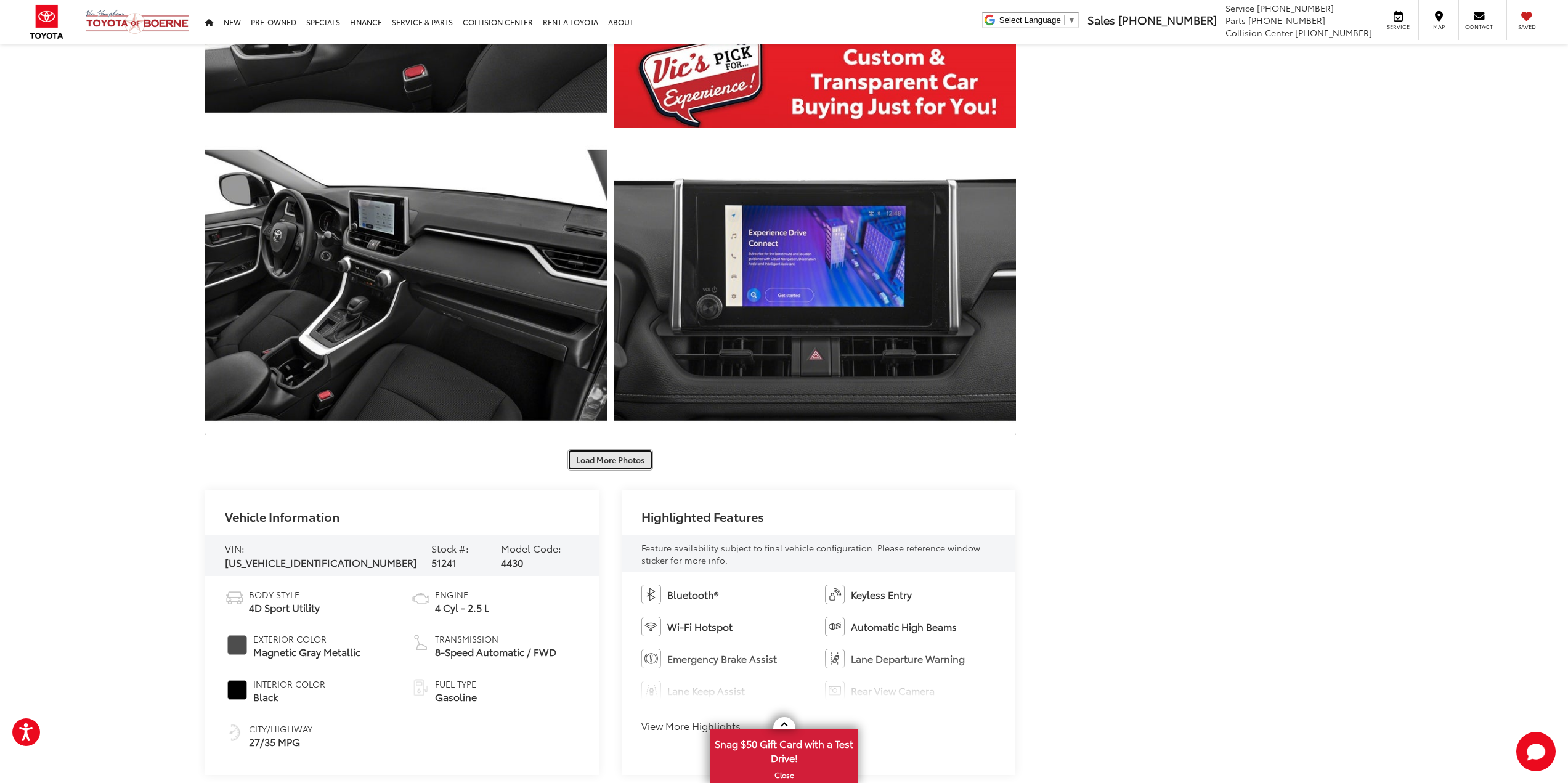
click at [613, 462] on button "Load More Photos" at bounding box center [611, 459] width 86 height 21
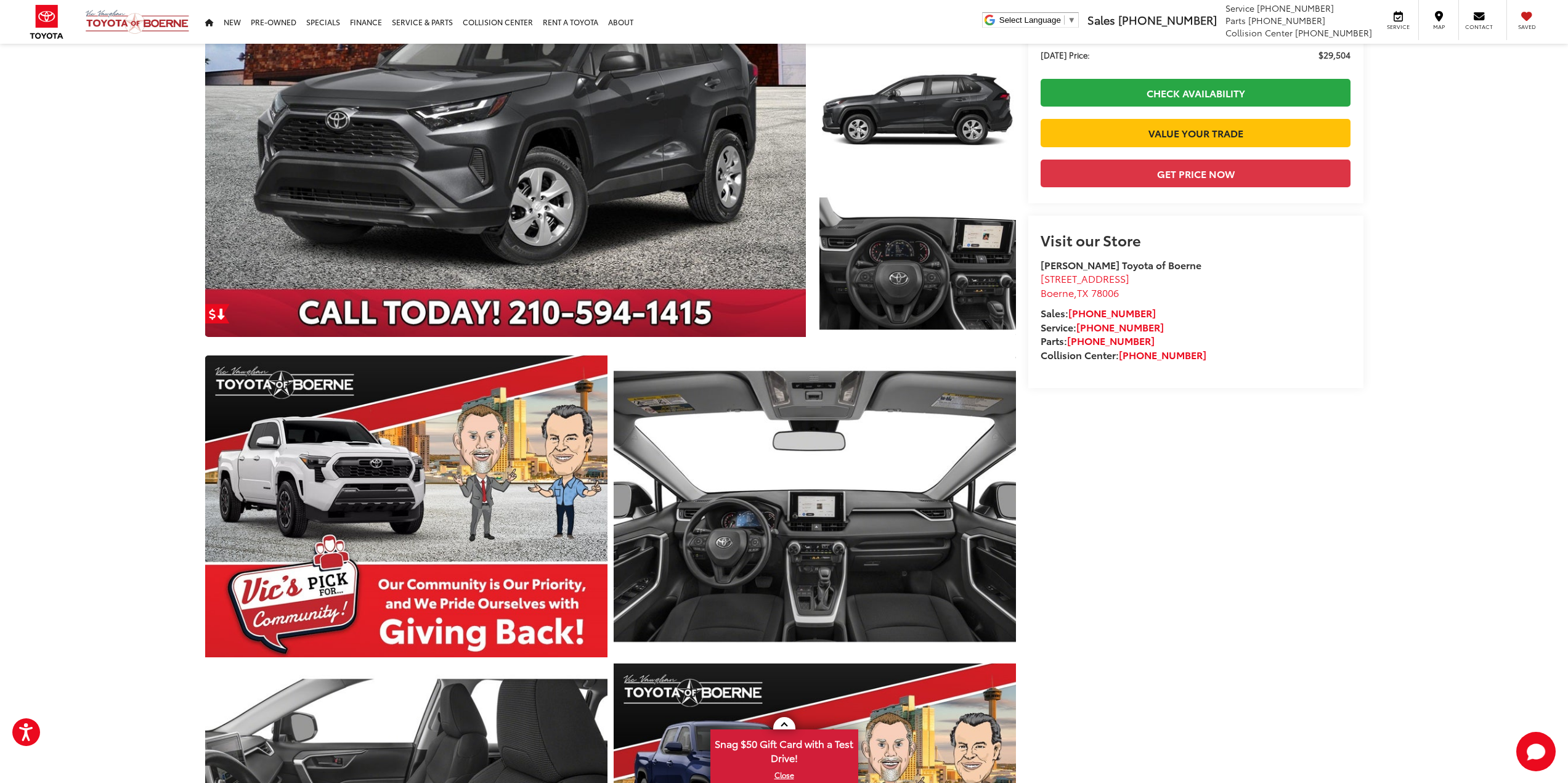
scroll to position [0, 0]
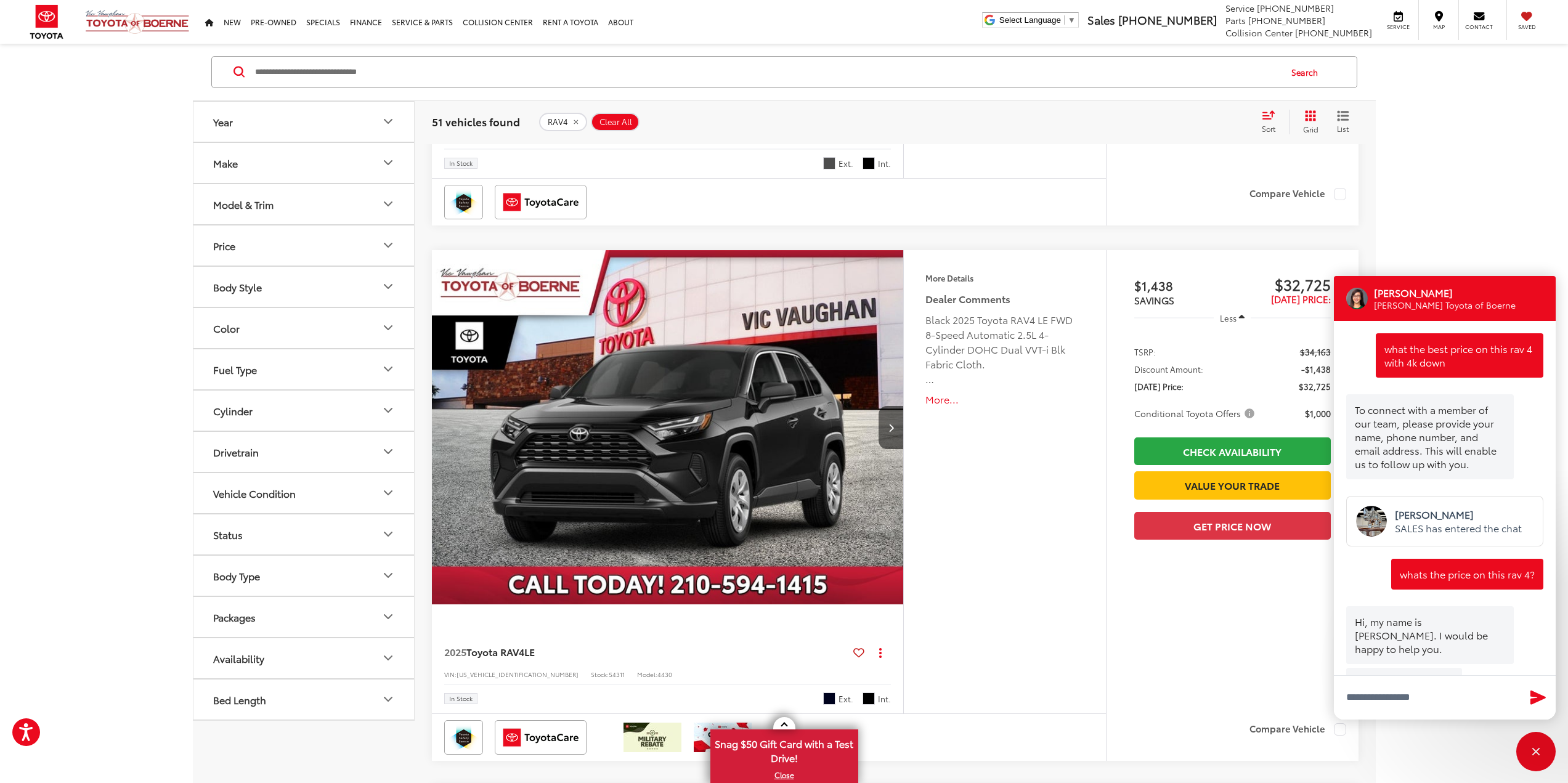
scroll to position [1140, 0]
